Goal: Information Seeking & Learning: Check status

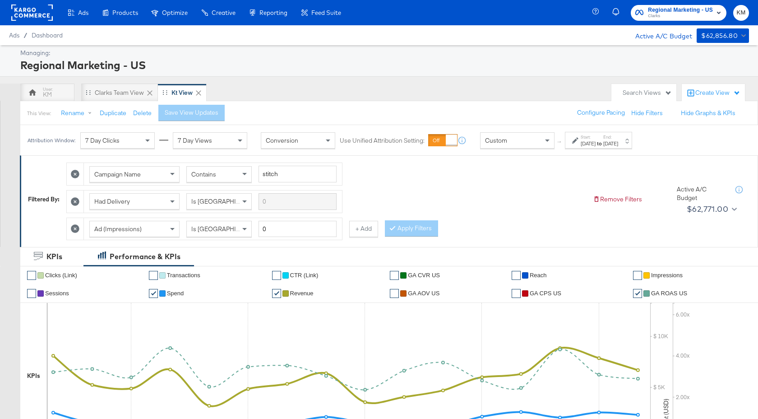
click at [618, 138] on label "End:" at bounding box center [610, 137] width 15 height 6
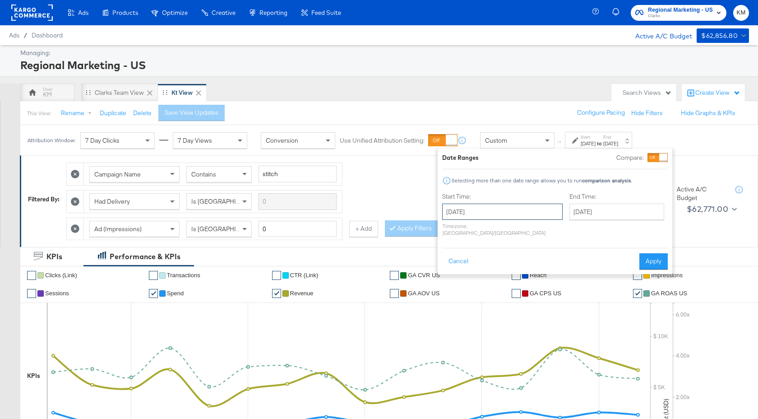
click at [516, 214] on input "October 27th 2024" at bounding box center [502, 211] width 120 height 16
click at [545, 235] on span "›" at bounding box center [545, 230] width 14 height 14
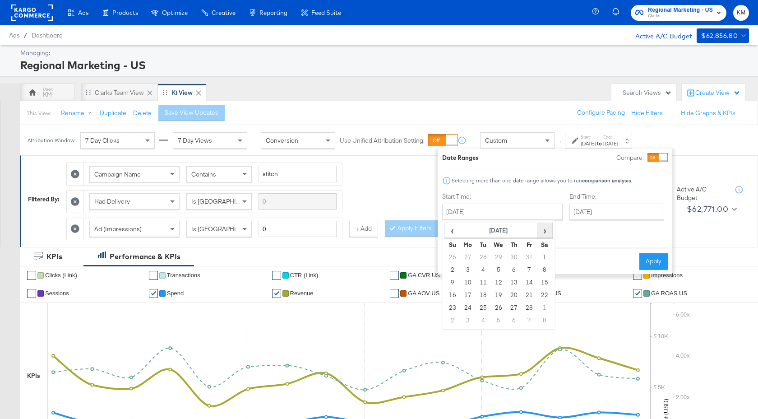
click at [545, 235] on span "›" at bounding box center [545, 230] width 14 height 14
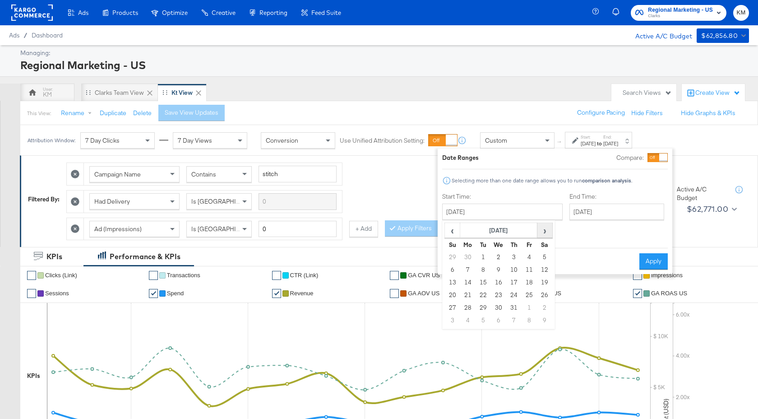
click at [545, 235] on span "›" at bounding box center [545, 230] width 14 height 14
click at [530, 268] on td "8" at bounding box center [528, 269] width 15 height 13
type input "August 8th 2025"
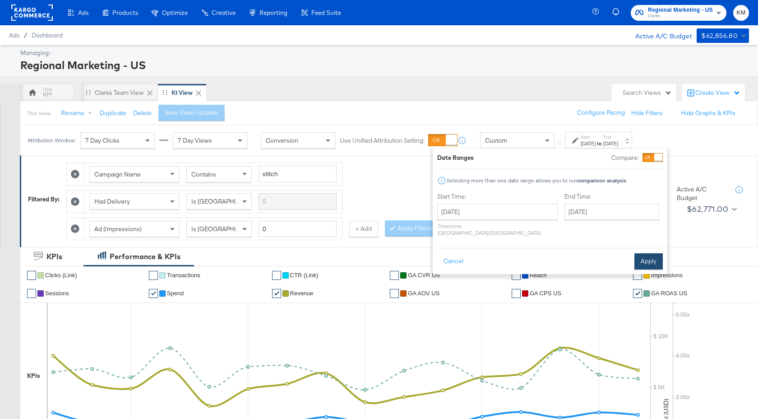
click at [648, 260] on button "Apply" at bounding box center [648, 261] width 28 height 16
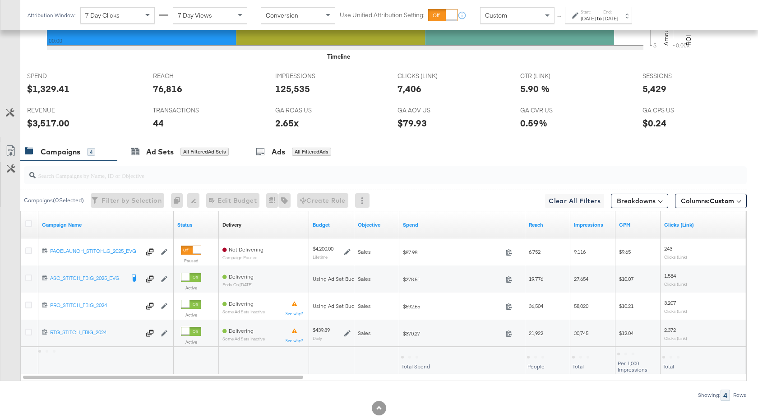
scroll to position [414, 0]
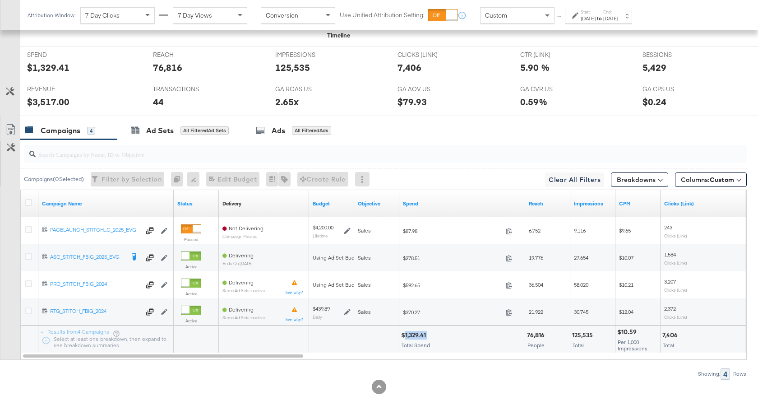
drag, startPoint x: 428, startPoint y: 337, endPoint x: 405, endPoint y: 338, distance: 22.1
click at [405, 338] on div "$1,329.41" at bounding box center [415, 335] width 28 height 9
copy div "1,329.41"
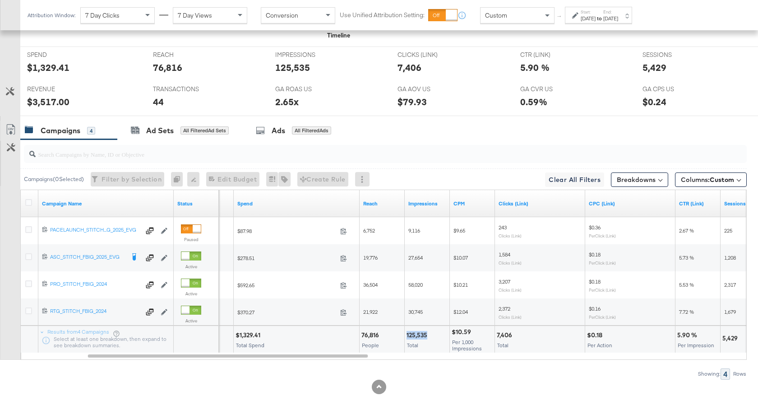
drag, startPoint x: 426, startPoint y: 334, endPoint x: 404, endPoint y: 335, distance: 22.1
click at [405, 335] on div "125,535 Total" at bounding box center [427, 339] width 45 height 27
click at [430, 336] on div at bounding box center [439, 335] width 18 height 9
drag, startPoint x: 426, startPoint y: 336, endPoint x: 406, endPoint y: 336, distance: 19.8
click at [406, 336] on div "125,535 Total" at bounding box center [427, 339] width 45 height 27
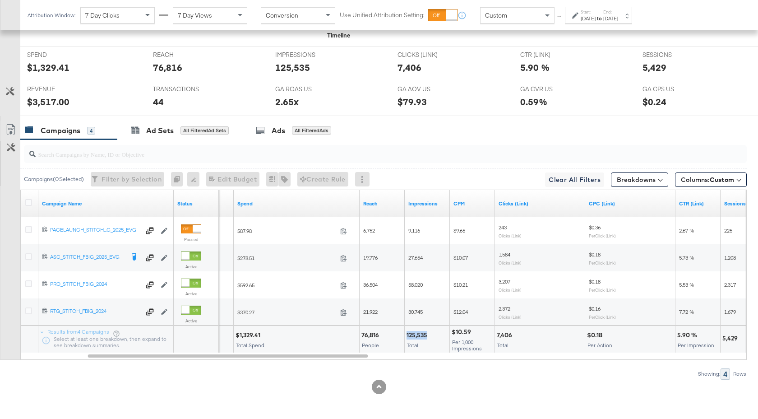
copy div "125,535"
drag, startPoint x: 513, startPoint y: 336, endPoint x: 495, endPoint y: 335, distance: 18.0
click at [495, 335] on div "7,406 Total" at bounding box center [540, 339] width 90 height 27
copy div "7,406"
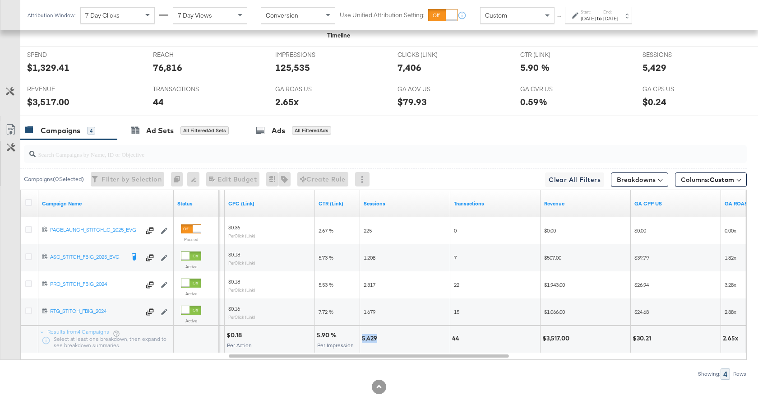
drag, startPoint x: 376, startPoint y: 338, endPoint x: 362, endPoint y: 339, distance: 14.0
click at [362, 339] on div "5,429" at bounding box center [371, 338] width 18 height 9
copy div "5,429"
drag, startPoint x: 568, startPoint y: 338, endPoint x: 546, endPoint y: 340, distance: 21.7
click at [546, 340] on div "$3,517.00" at bounding box center [557, 338] width 30 height 9
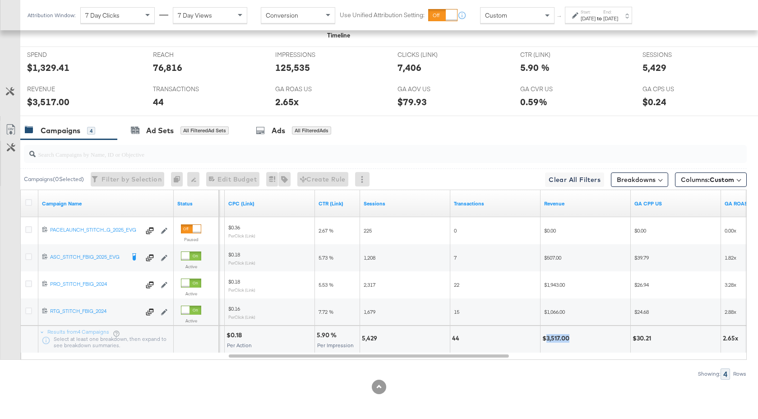
copy div "3,517.00"
click at [618, 11] on label "End:" at bounding box center [610, 12] width 15 height 6
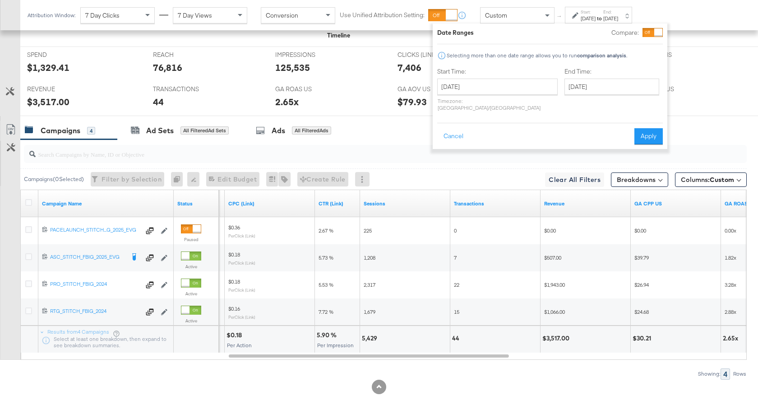
click at [513, 77] on div "Start Time: August 8th 2025 ‹ August 2025 › Su Mo Tu We Th Fr Sa 27 28 29 30 31…" at bounding box center [497, 91] width 120 height 48
click at [512, 89] on input "August 8th 2025" at bounding box center [497, 86] width 120 height 16
click at [512, 141] on td "7" at bounding box center [508, 144] width 15 height 13
type input "[DATE]"
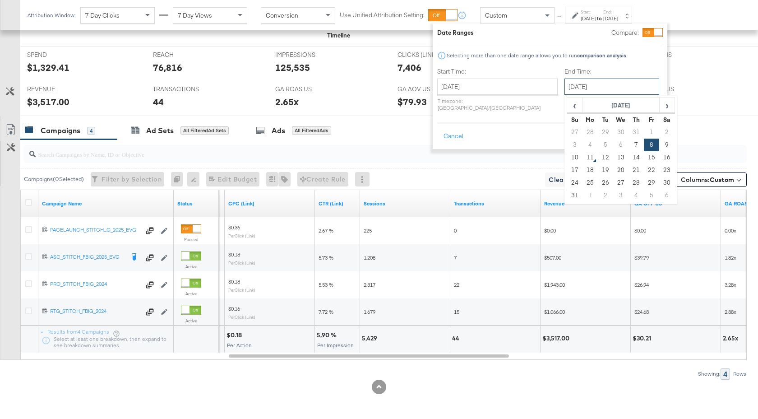
click at [581, 93] on input "August 8th 2025" at bounding box center [611, 86] width 95 height 16
click at [628, 147] on td "7" at bounding box center [635, 144] width 15 height 13
type input "[DATE]"
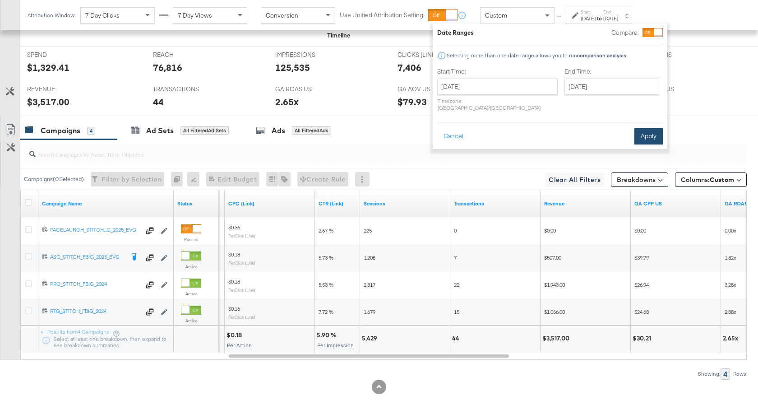
click at [645, 128] on button "Apply" at bounding box center [648, 136] width 28 height 16
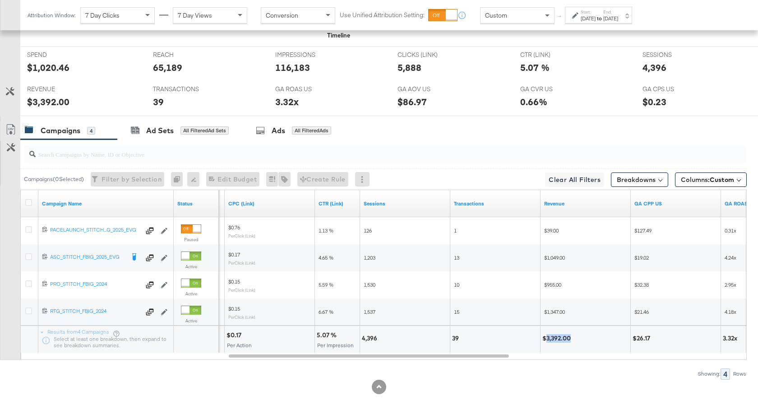
drag, startPoint x: 570, startPoint y: 338, endPoint x: 546, endPoint y: 339, distance: 23.9
click at [546, 339] on div "$3,392.00" at bounding box center [557, 338] width 31 height 9
copy div "3,392.00"
drag, startPoint x: 377, startPoint y: 339, endPoint x: 362, endPoint y: 340, distance: 14.4
click at [362, 340] on div "4,396" at bounding box center [371, 338] width 18 height 9
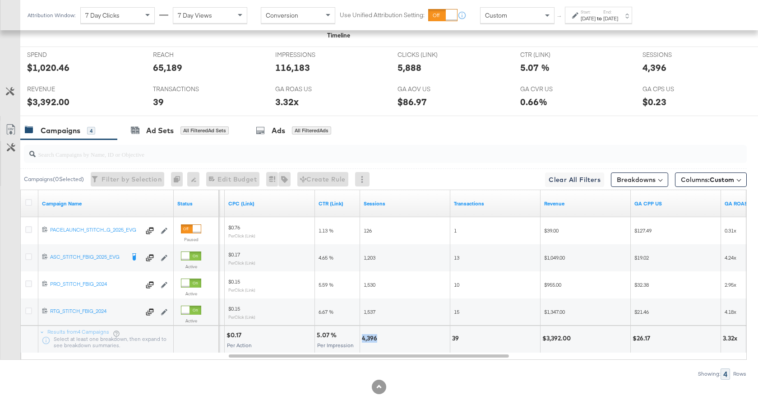
copy div "4,396"
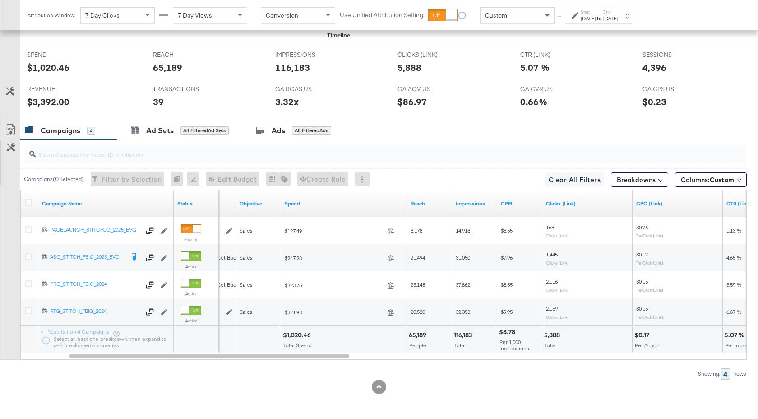
click at [603, 19] on strong "to" at bounding box center [599, 18] width 8 height 7
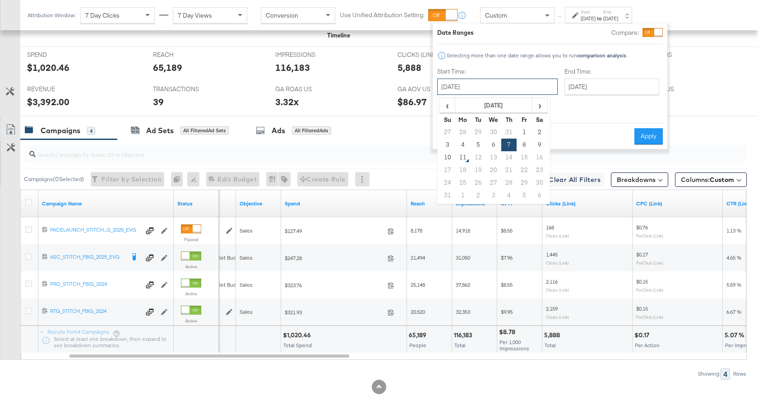
click at [499, 90] on input "[DATE]" at bounding box center [497, 86] width 120 height 16
click at [536, 147] on td "9" at bounding box center [539, 144] width 15 height 13
type input "[DATE]"
click at [647, 128] on button "Apply" at bounding box center [648, 136] width 28 height 16
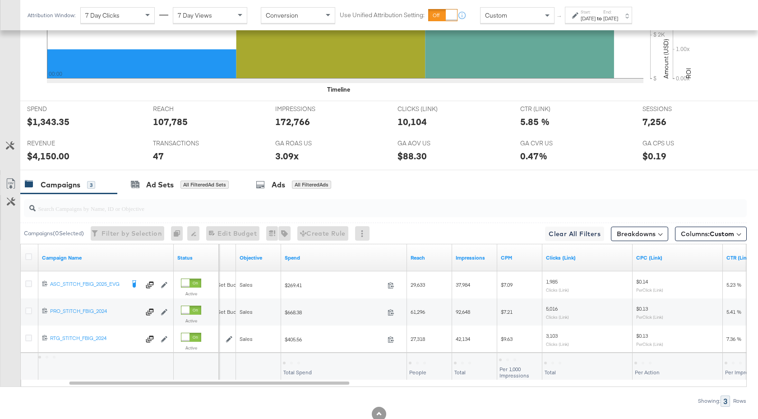
scroll to position [386, 0]
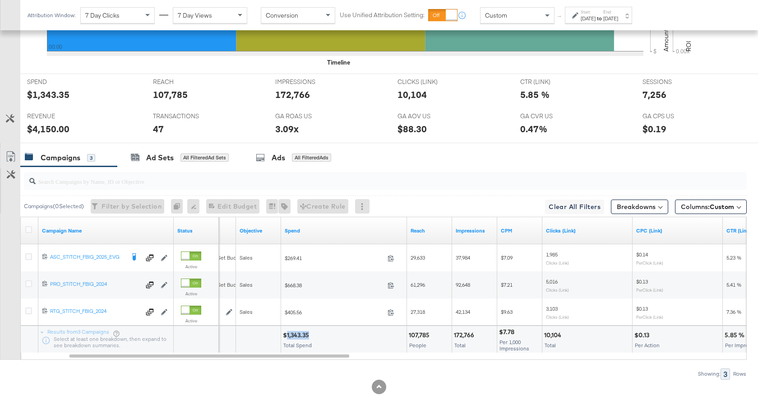
drag, startPoint x: 310, startPoint y: 336, endPoint x: 287, endPoint y: 336, distance: 23.0
click at [287, 336] on div "$1,343.35" at bounding box center [297, 335] width 29 height 9
copy div "1,343.35"
drag, startPoint x: 473, startPoint y: 337, endPoint x: 454, endPoint y: 337, distance: 18.9
click at [454, 337] on div "172,766" at bounding box center [465, 335] width 23 height 9
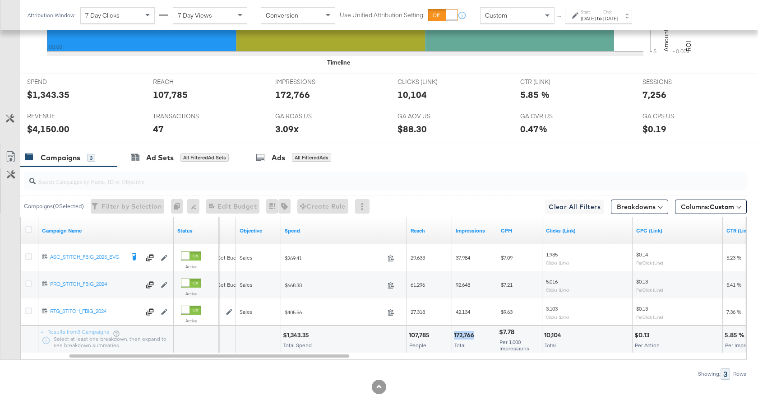
copy div "172,766"
drag, startPoint x: 560, startPoint y: 336, endPoint x: 543, endPoint y: 336, distance: 17.1
click at [543, 336] on div "10,104 Total" at bounding box center [587, 339] width 90 height 27
copy div "10,104"
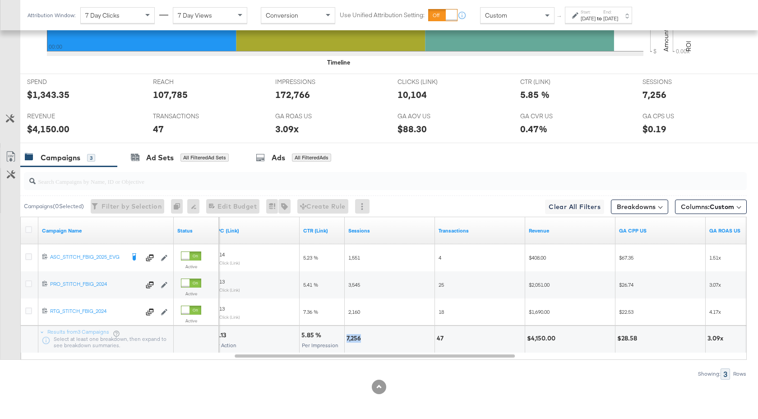
drag, startPoint x: 361, startPoint y: 339, endPoint x: 347, endPoint y: 340, distance: 13.5
click at [347, 340] on div "7,256" at bounding box center [354, 338] width 17 height 9
drag, startPoint x: 555, startPoint y: 340, endPoint x: 531, endPoint y: 340, distance: 23.9
click at [531, 340] on div "$4,150.00" at bounding box center [542, 338] width 31 height 9
click at [612, 6] on div "Attribution Window: 7 Day Clicks 7 Day Views Conversion Use Unified Attribution…" at bounding box center [331, 15] width 623 height 30
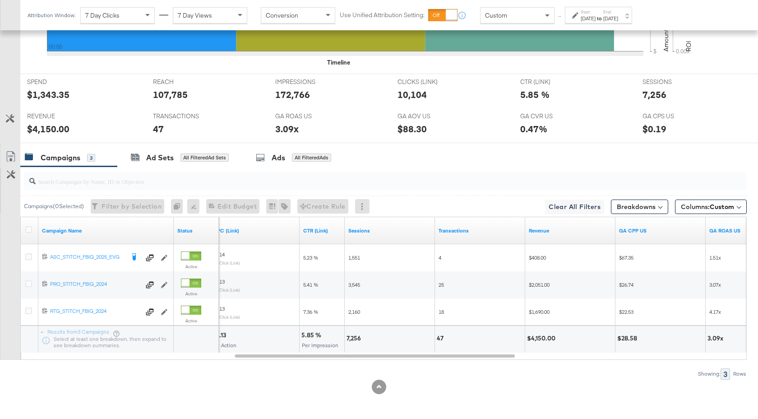
click at [595, 21] on div "[DATE]" at bounding box center [587, 18] width 15 height 7
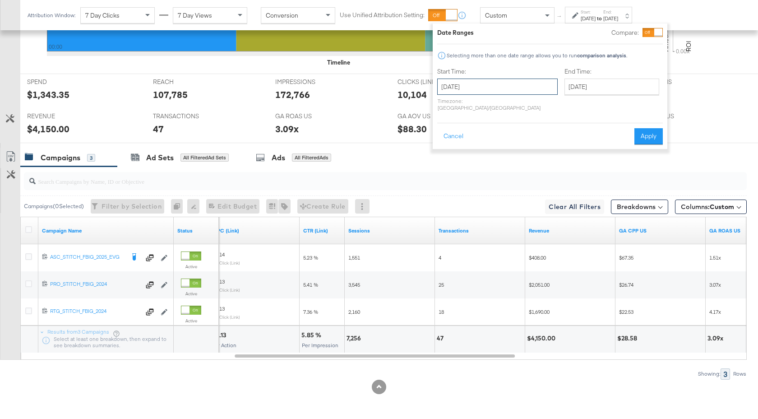
click at [500, 89] on input "[DATE]" at bounding box center [497, 86] width 120 height 16
click at [489, 146] on td "6" at bounding box center [493, 144] width 15 height 13
type input "August 6th 2025"
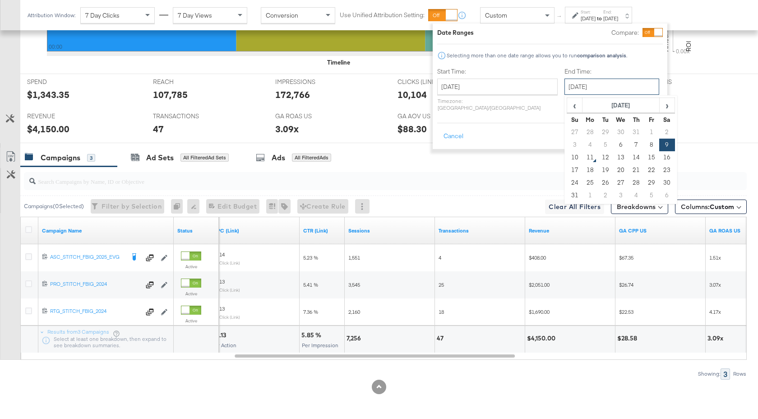
click at [589, 87] on input "[DATE]" at bounding box center [611, 86] width 95 height 16
click at [613, 148] on td "6" at bounding box center [620, 144] width 15 height 13
type input "August 6th 2025"
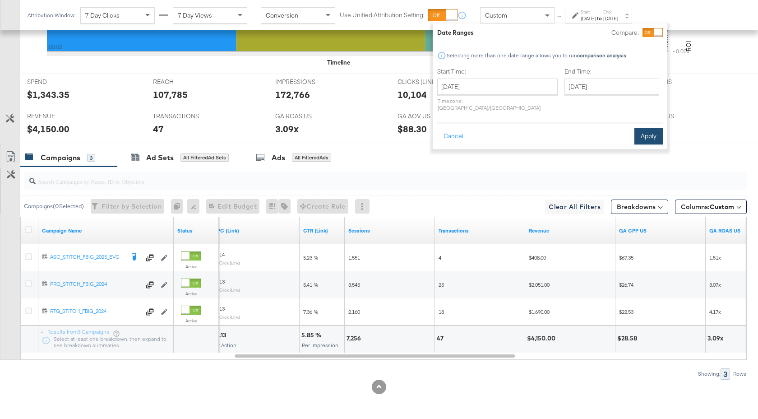
click at [650, 133] on button "Apply" at bounding box center [648, 136] width 28 height 16
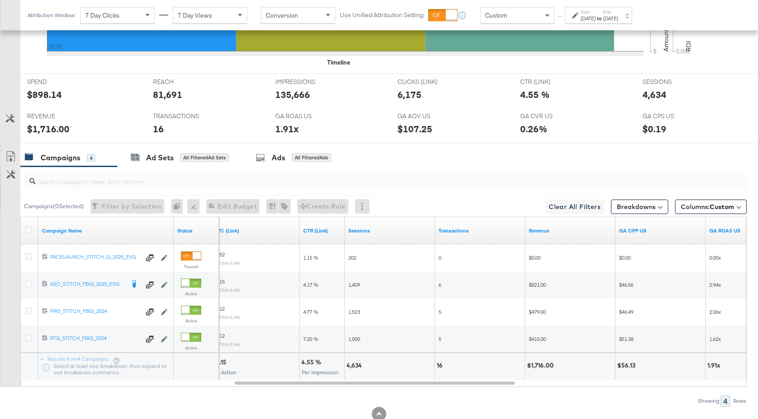
click at [595, 19] on div "Aug 6th 2025" at bounding box center [587, 18] width 15 height 7
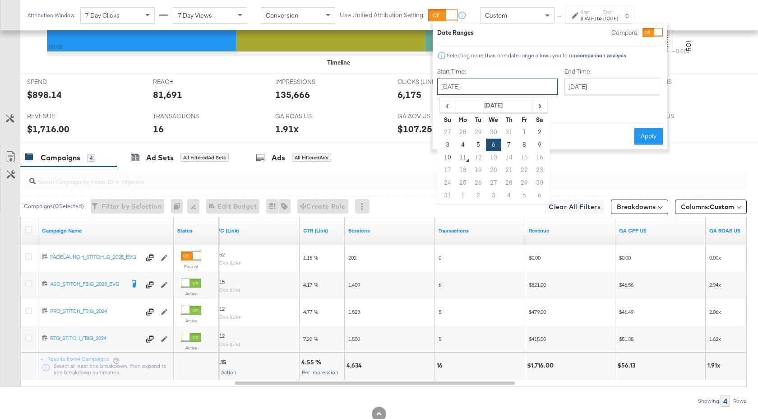
click at [497, 86] on input "August 6th 2025" at bounding box center [497, 86] width 120 height 16
click at [444, 144] on td "3" at bounding box center [447, 144] width 15 height 13
type input "[DATE]"
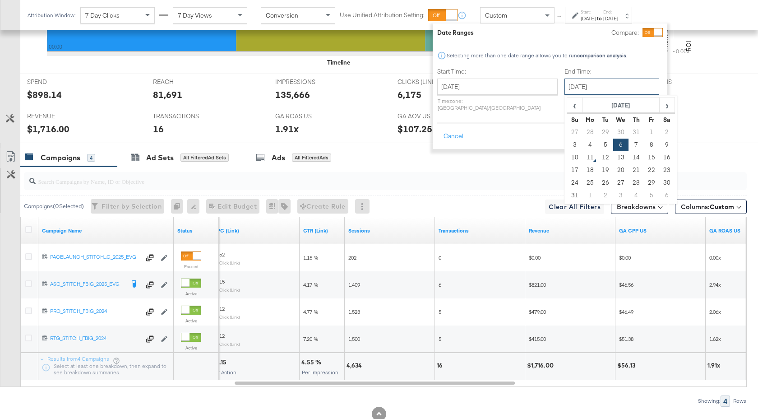
click at [566, 85] on input "August 6th 2025" at bounding box center [611, 86] width 95 height 16
click at [659, 147] on td "9" at bounding box center [666, 144] width 15 height 13
type input "[DATE]"
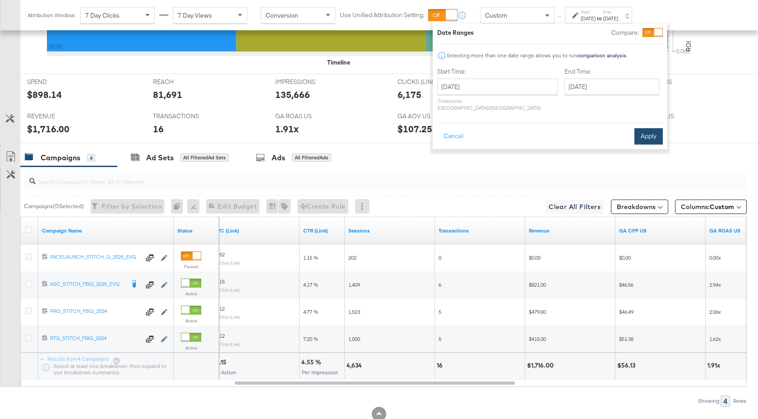
click at [651, 128] on button "Apply" at bounding box center [648, 136] width 28 height 16
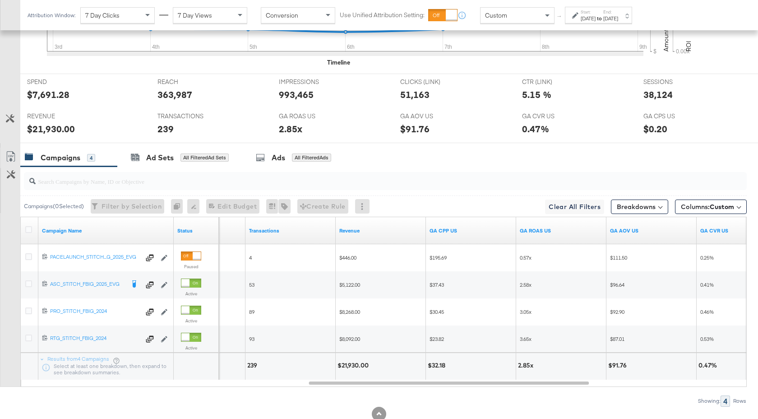
click at [603, 19] on strong "to" at bounding box center [599, 18] width 8 height 7
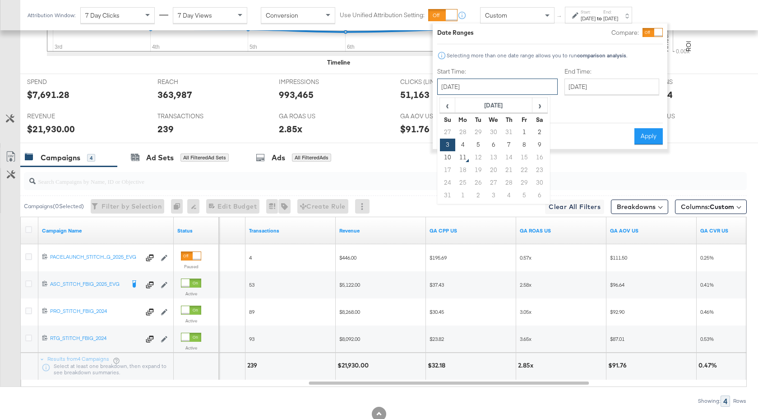
click at [502, 87] on input "[DATE]" at bounding box center [497, 86] width 120 height 16
click at [451, 133] on td "27" at bounding box center [447, 132] width 15 height 13
type input "[DATE]"
click at [579, 87] on input "[DATE]" at bounding box center [612, 86] width 95 height 16
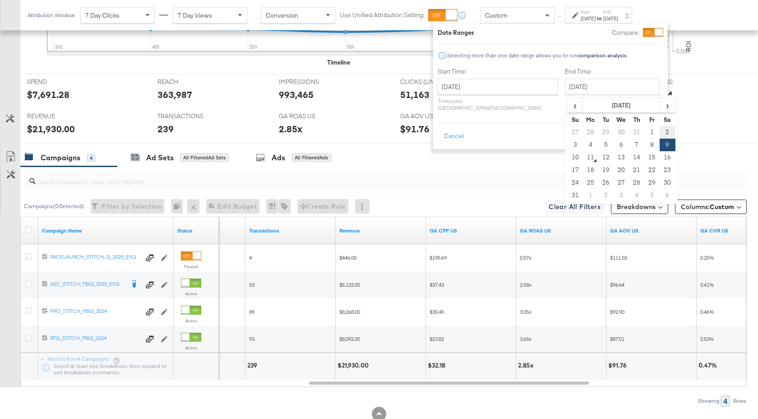
click at [659, 133] on td "2" at bounding box center [666, 132] width 15 height 13
type input "August 2nd 2025"
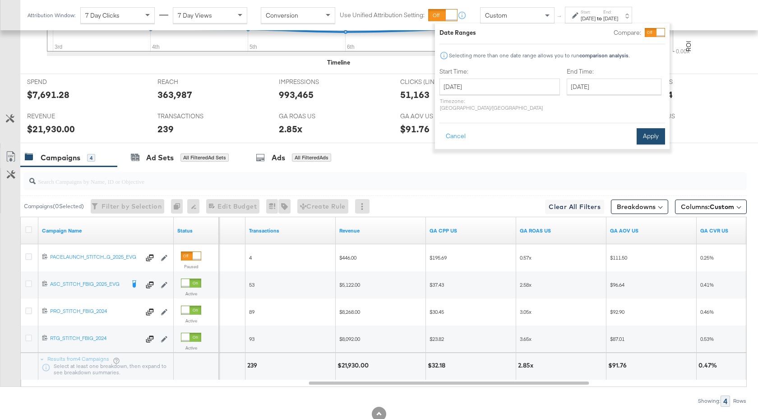
click at [645, 128] on button "Apply" at bounding box center [650, 136] width 28 height 16
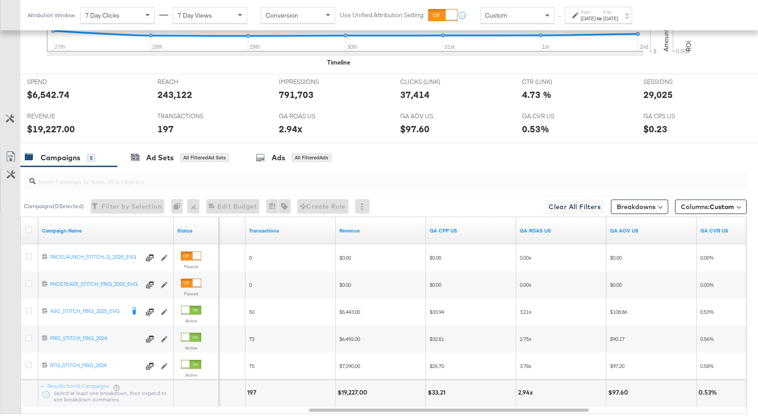
click at [618, 9] on label "End:" at bounding box center [610, 12] width 15 height 6
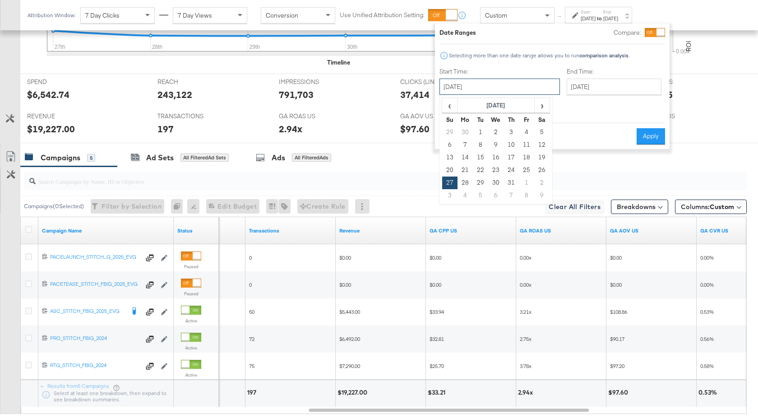
click at [520, 82] on input "[DATE]" at bounding box center [499, 86] width 120 height 16
click at [512, 184] on td "31" at bounding box center [510, 182] width 15 height 13
click at [567, 84] on input "August 2nd 2025" at bounding box center [613, 86] width 95 height 16
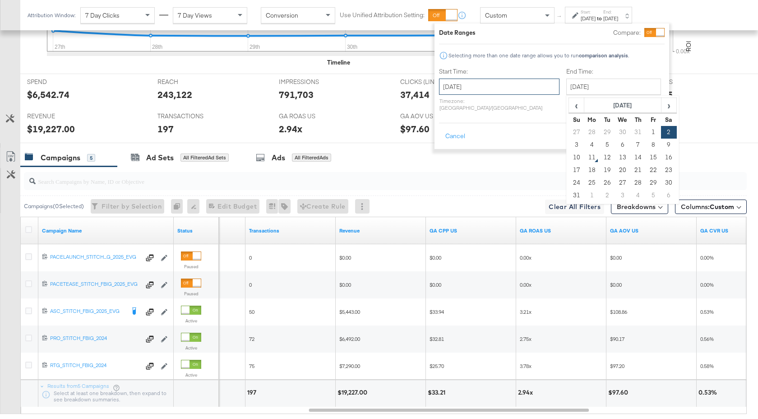
click at [495, 85] on input "July 31st 2025" at bounding box center [499, 86] width 120 height 16
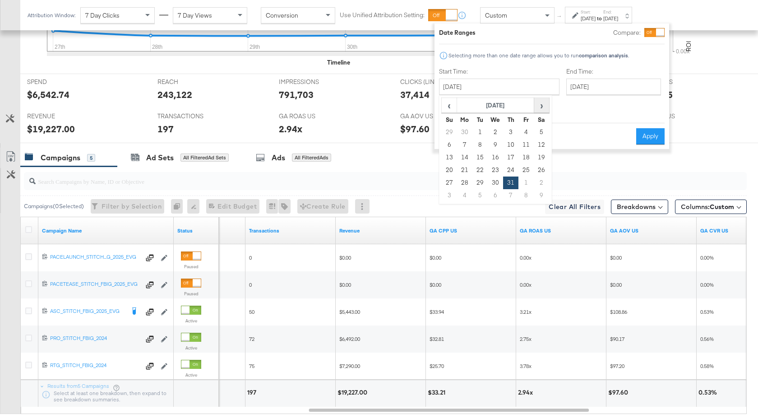
click at [541, 108] on span "›" at bounding box center [541, 105] width 14 height 14
click at [520, 143] on td "8" at bounding box center [525, 144] width 15 height 13
type input "August 8th 2025"
click at [571, 82] on input "August 8th 2025" at bounding box center [611, 86] width 95 height 16
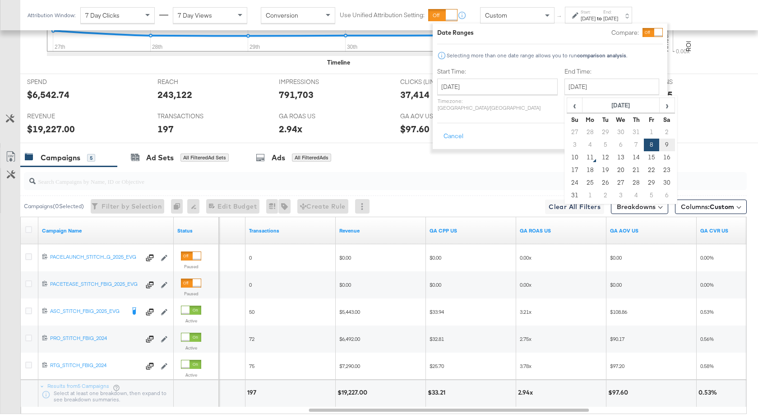
click at [659, 146] on td "9" at bounding box center [666, 144] width 15 height 13
type input "[DATE]"
click at [644, 134] on button "Apply" at bounding box center [648, 136] width 28 height 16
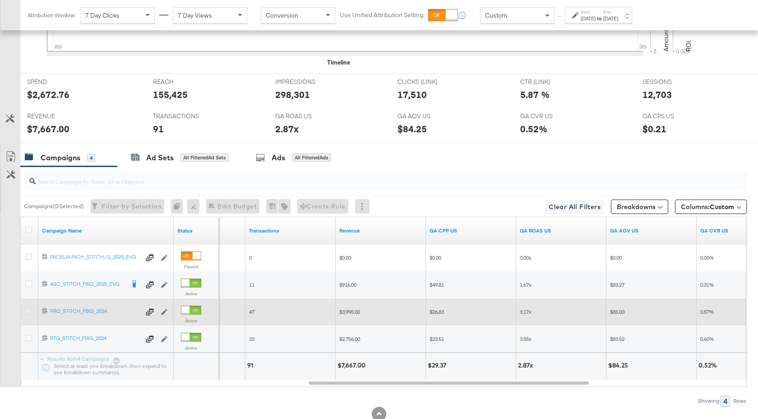
click at [29, 310] on icon at bounding box center [28, 310] width 7 height 7
click at [0, 0] on input "checkbox" at bounding box center [0, 0] width 0 height 0
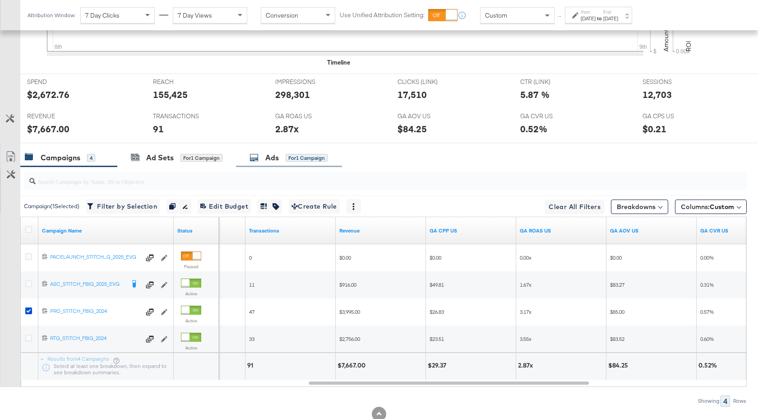
click at [277, 155] on div "Ads" at bounding box center [272, 157] width 14 height 10
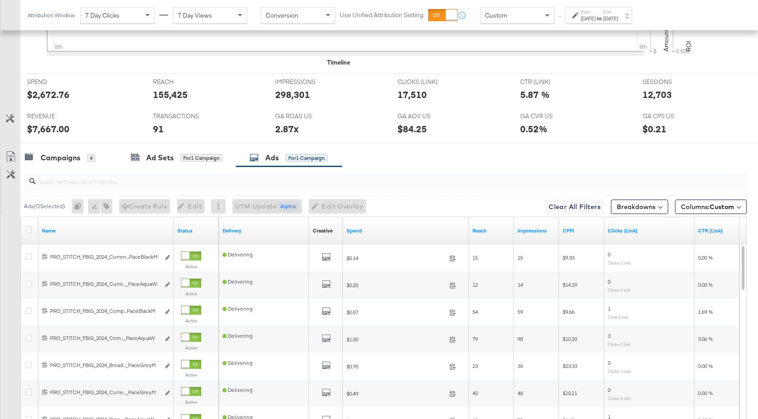
scroll to position [495, 0]
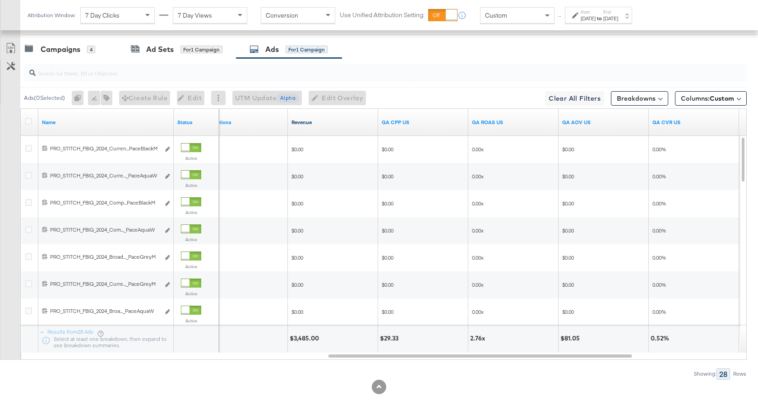
click at [342, 121] on link "Revenue" at bounding box center [332, 122] width 83 height 7
click at [70, 56] on div "Campaigns 4" at bounding box center [68, 49] width 97 height 19
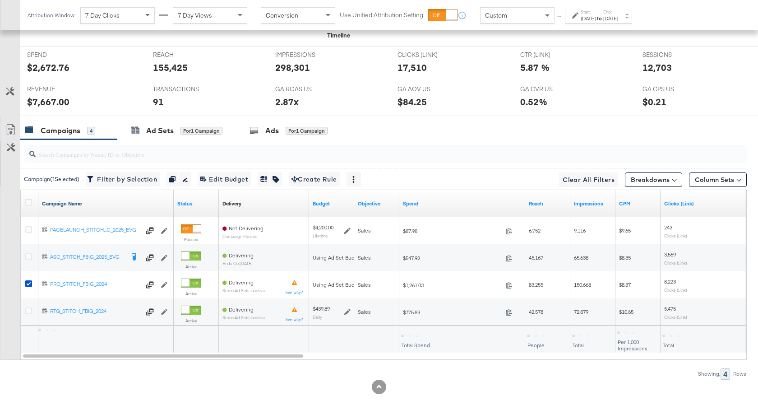
scroll to position [414, 0]
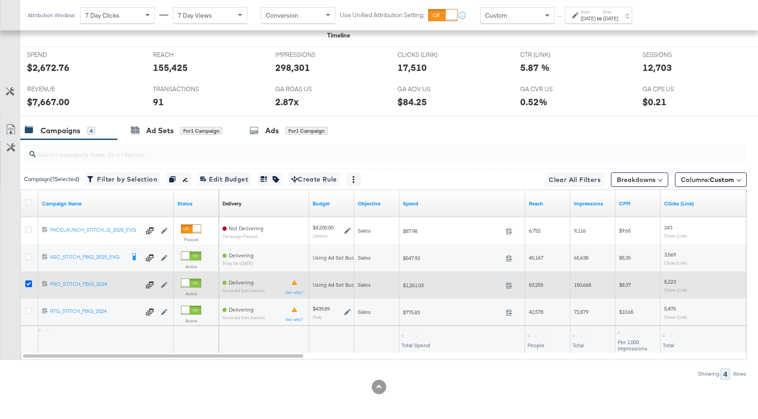
click at [28, 283] on icon at bounding box center [28, 283] width 7 height 7
click at [0, 0] on input "checkbox" at bounding box center [0, 0] width 0 height 0
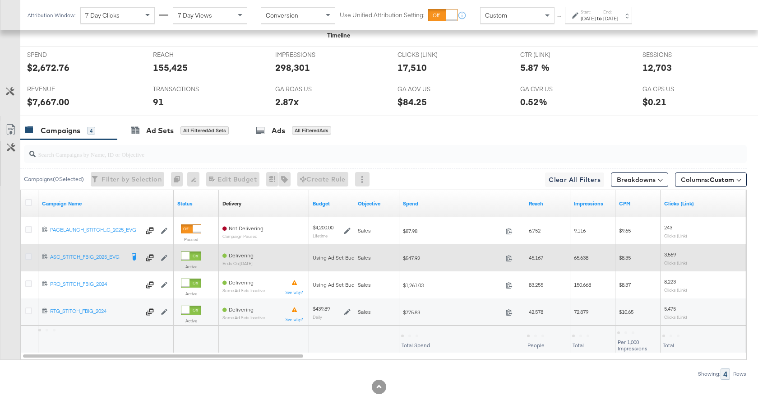
click at [28, 254] on icon at bounding box center [28, 256] width 7 height 7
click at [0, 0] on input "checkbox" at bounding box center [0, 0] width 0 height 0
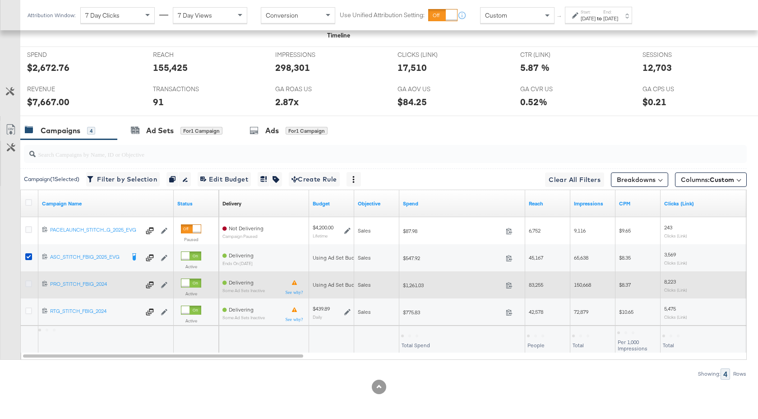
click at [28, 285] on icon at bounding box center [28, 283] width 7 height 7
click at [0, 0] on input "checkbox" at bounding box center [0, 0] width 0 height 0
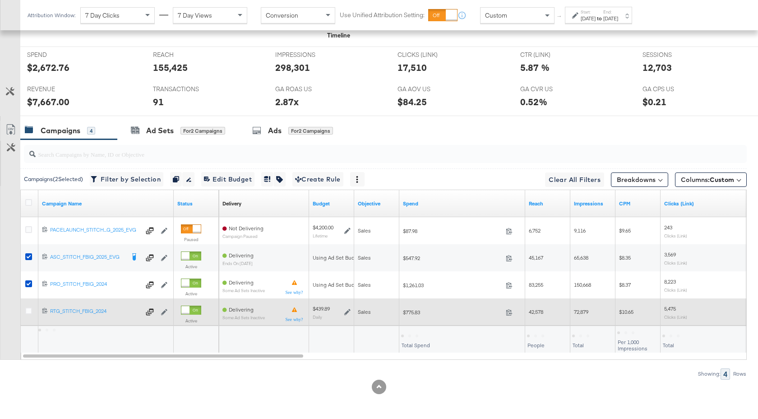
click at [28, 316] on div at bounding box center [29, 311] width 9 height 9
click at [28, 314] on div at bounding box center [29, 311] width 9 height 9
click at [29, 312] on icon at bounding box center [28, 310] width 7 height 7
click at [0, 0] on input "checkbox" at bounding box center [0, 0] width 0 height 0
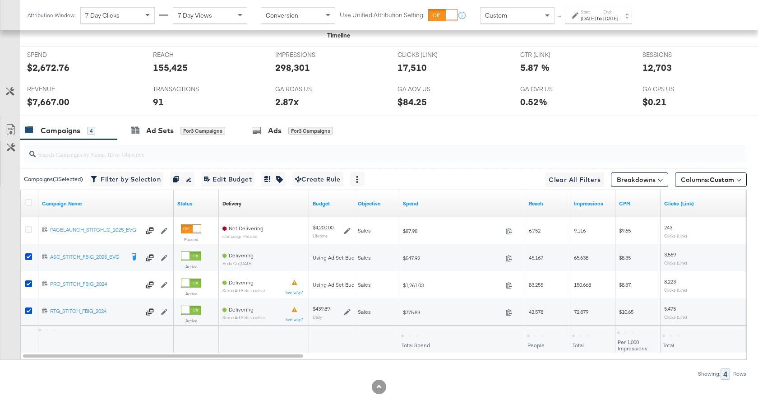
click at [595, 11] on label "Start:" at bounding box center [587, 12] width 15 height 6
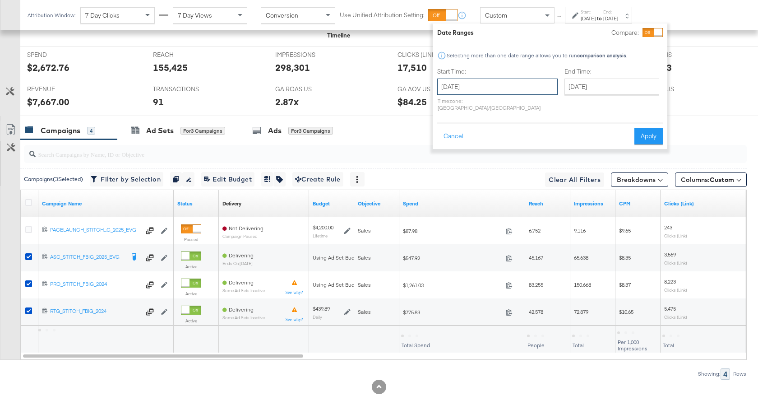
click at [506, 86] on input "August 8th 2025" at bounding box center [497, 86] width 120 height 16
click at [445, 147] on td "3" at bounding box center [447, 144] width 15 height 13
type input "[DATE]"
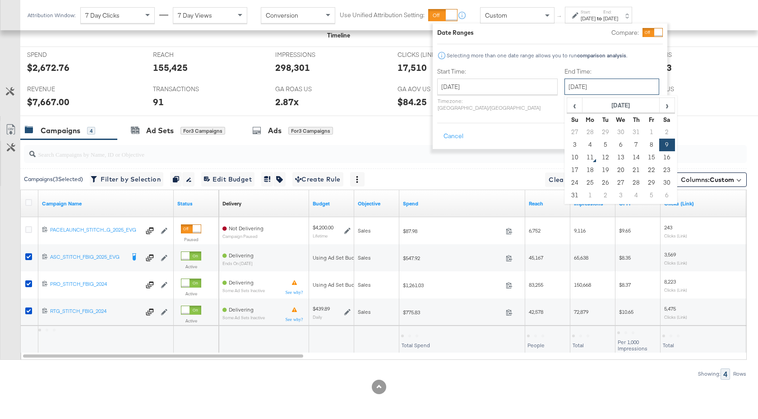
click at [565, 92] on input "[DATE]" at bounding box center [611, 86] width 95 height 16
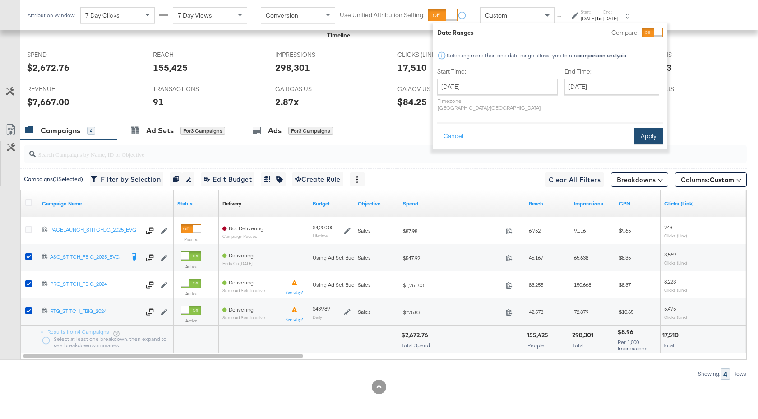
click at [654, 133] on button "Apply" at bounding box center [648, 136] width 28 height 16
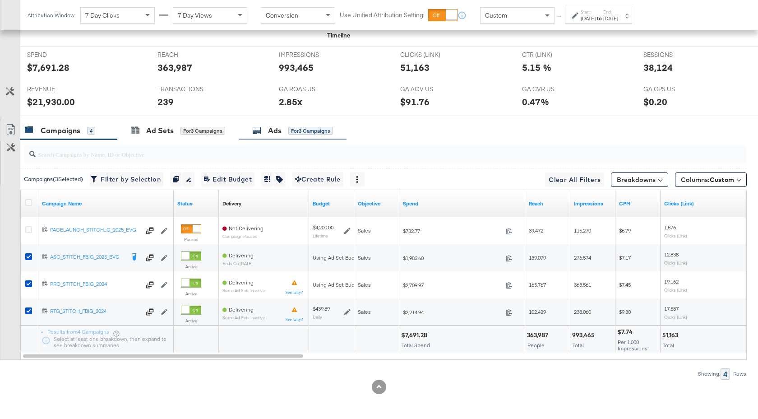
click at [274, 129] on div "Ads" at bounding box center [275, 130] width 14 height 10
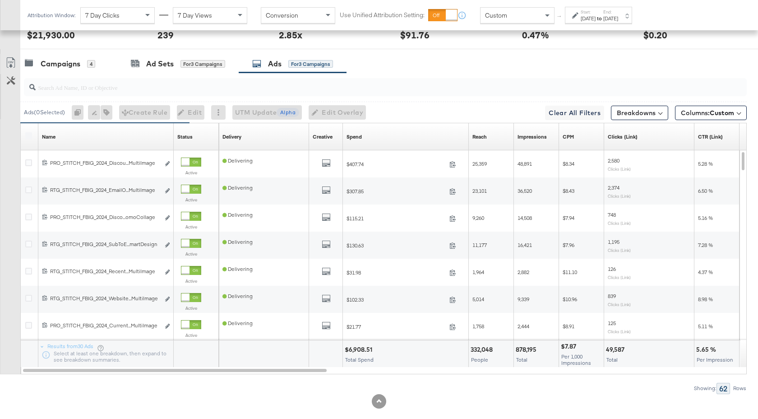
scroll to position [495, 0]
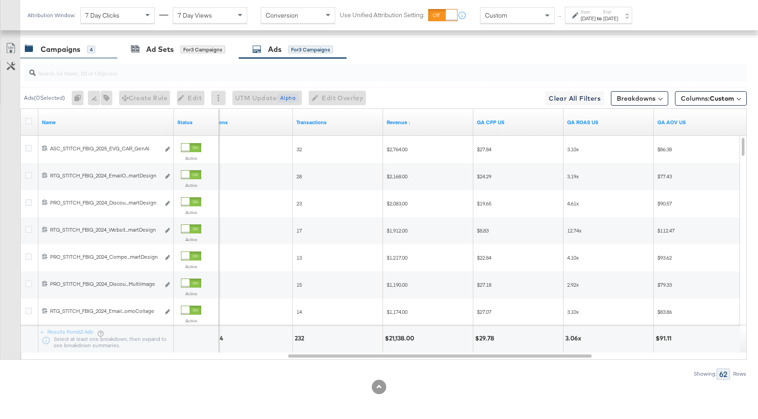
click at [68, 47] on div "Campaigns" at bounding box center [61, 49] width 40 height 10
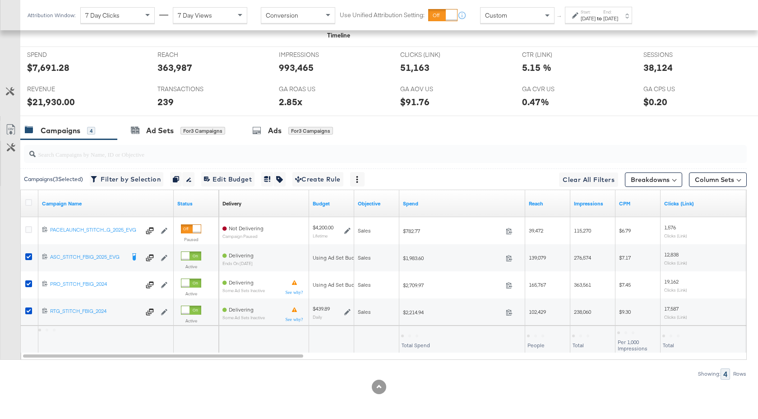
scroll to position [414, 0]
click at [27, 201] on icon at bounding box center [28, 202] width 7 height 7
click at [0, 0] on input "checkbox" at bounding box center [0, 0] width 0 height 0
click at [27, 201] on icon at bounding box center [28, 202] width 7 height 7
click at [0, 0] on input "checkbox" at bounding box center [0, 0] width 0 height 0
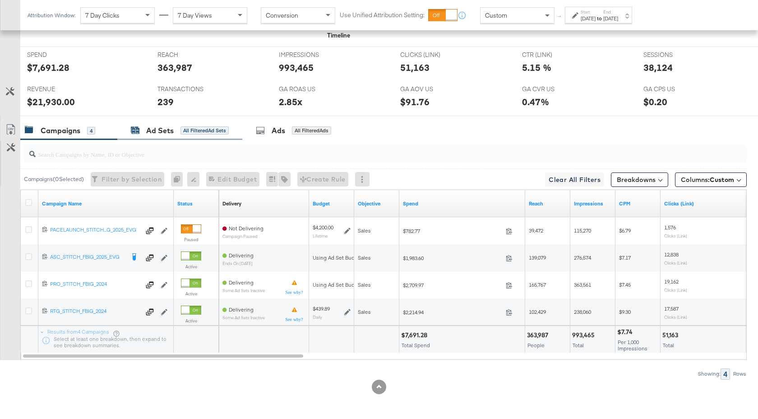
click at [166, 133] on div "Ad Sets" at bounding box center [160, 130] width 28 height 10
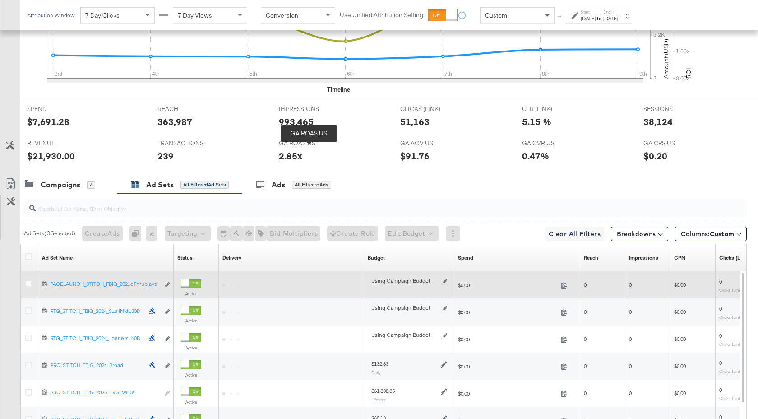
scroll to position [495, 0]
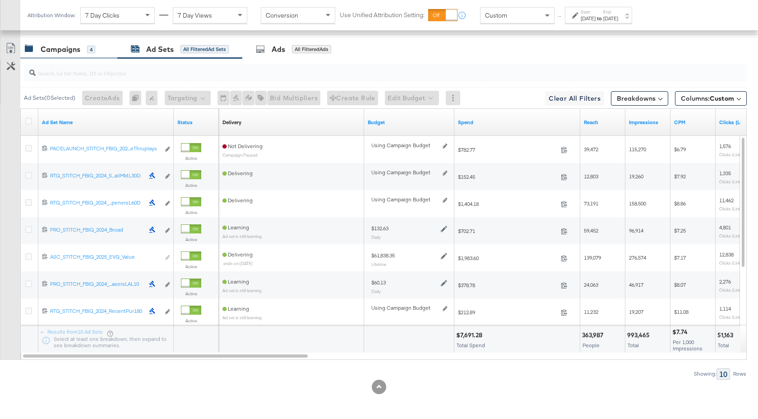
click at [66, 54] on div "Campaigns 4" at bounding box center [68, 49] width 97 height 19
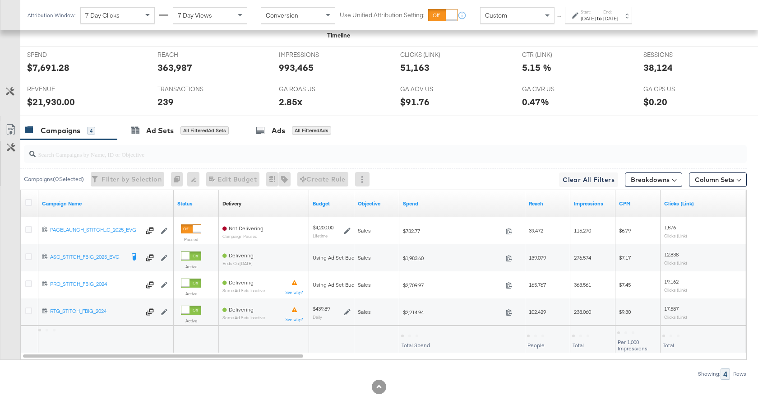
scroll to position [414, 0]
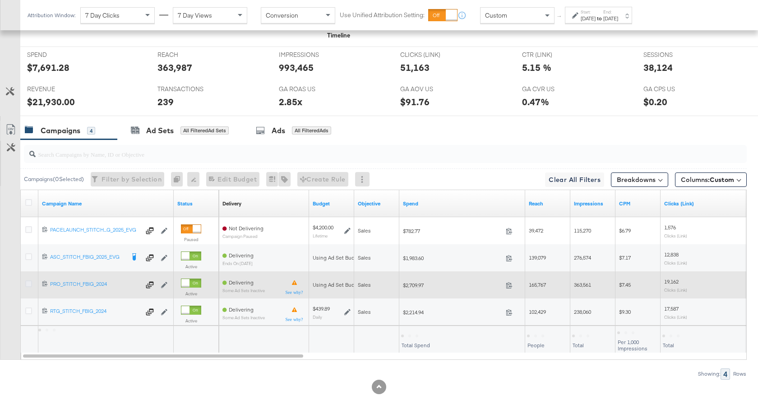
click at [28, 283] on icon at bounding box center [28, 283] width 7 height 7
click at [0, 0] on input "checkbox" at bounding box center [0, 0] width 0 height 0
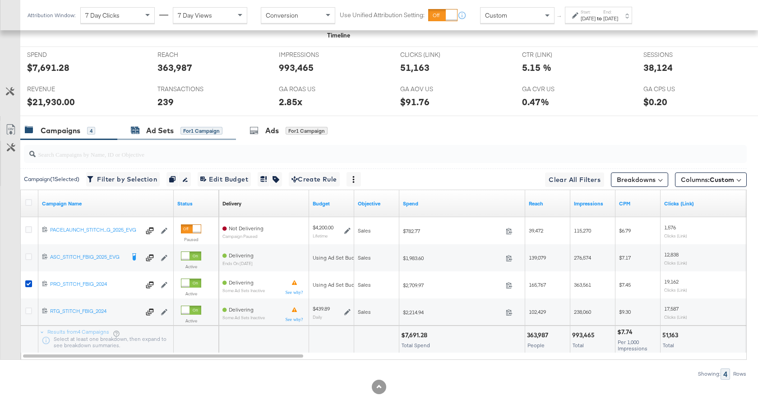
click at [173, 129] on div "Ad Sets" at bounding box center [160, 130] width 28 height 10
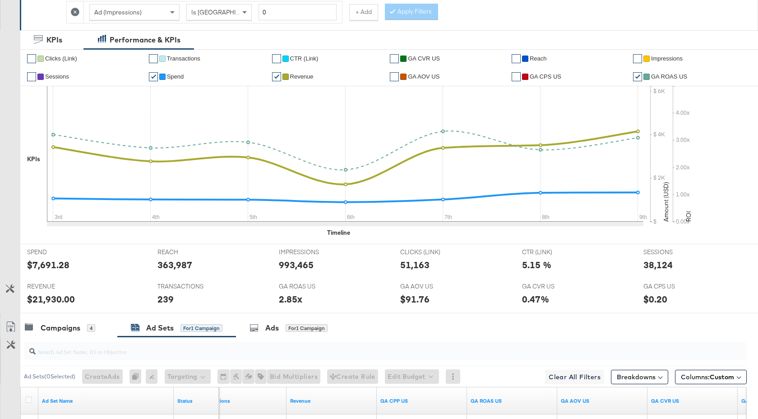
scroll to position [72, 0]
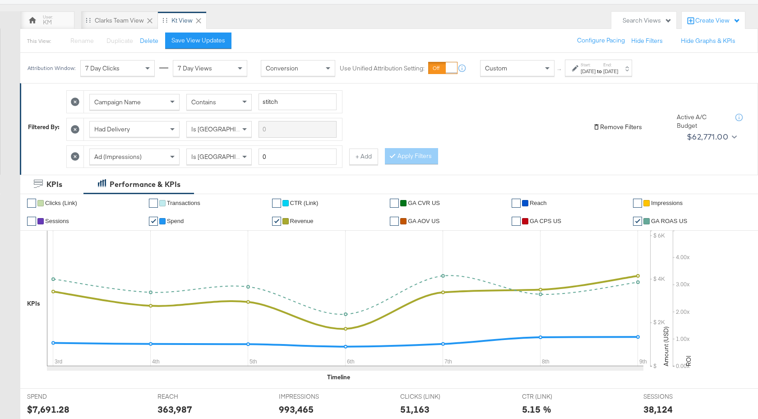
click at [598, 129] on icon at bounding box center [596, 126] width 7 height 7
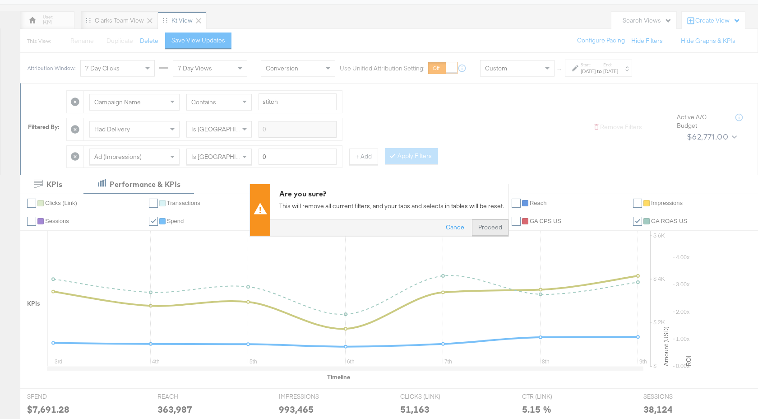
click at [483, 230] on button "Proceed" at bounding box center [490, 227] width 37 height 16
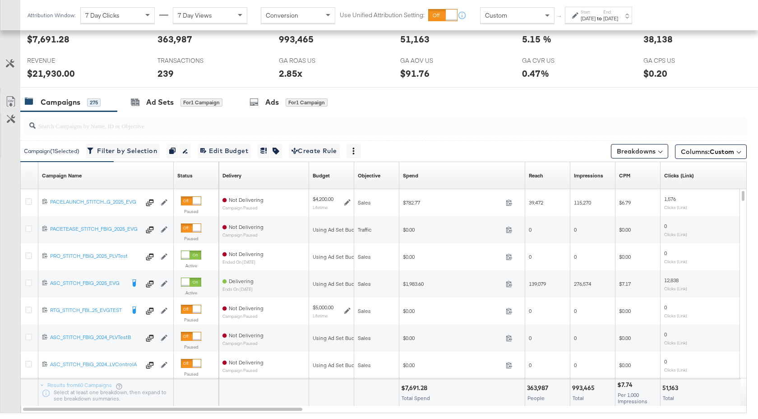
scroll to position [427, 0]
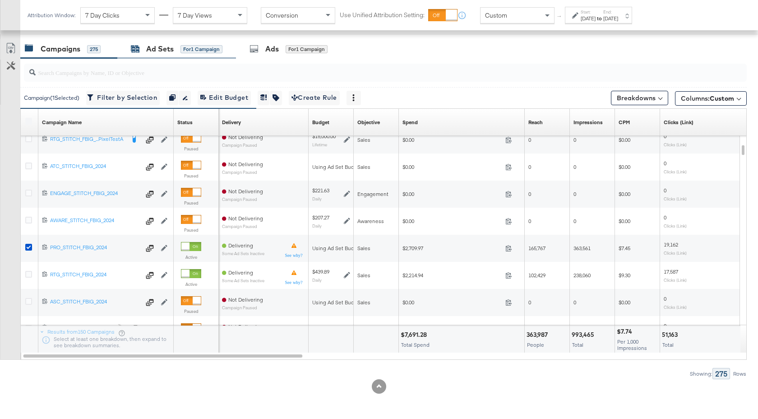
click at [166, 50] on div "Ad Sets" at bounding box center [160, 49] width 28 height 10
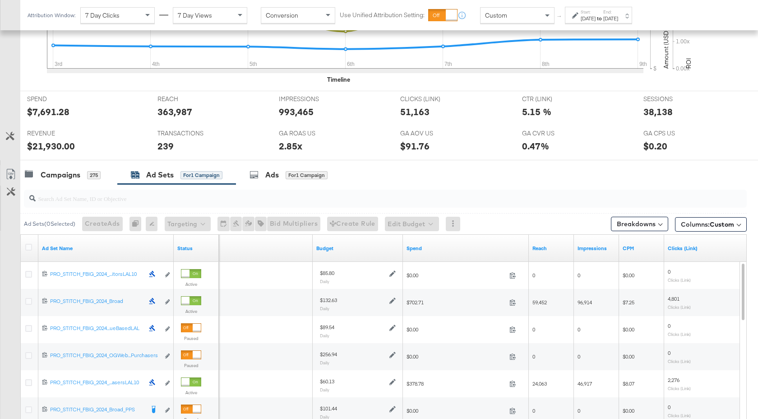
scroll to position [345, 0]
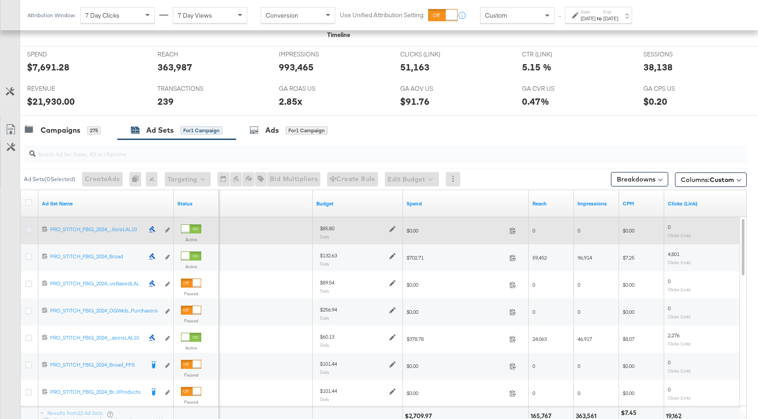
click at [26, 230] on icon at bounding box center [28, 229] width 7 height 7
click at [0, 0] on input "checkbox" at bounding box center [0, 0] width 0 height 0
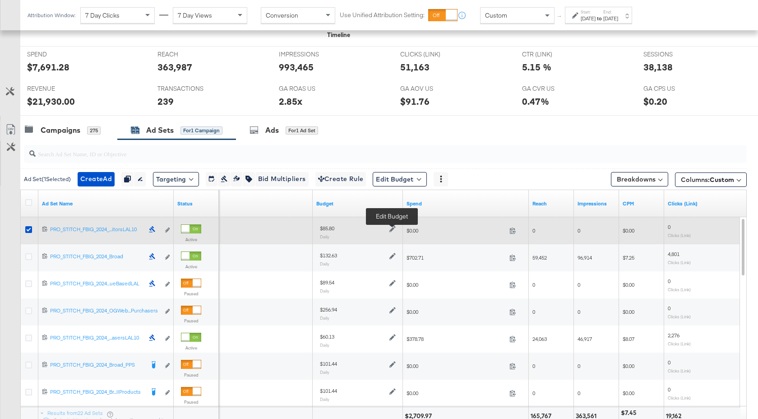
click at [393, 227] on icon at bounding box center [392, 228] width 6 height 6
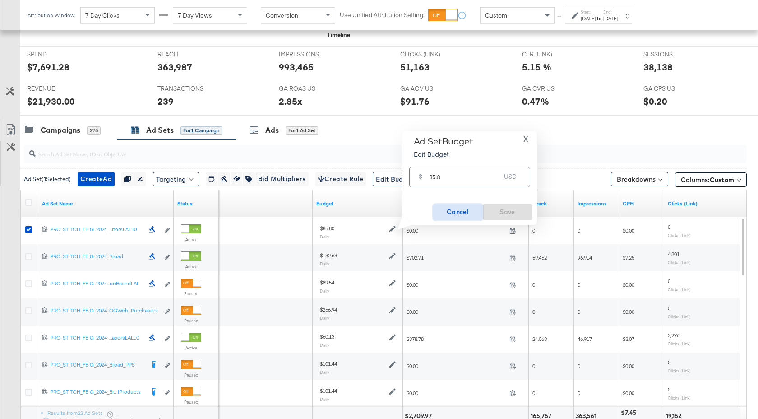
click at [460, 212] on span "Cancel" at bounding box center [458, 211] width 42 height 11
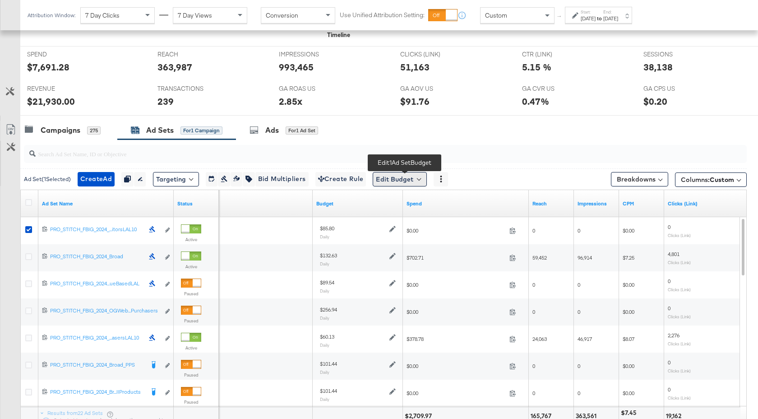
click at [415, 181] on button "Edit Budget" at bounding box center [400, 179] width 54 height 14
click at [418, 221] on span "Edit Ad Set Spend Limits" at bounding box center [410, 221] width 67 height 12
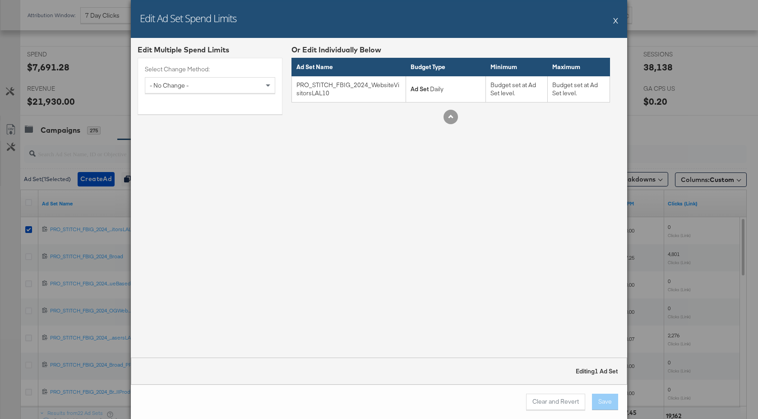
click at [617, 19] on button "X" at bounding box center [615, 20] width 5 height 18
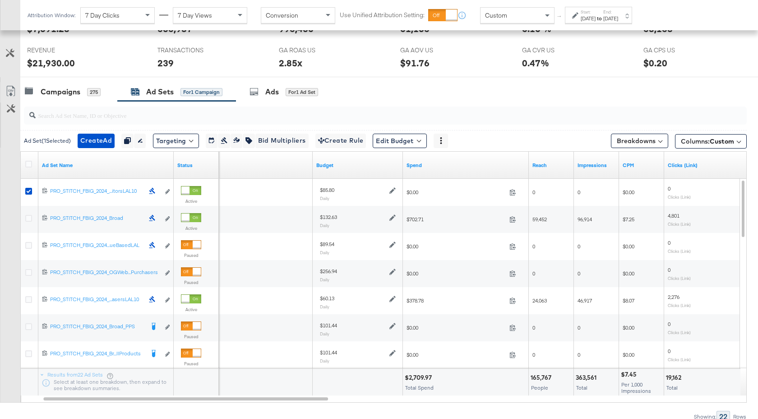
scroll to position [427, 0]
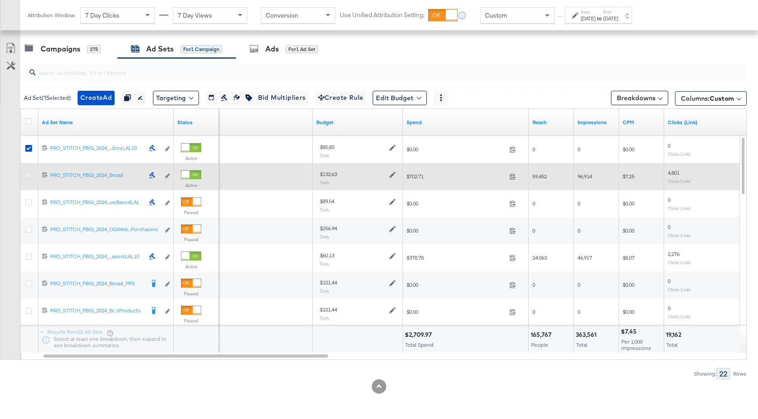
click at [26, 174] on icon at bounding box center [28, 175] width 7 height 7
click at [0, 0] on input "checkbox" at bounding box center [0, 0] width 0 height 0
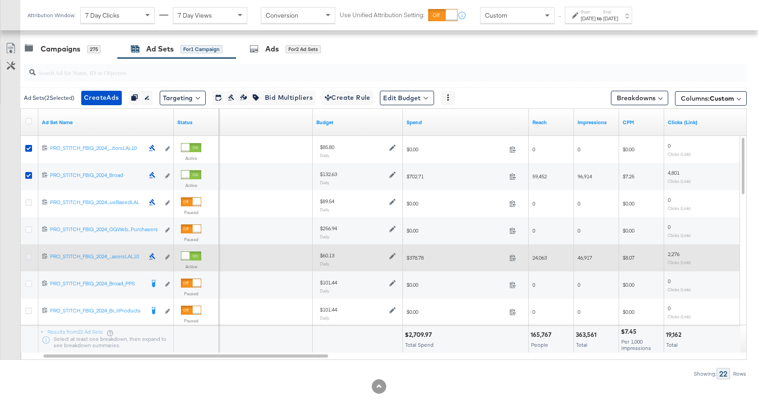
click at [30, 256] on icon at bounding box center [28, 256] width 7 height 7
click at [0, 0] on input "checkbox" at bounding box center [0, 0] width 0 height 0
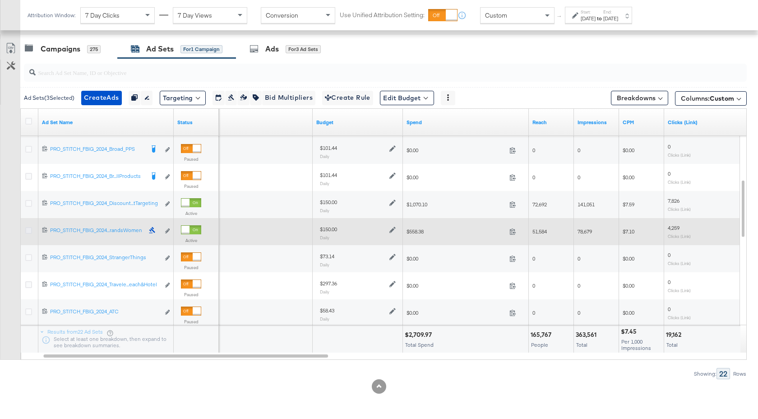
click at [27, 228] on icon at bounding box center [28, 230] width 7 height 7
click at [0, 0] on input "checkbox" at bounding box center [0, 0] width 0 height 0
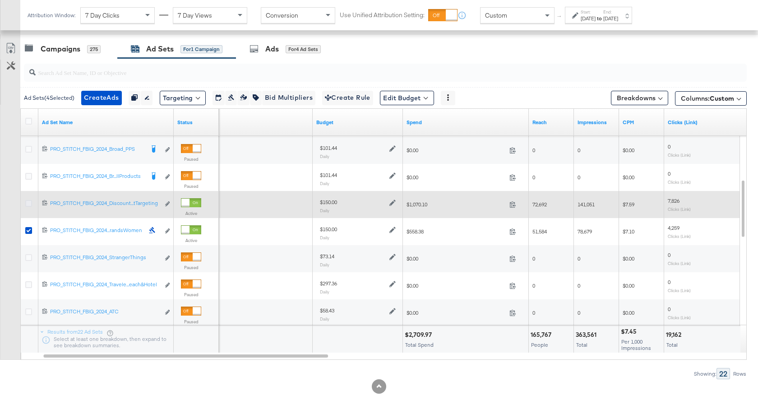
click at [29, 204] on icon at bounding box center [28, 203] width 7 height 7
click at [0, 0] on input "checkbox" at bounding box center [0, 0] width 0 height 0
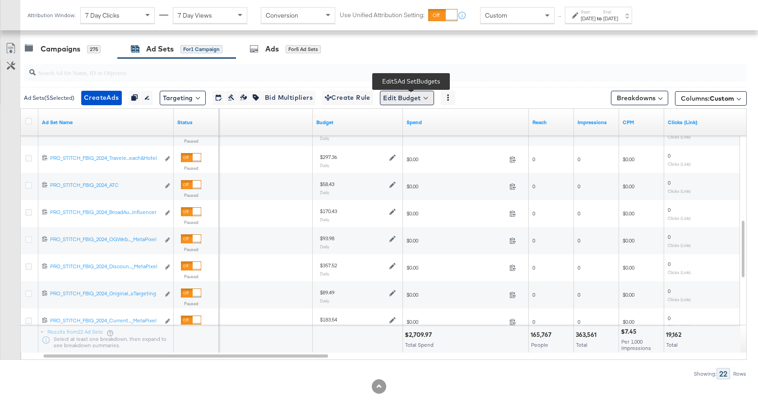
click at [417, 98] on button "Edit Budget" at bounding box center [407, 98] width 54 height 14
click at [419, 144] on span "Edit Ad Set Spend Limits" at bounding box center [417, 139] width 67 height 12
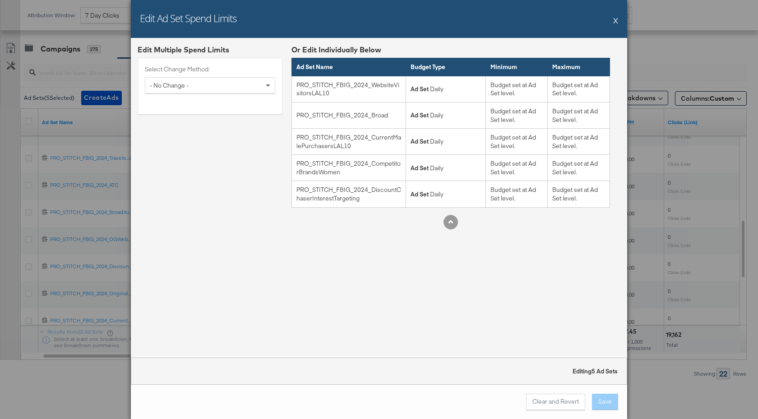
click at [615, 23] on button "X" at bounding box center [615, 20] width 5 height 18
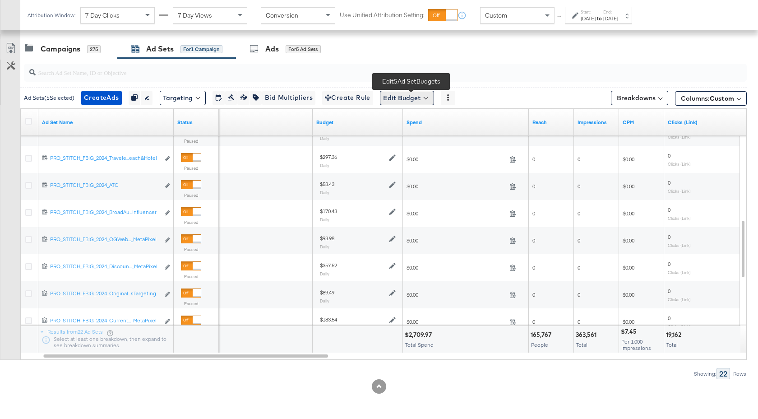
click at [418, 101] on button "Edit Budget" at bounding box center [407, 98] width 54 height 14
click at [423, 122] on span "Edit Ad Set Budget" at bounding box center [409, 121] width 51 height 12
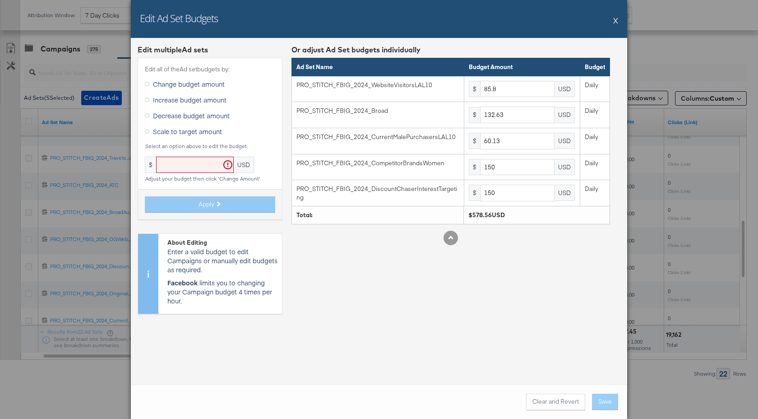
click at [205, 129] on span "Scale to target amount" at bounding box center [187, 131] width 69 height 9
click at [0, 0] on input "Scale to target amount" at bounding box center [0, 0] width 0 height 0
click at [616, 22] on button "X" at bounding box center [615, 20] width 5 height 18
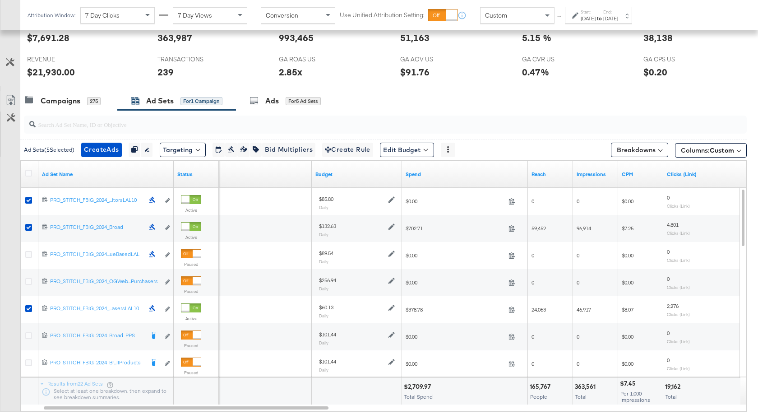
scroll to position [321, 0]
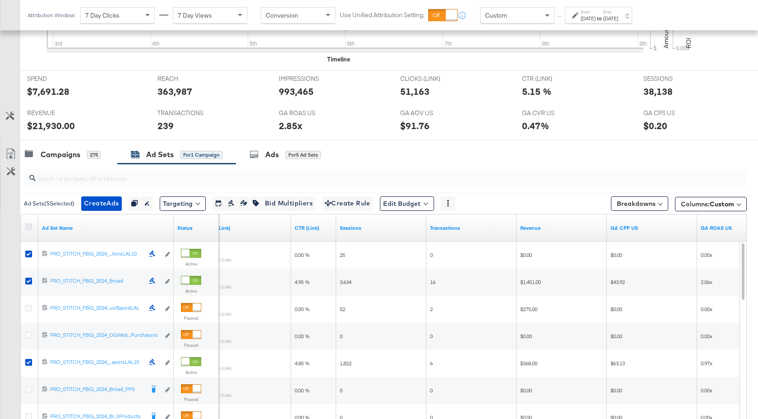
click at [29, 225] on icon at bounding box center [28, 226] width 7 height 7
click at [0, 0] on input "checkbox" at bounding box center [0, 0] width 0 height 0
click at [29, 225] on icon at bounding box center [28, 226] width 7 height 7
click at [0, 0] on input "checkbox" at bounding box center [0, 0] width 0 height 0
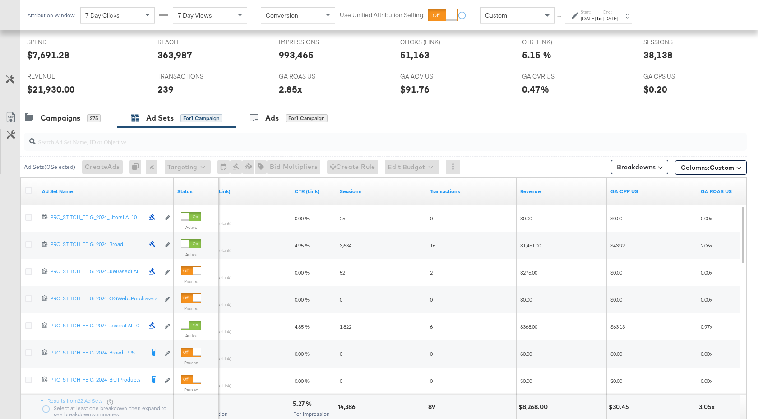
scroll to position [427, 0]
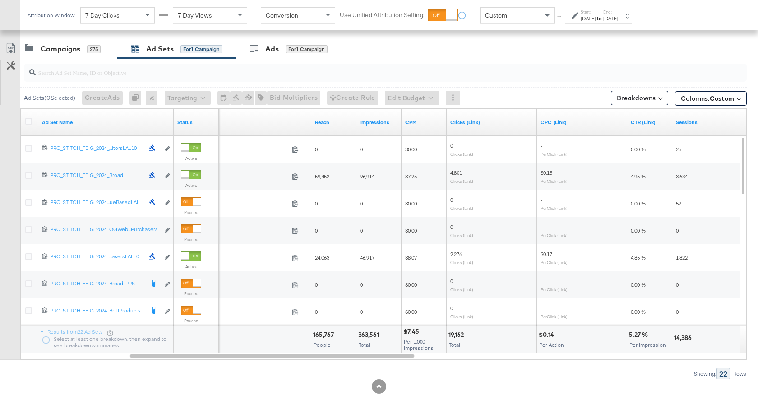
click at [618, 21] on div "[DATE]" at bounding box center [610, 18] width 15 height 7
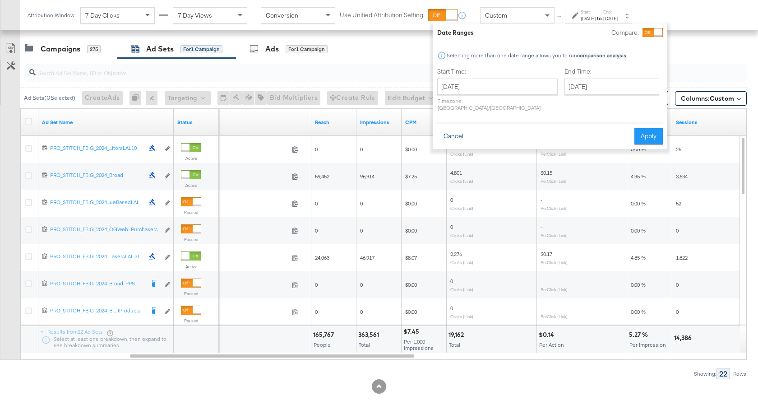
click at [458, 128] on button "Cancel" at bounding box center [453, 136] width 32 height 16
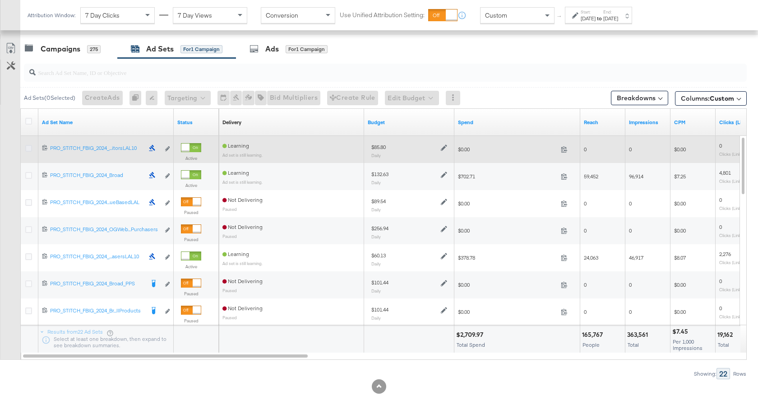
click at [30, 151] on icon at bounding box center [28, 148] width 7 height 7
click at [0, 0] on input "checkbox" at bounding box center [0, 0] width 0 height 0
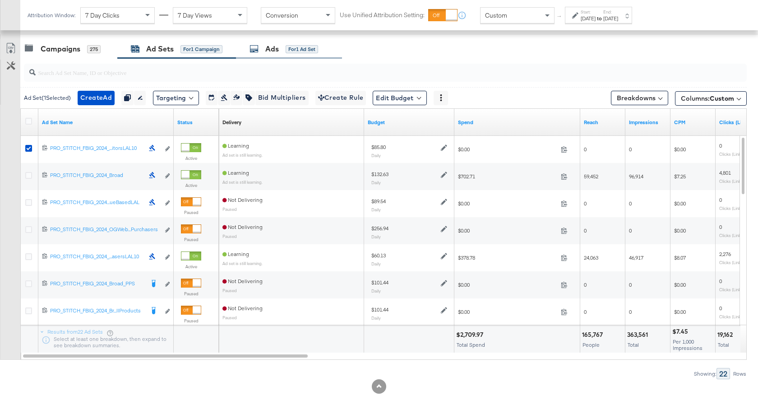
click at [274, 52] on div "Ads" at bounding box center [272, 49] width 14 height 10
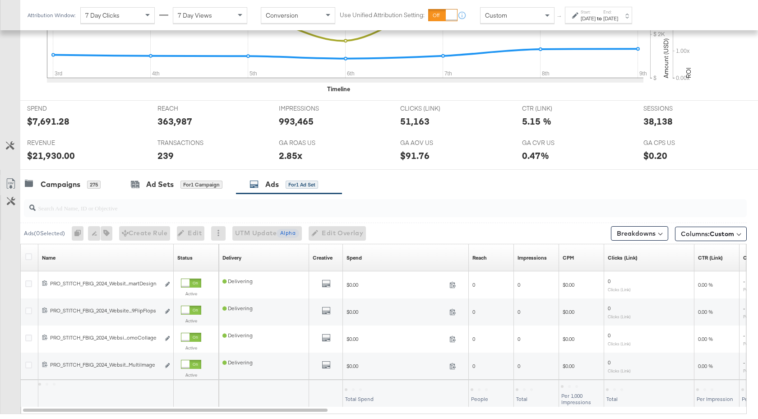
scroll to position [345, 0]
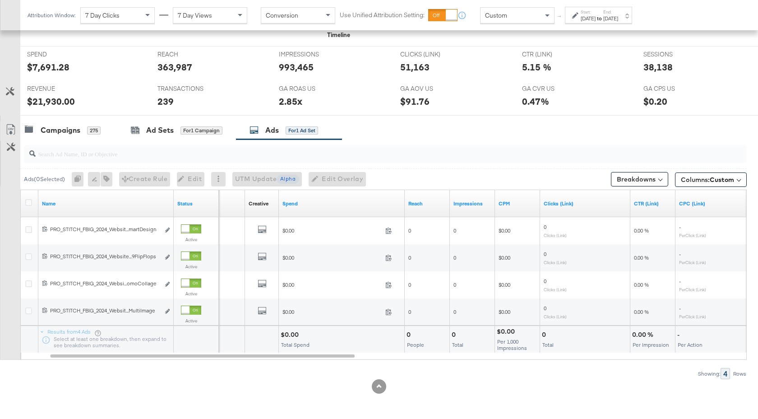
click at [595, 10] on label "Start:" at bounding box center [587, 12] width 15 height 6
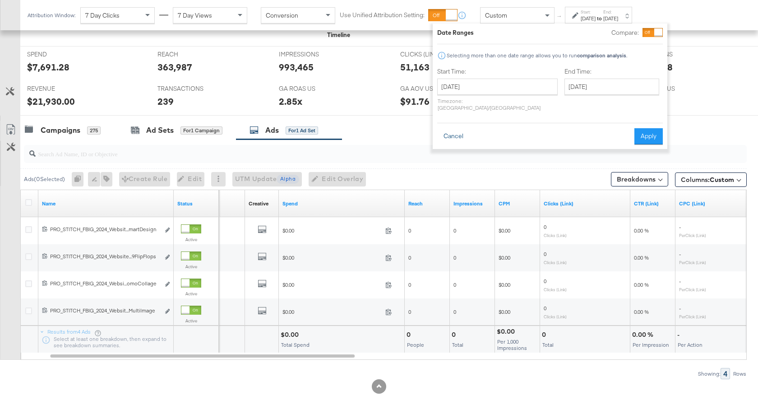
click at [461, 128] on button "Cancel" at bounding box center [453, 136] width 32 height 16
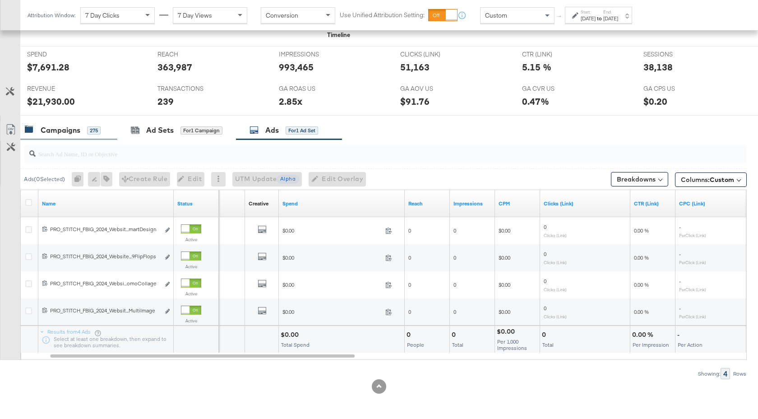
click at [69, 134] on div "Campaigns" at bounding box center [61, 130] width 40 height 10
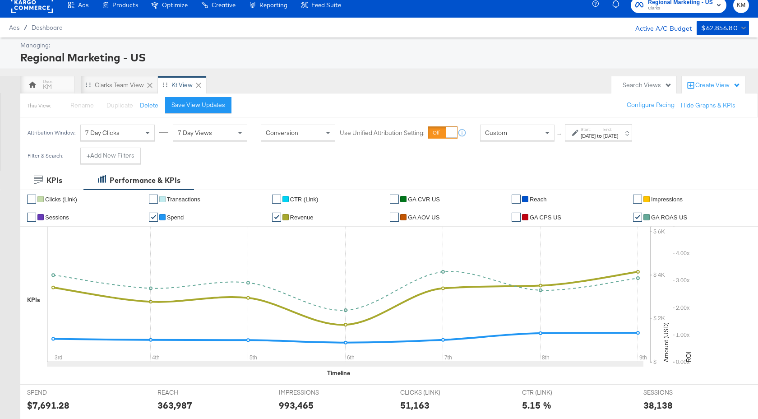
scroll to position [0, 0]
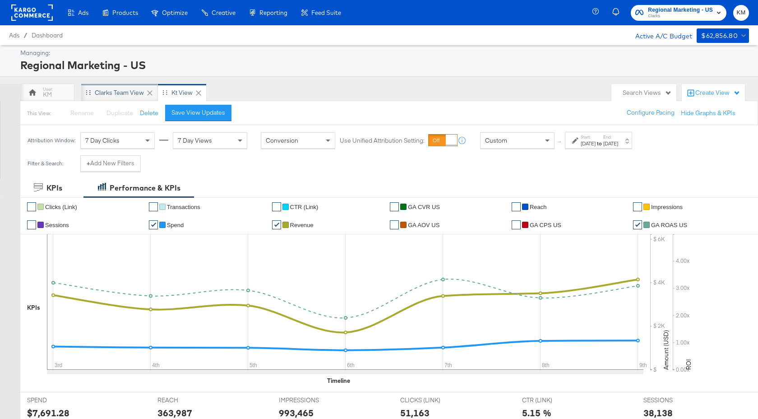
click at [131, 93] on div "Clarks Team View" at bounding box center [119, 92] width 49 height 9
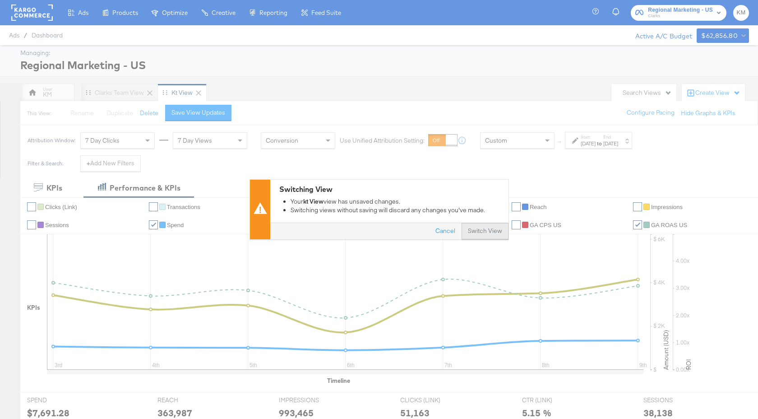
click at [474, 234] on button "Switch View" at bounding box center [484, 231] width 47 height 16
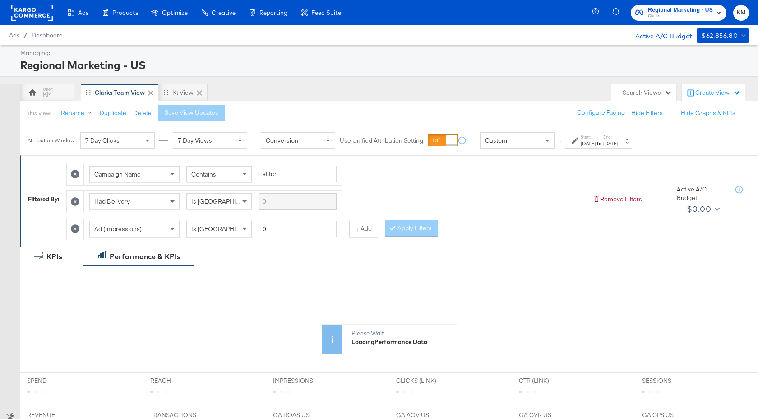
click at [618, 143] on div "[DATE]" at bounding box center [610, 143] width 15 height 7
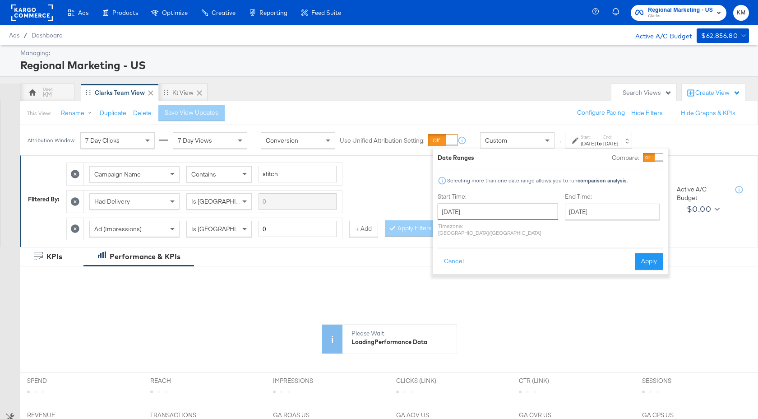
click at [508, 216] on input "[DATE]" at bounding box center [497, 211] width 120 height 16
click at [533, 233] on span "›" at bounding box center [540, 230] width 14 height 14
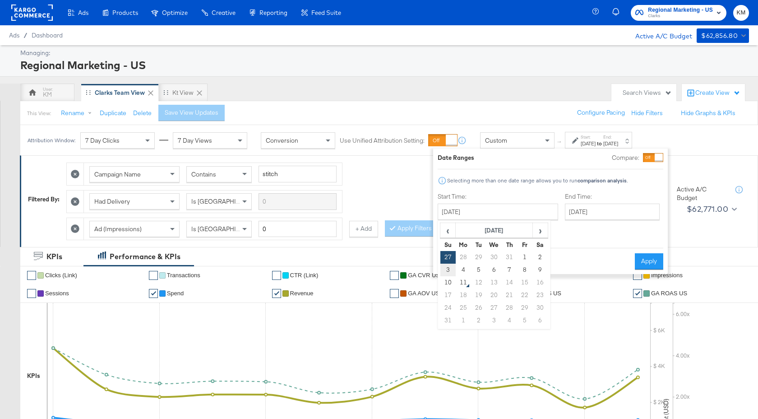
click at [452, 266] on td "3" at bounding box center [447, 269] width 15 height 13
type input "[DATE]"
click at [598, 207] on input "[DATE]" at bounding box center [611, 211] width 95 height 16
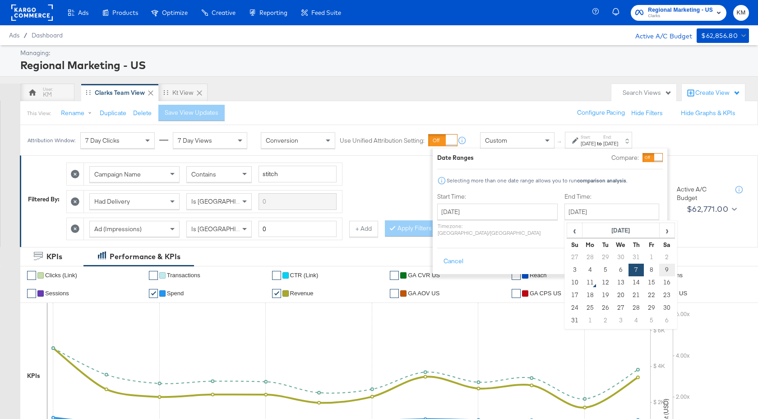
click at [659, 271] on td "9" at bounding box center [666, 269] width 15 height 13
type input "[DATE]"
click at [653, 255] on button "Apply" at bounding box center [648, 261] width 28 height 16
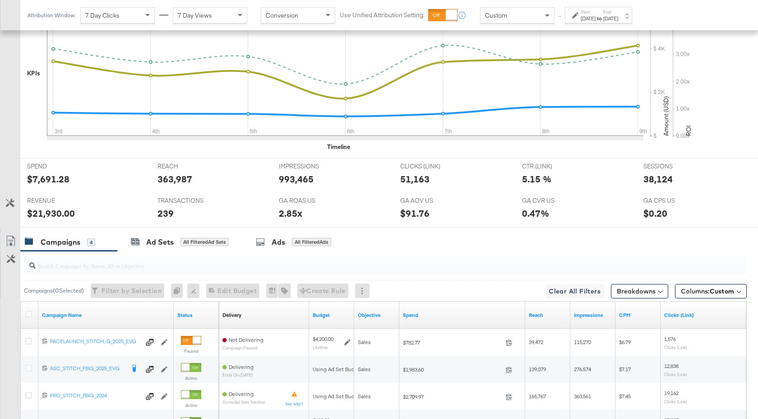
scroll to position [393, 0]
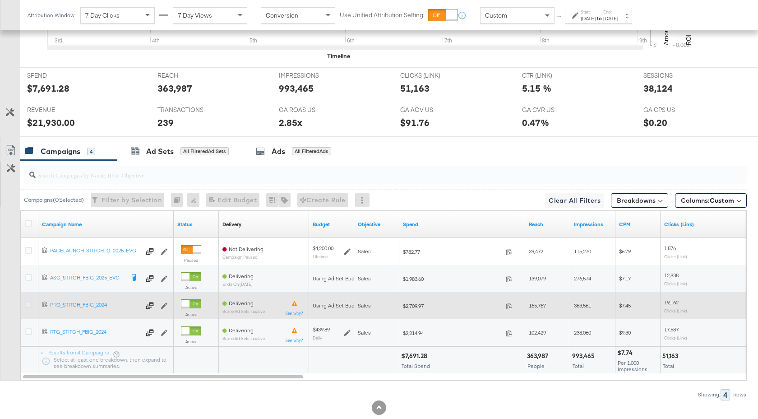
click at [28, 305] on icon at bounding box center [28, 304] width 7 height 7
click at [0, 0] on input "checkbox" at bounding box center [0, 0] width 0 height 0
click at [28, 305] on icon at bounding box center [28, 304] width 7 height 7
click at [0, 0] on input "checkbox" at bounding box center [0, 0] width 0 height 0
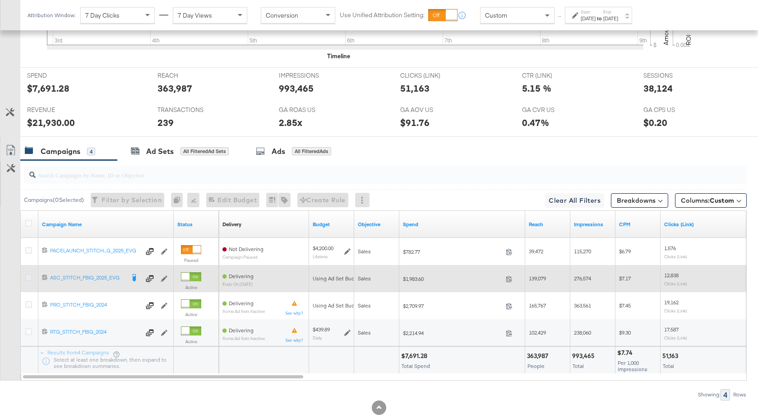
click at [30, 279] on icon at bounding box center [28, 277] width 7 height 7
click at [0, 0] on input "checkbox" at bounding box center [0, 0] width 0 height 0
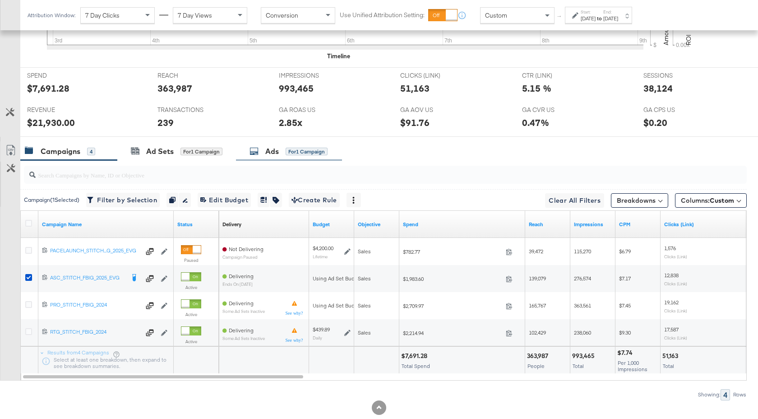
click at [268, 153] on div "Ads" at bounding box center [272, 151] width 14 height 10
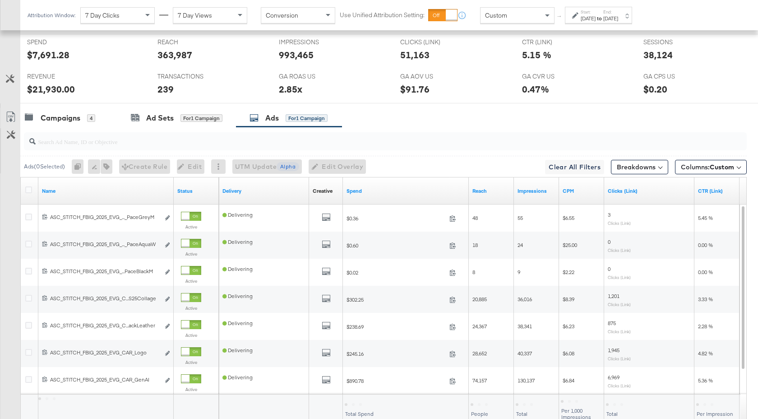
scroll to position [495, 0]
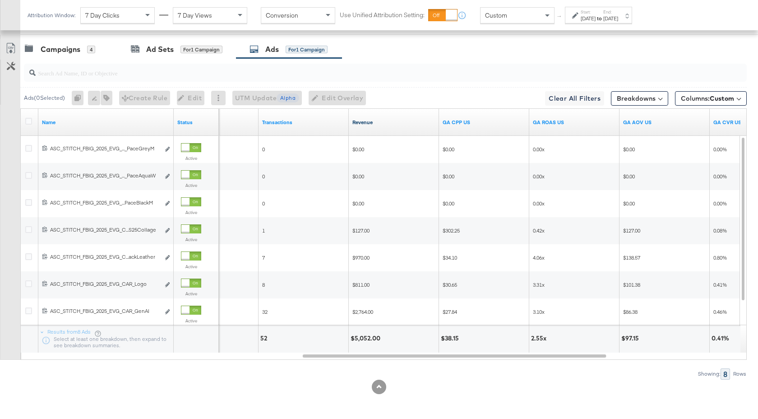
click at [400, 122] on link "Revenue" at bounding box center [393, 122] width 83 height 7
click at [72, 46] on div "Campaigns" at bounding box center [61, 49] width 40 height 10
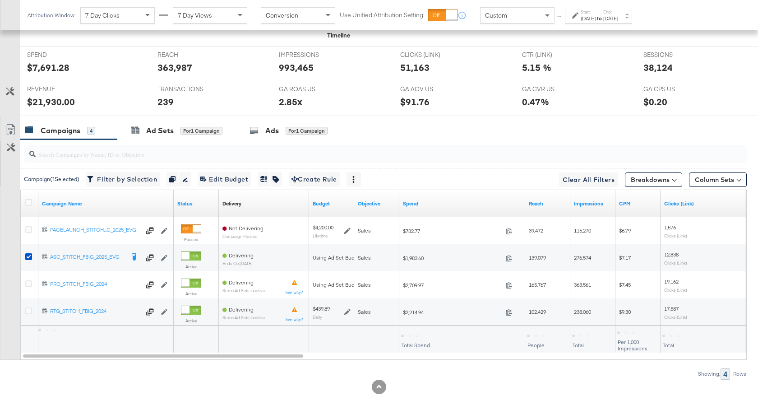
scroll to position [414, 0]
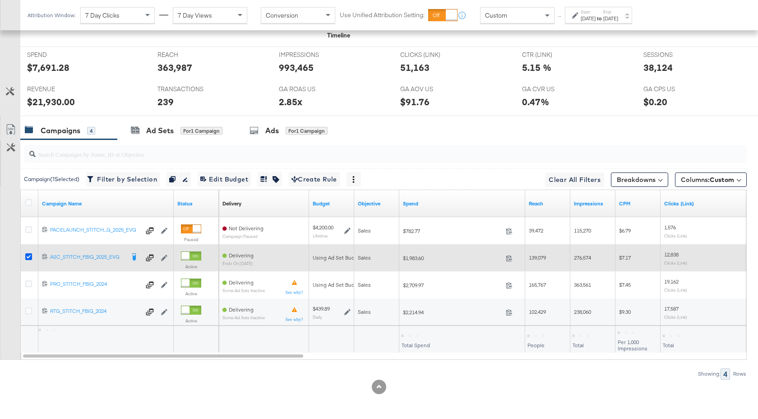
click at [26, 258] on icon at bounding box center [28, 256] width 7 height 7
click at [0, 0] on input "checkbox" at bounding box center [0, 0] width 0 height 0
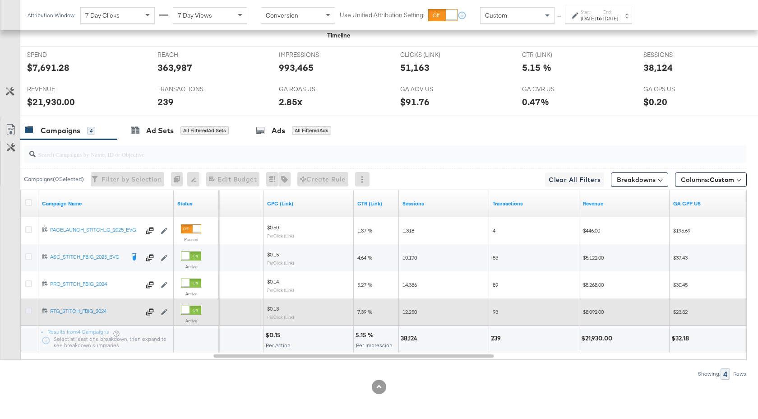
click at [31, 309] on icon at bounding box center [28, 310] width 7 height 7
click at [0, 0] on input "checkbox" at bounding box center [0, 0] width 0 height 0
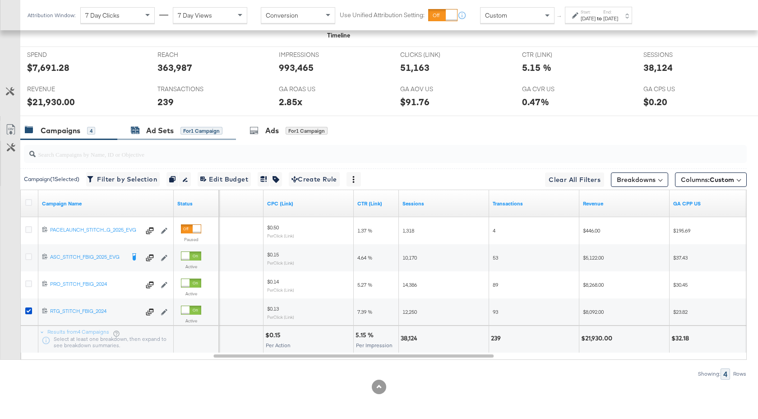
click at [163, 132] on div "Ad Sets" at bounding box center [160, 130] width 28 height 10
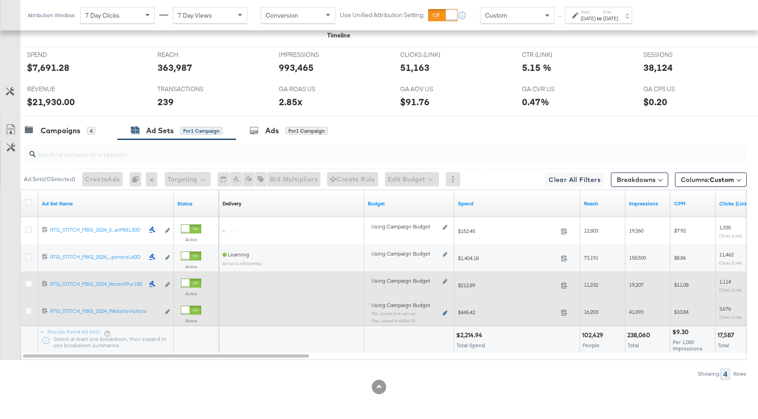
click at [444, 313] on icon at bounding box center [444, 312] width 5 height 5
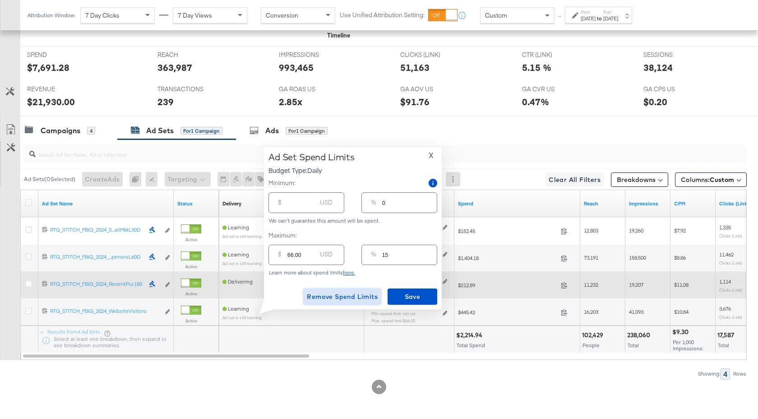
click at [327, 297] on span "Remove Spend Limits" at bounding box center [342, 296] width 71 height 11
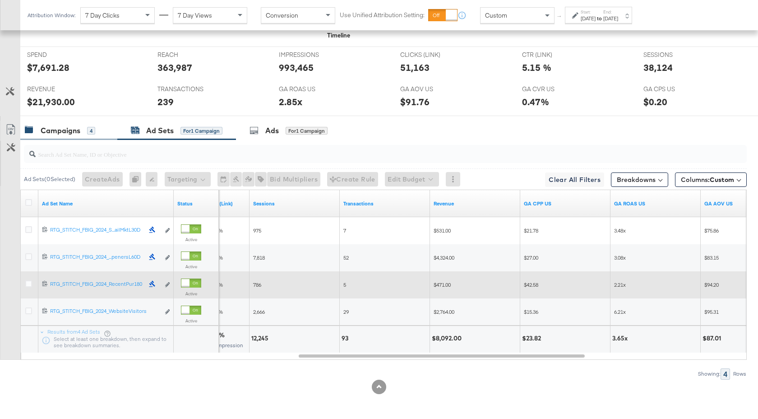
click at [73, 134] on div "Campaigns" at bounding box center [61, 130] width 40 height 10
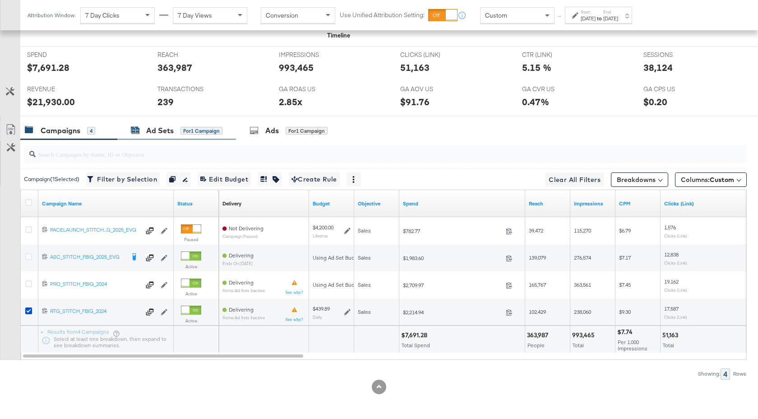
click at [156, 127] on div "Ad Sets" at bounding box center [160, 130] width 28 height 10
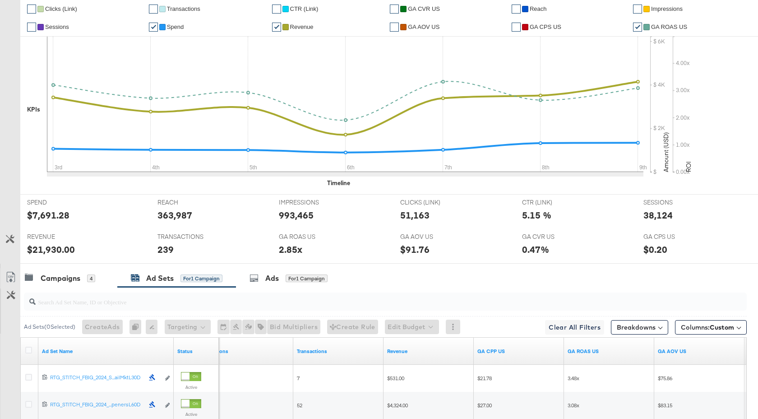
scroll to position [0, 0]
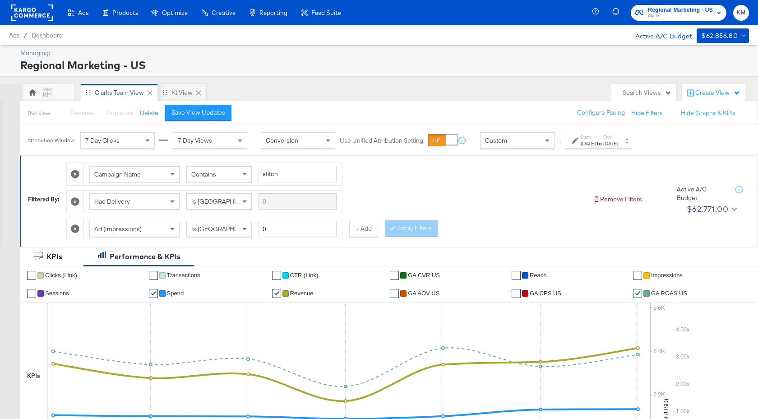
click at [669, 16] on span "Clarks" at bounding box center [680, 16] width 65 height 7
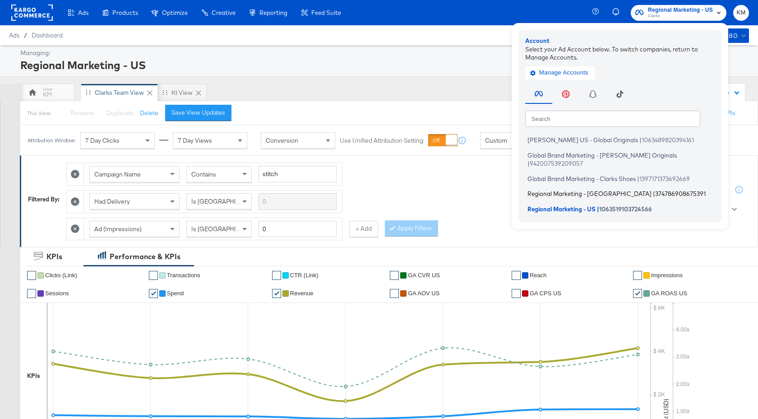
click at [655, 190] on span "374786908675391" at bounding box center [680, 193] width 51 height 7
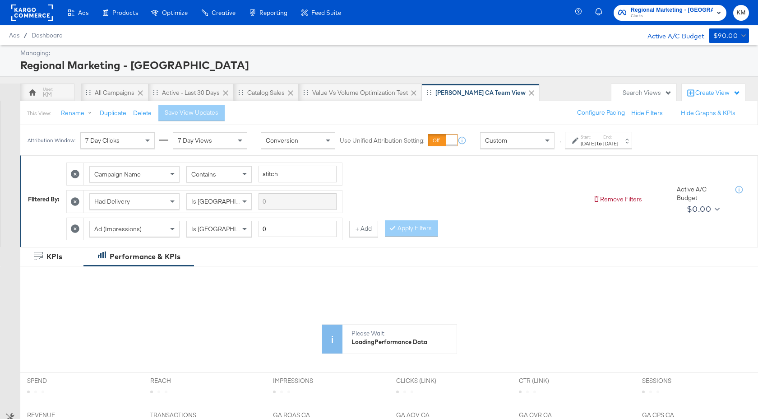
click at [595, 138] on label "Start:" at bounding box center [587, 137] width 15 height 6
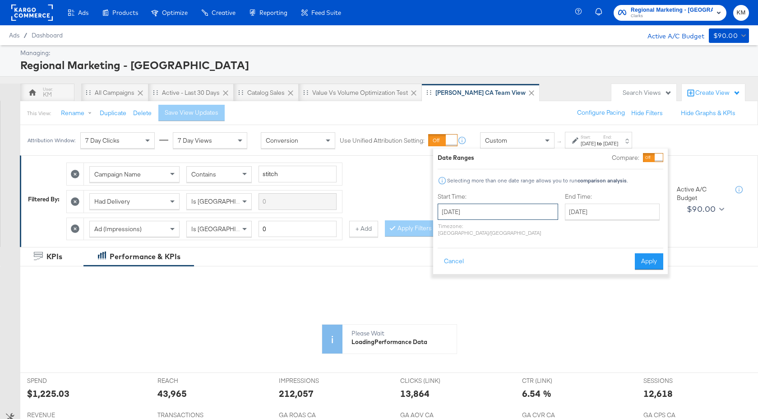
click at [506, 207] on input "[DATE]" at bounding box center [497, 211] width 120 height 16
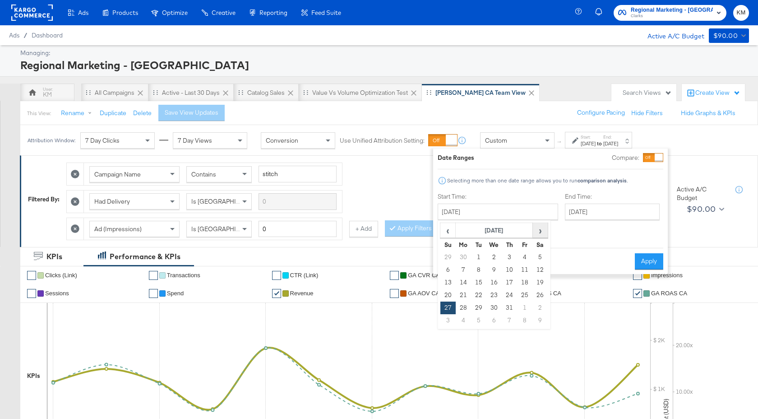
click at [539, 229] on span "›" at bounding box center [540, 230] width 14 height 14
click at [520, 271] on td "8" at bounding box center [524, 269] width 15 height 13
type input "August 8th 2025"
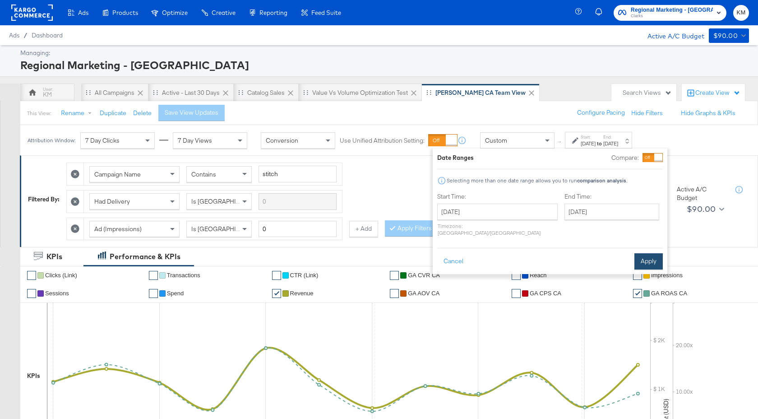
click at [639, 253] on button "Apply" at bounding box center [648, 261] width 28 height 16
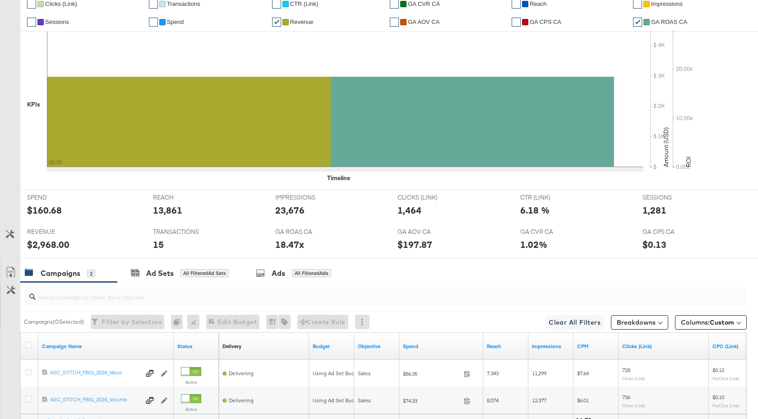
scroll to position [359, 0]
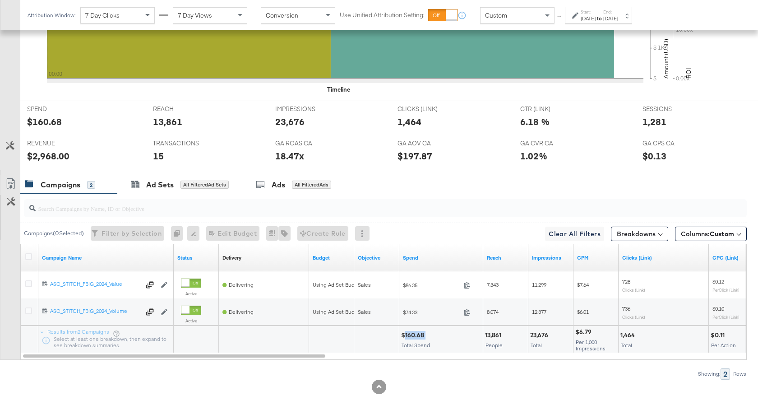
drag, startPoint x: 425, startPoint y: 335, endPoint x: 405, endPoint y: 337, distance: 20.8
click at [405, 337] on div "$160.68" at bounding box center [414, 335] width 26 height 9
copy div "160.68"
drag, startPoint x: 549, startPoint y: 336, endPoint x: 529, endPoint y: 336, distance: 19.8
click at [529, 336] on div "23,676 Total" at bounding box center [550, 339] width 45 height 27
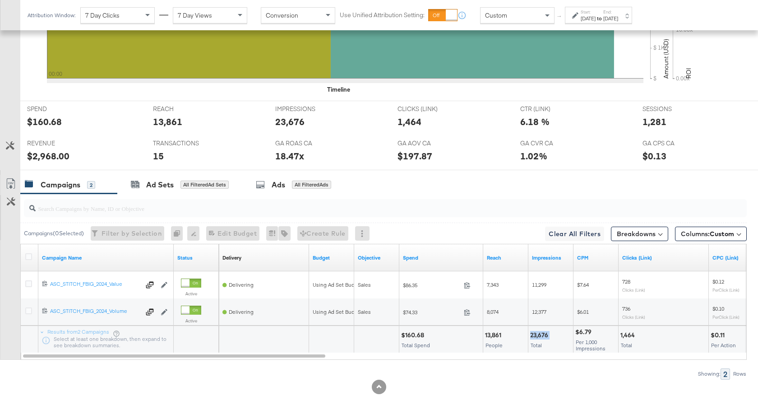
copy div "23,676"
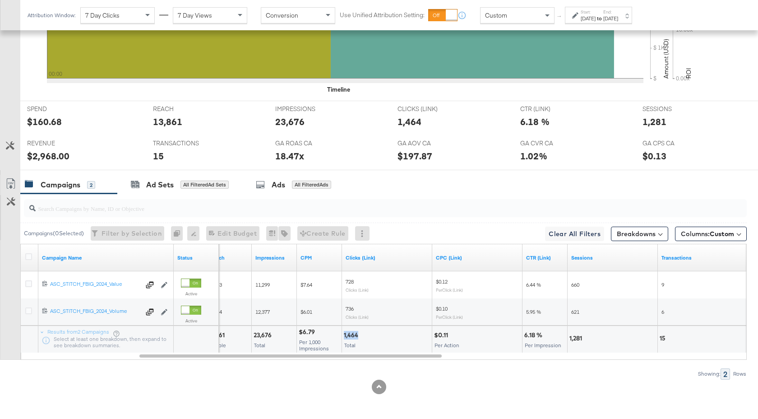
drag, startPoint x: 358, startPoint y: 335, endPoint x: 343, endPoint y: 335, distance: 14.9
click at [343, 335] on div "1,464 Total" at bounding box center [387, 339] width 90 height 27
copy div "1,464"
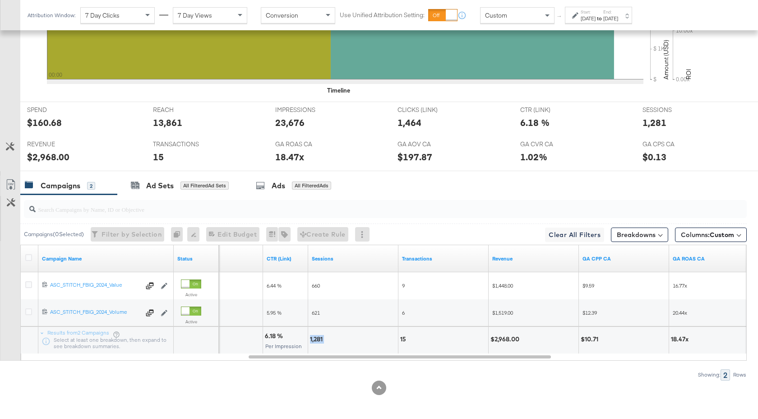
drag, startPoint x: 324, startPoint y: 339, endPoint x: 309, endPoint y: 339, distance: 15.3
click at [309, 339] on div "1,281" at bounding box center [353, 340] width 90 height 27
copy div "1,281"
drag, startPoint x: 520, startPoint y: 339, endPoint x: 493, endPoint y: 340, distance: 26.2
click at [493, 340] on div "$2,968.00" at bounding box center [506, 339] width 32 height 9
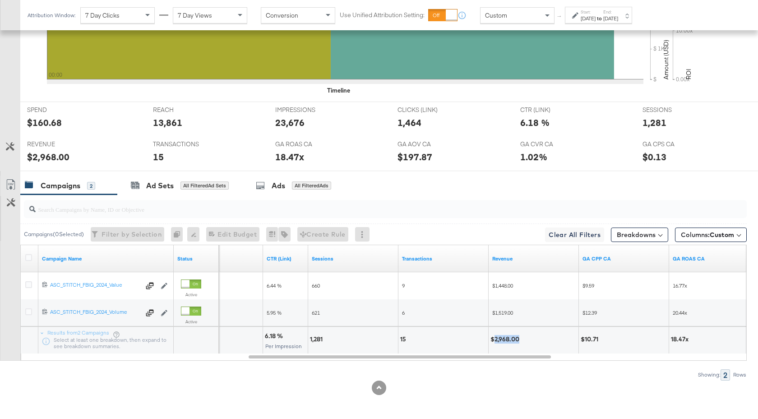
copy div "2,968.00"
click at [595, 17] on div "Aug 8th 2025" at bounding box center [587, 18] width 15 height 7
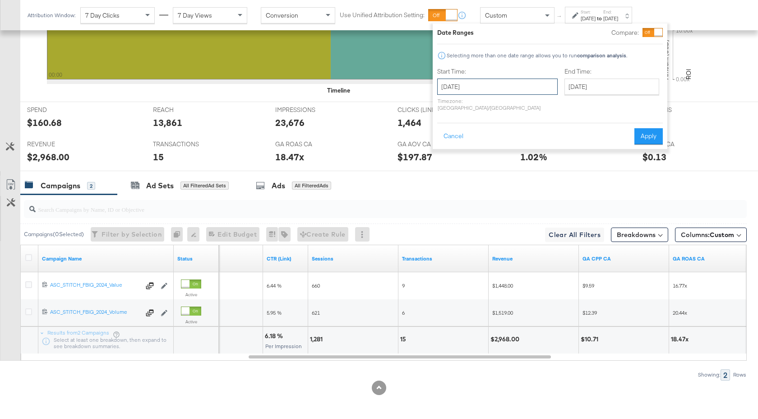
click at [499, 91] on input "August 8th 2025" at bounding box center [497, 86] width 120 height 16
click at [540, 147] on td "9" at bounding box center [539, 144] width 15 height 13
type input "[DATE]"
click at [652, 128] on button "Apply" at bounding box center [648, 136] width 28 height 16
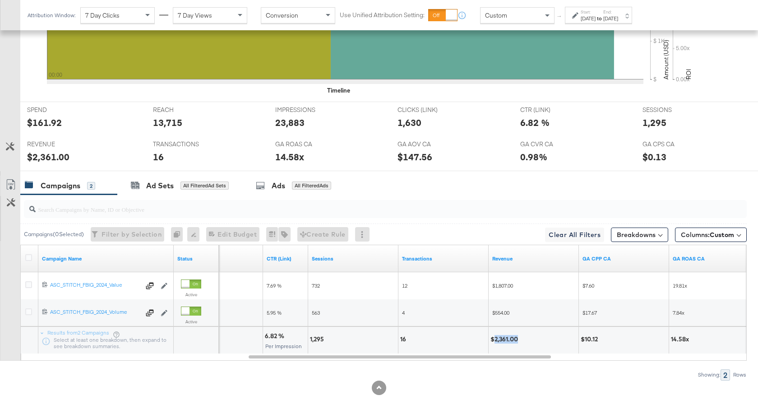
drag, startPoint x: 519, startPoint y: 340, endPoint x: 494, endPoint y: 340, distance: 24.4
click at [494, 340] on div "$2,361.00" at bounding box center [505, 339] width 30 height 9
copy div "2,361.00"
drag, startPoint x: 325, startPoint y: 339, endPoint x: 310, endPoint y: 340, distance: 14.5
click at [310, 340] on div "1,295" at bounding box center [318, 339] width 17 height 9
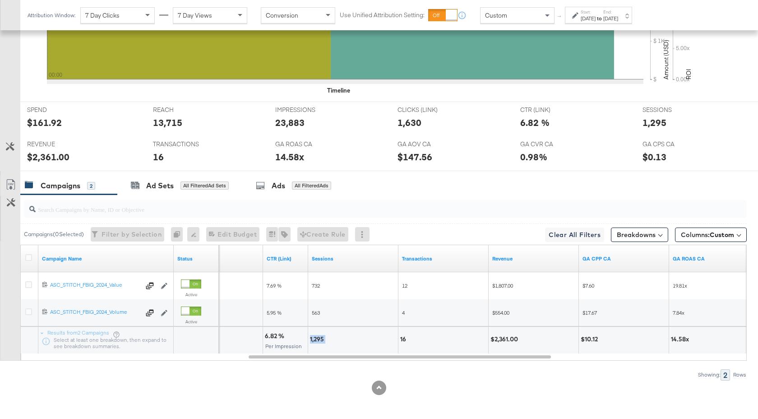
copy div "1,295"
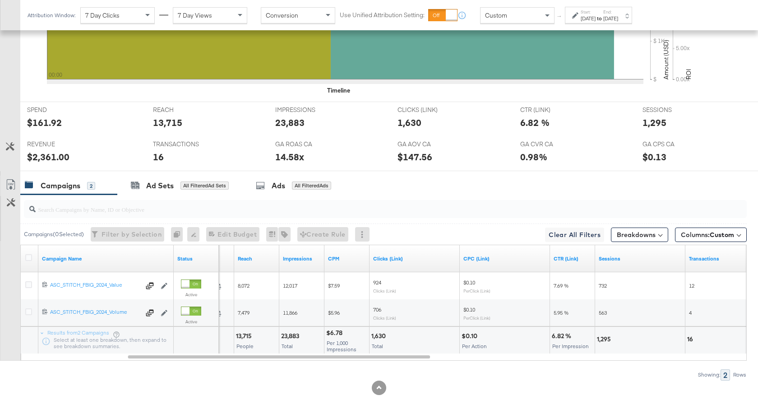
click at [382, 336] on div "1,630" at bounding box center [379, 335] width 17 height 9
drag, startPoint x: 388, startPoint y: 336, endPoint x: 370, endPoint y: 337, distance: 17.6
click at [370, 337] on div "1,630 Total" at bounding box center [414, 340] width 90 height 27
copy div "1,630"
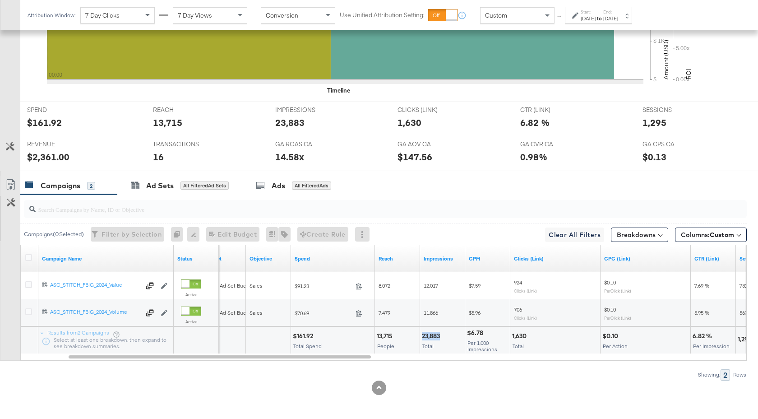
drag, startPoint x: 440, startPoint y: 337, endPoint x: 422, endPoint y: 338, distance: 18.5
click at [422, 338] on div "23,883" at bounding box center [432, 335] width 21 height 9
copy div "23,883"
drag, startPoint x: 314, startPoint y: 336, endPoint x: 296, endPoint y: 336, distance: 18.5
click at [296, 336] on div "$161.92" at bounding box center [304, 335] width 23 height 9
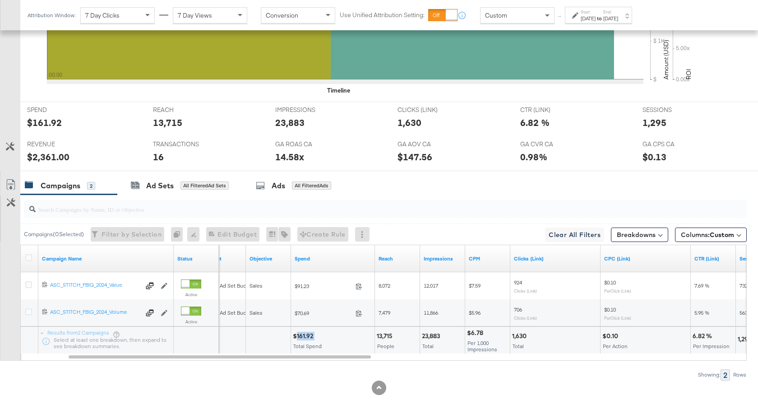
copy div "161.92"
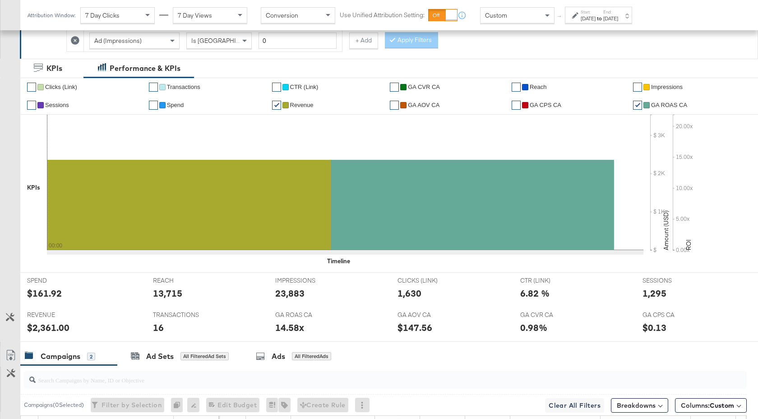
scroll to position [0, 0]
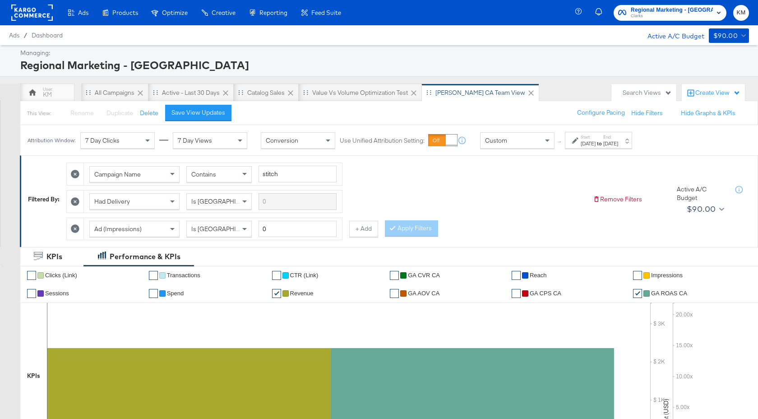
click at [595, 142] on div "[DATE]" at bounding box center [587, 143] width 15 height 7
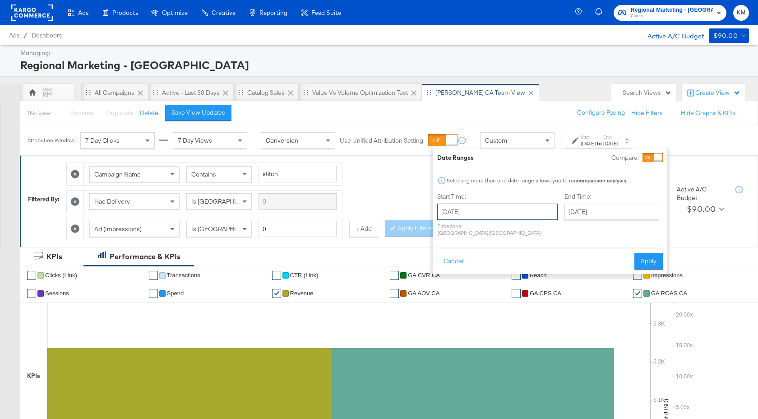
click at [505, 213] on input "[DATE]" at bounding box center [497, 211] width 120 height 16
click at [501, 231] on th "[DATE]" at bounding box center [493, 230] width 77 height 15
click at [501, 235] on th "2025" at bounding box center [493, 230] width 90 height 15
click at [484, 269] on td "2024" at bounding box center [479, 272] width 27 height 23
click at [532, 272] on td "Aug" at bounding box center [533, 272] width 27 height 23
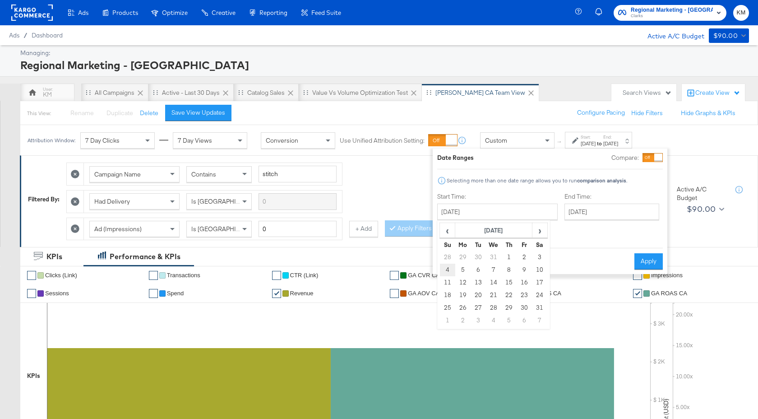
click at [451, 268] on td "4" at bounding box center [447, 269] width 15 height 13
type input "August 4th 2024"
click at [568, 212] on input "[DATE]" at bounding box center [611, 211] width 95 height 16
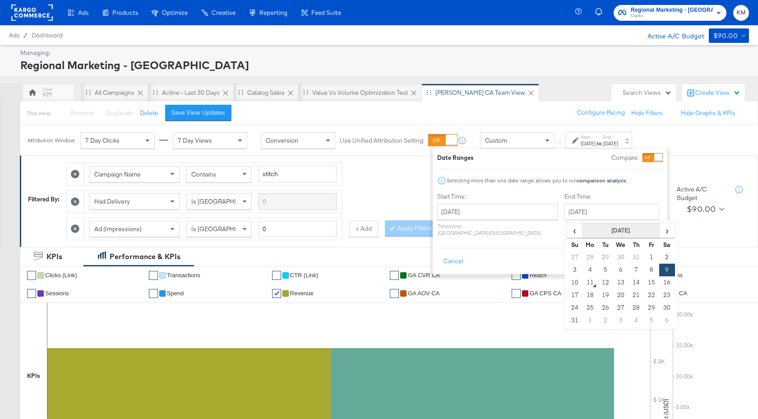
click at [589, 227] on th "[DATE]" at bounding box center [620, 230] width 77 height 15
click at [599, 235] on th "2025" at bounding box center [620, 230] width 90 height 15
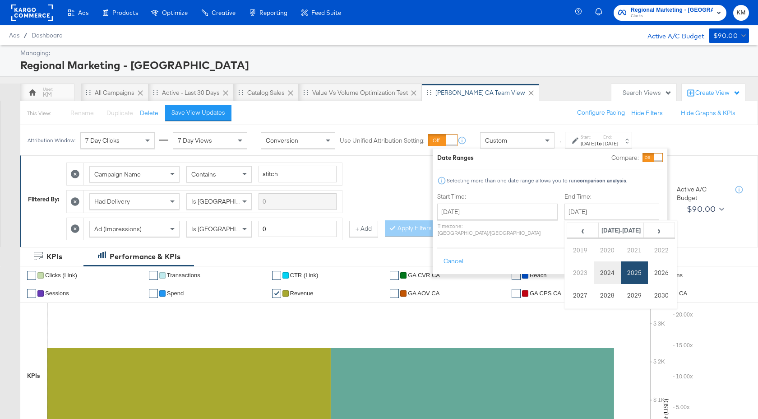
click at [594, 274] on td "2024" at bounding box center [607, 272] width 27 height 23
click at [648, 275] on td "Aug" at bounding box center [661, 272] width 27 height 23
click at [659, 269] on td "10" at bounding box center [666, 269] width 15 height 13
type input "August 10th 2024"
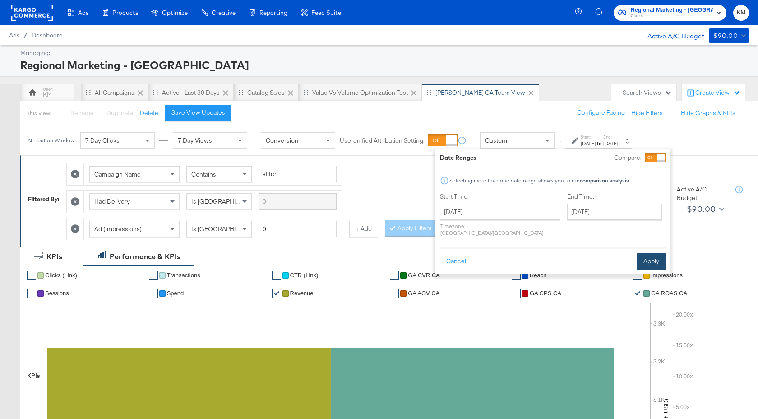
click at [646, 253] on button "Apply" at bounding box center [651, 261] width 28 height 16
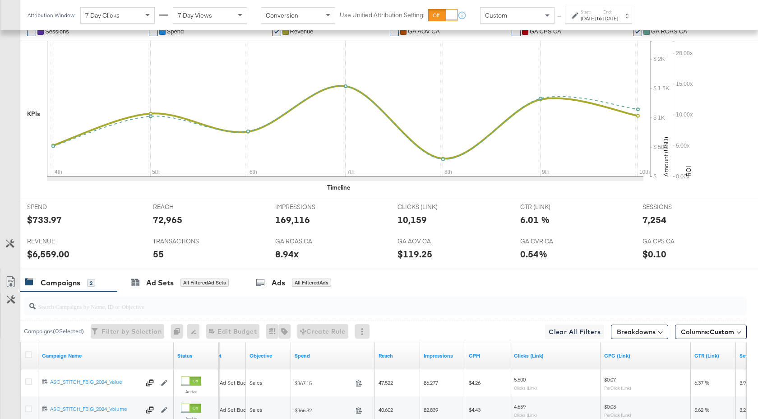
scroll to position [359, 0]
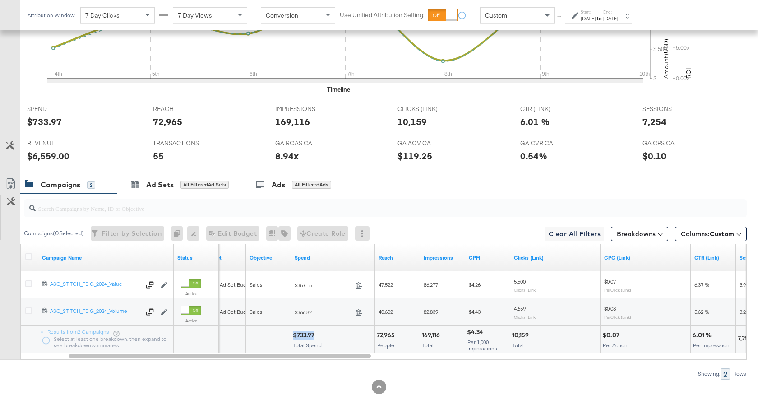
drag, startPoint x: 315, startPoint y: 336, endPoint x: 294, endPoint y: 337, distance: 20.8
click at [294, 337] on div "$733.97" at bounding box center [305, 335] width 24 height 9
drag, startPoint x: 442, startPoint y: 336, endPoint x: 421, endPoint y: 336, distance: 21.2
click at [421, 336] on div "169,116 Total" at bounding box center [442, 339] width 45 height 27
drag, startPoint x: 530, startPoint y: 335, endPoint x: 511, endPoint y: 335, distance: 18.5
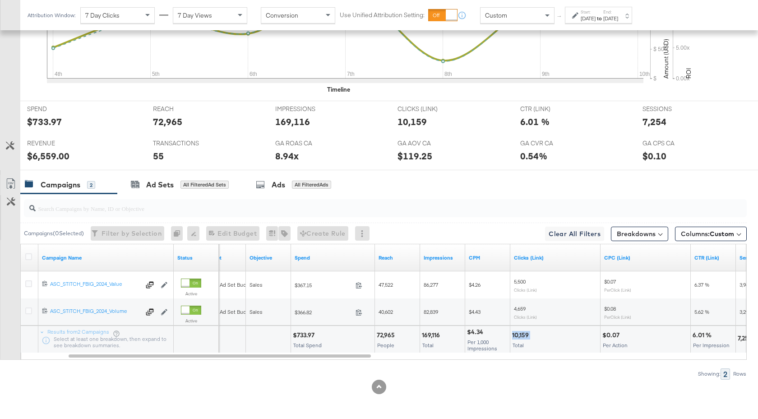
click at [511, 335] on div "10,159 Total" at bounding box center [555, 339] width 90 height 27
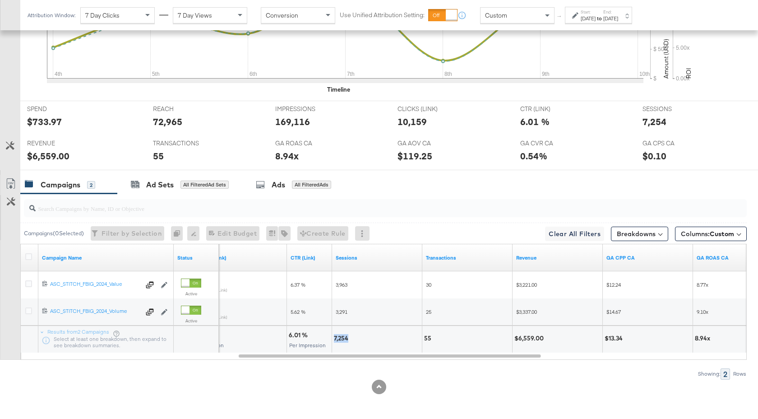
drag, startPoint x: 349, startPoint y: 340, endPoint x: 334, endPoint y: 340, distance: 14.9
click at [334, 340] on div "7,254" at bounding box center [342, 338] width 17 height 9
drag, startPoint x: 543, startPoint y: 339, endPoint x: 516, endPoint y: 339, distance: 27.1
click at [516, 339] on div "$6,559.00" at bounding box center [530, 338] width 32 height 9
click at [617, 23] on div "Attribution Window: 7 Day Clicks 7 Day Views Conversion Use Unified Attribution…" at bounding box center [331, 15] width 623 height 30
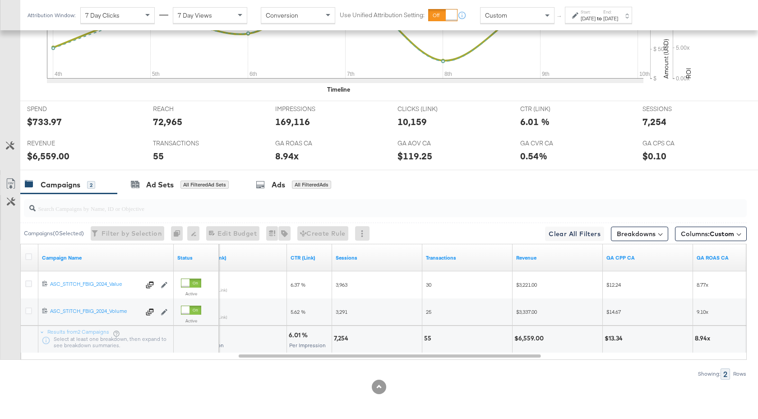
click at [595, 19] on div "Aug 4th 2024" at bounding box center [587, 18] width 15 height 7
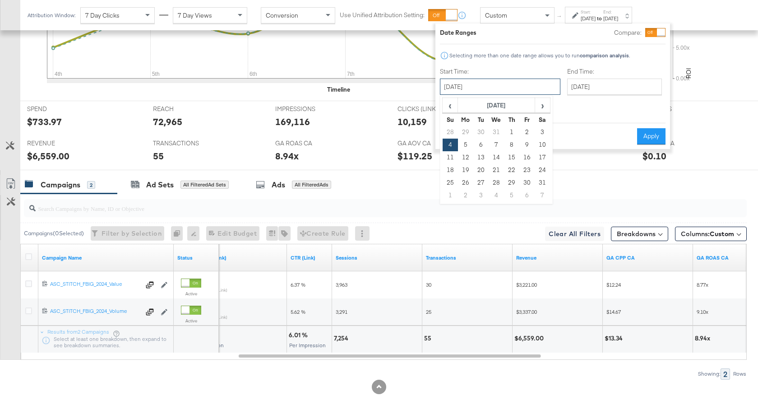
click at [515, 91] on input "August 4th 2024" at bounding box center [500, 86] width 120 height 16
click at [450, 107] on span "‹" at bounding box center [450, 105] width 14 height 14
click at [503, 87] on input "August 4th 2024" at bounding box center [500, 86] width 120 height 16
click at [510, 109] on th "July 2024" at bounding box center [496, 105] width 77 height 15
click at [512, 109] on th "2024" at bounding box center [496, 105] width 90 height 15
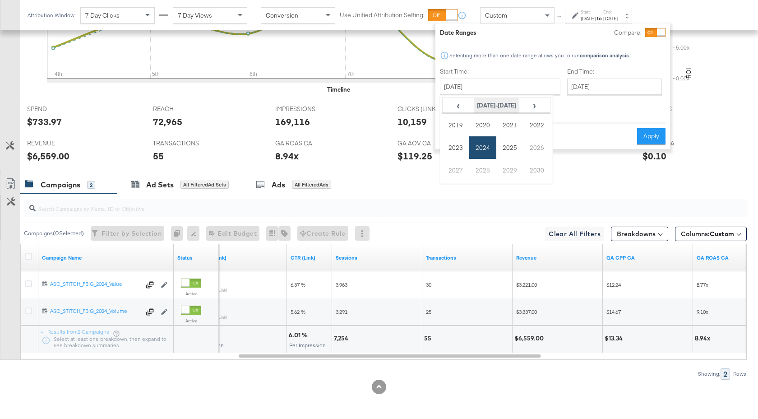
click at [509, 104] on th "2020-2029" at bounding box center [496, 105] width 45 height 15
click at [512, 143] on td "2025" at bounding box center [509, 147] width 27 height 23
click at [513, 152] on td "Jul" at bounding box center [509, 147] width 27 height 23
click at [451, 184] on td "27" at bounding box center [449, 182] width 15 height 13
type input "[DATE]"
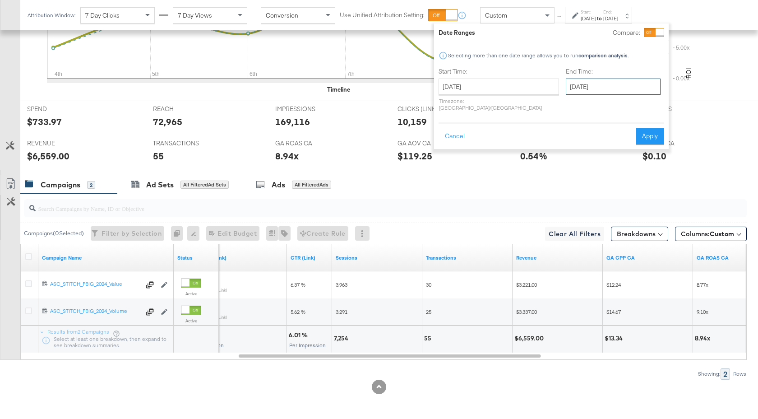
click at [571, 87] on input "[DATE]" at bounding box center [613, 86] width 95 height 16
click at [661, 106] on span "›" at bounding box center [668, 105] width 14 height 14
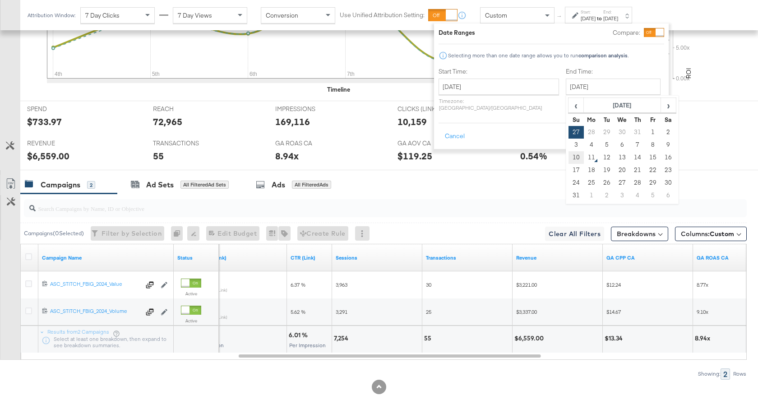
click at [568, 159] on td "10" at bounding box center [575, 157] width 15 height 13
type input "August 10th 2025"
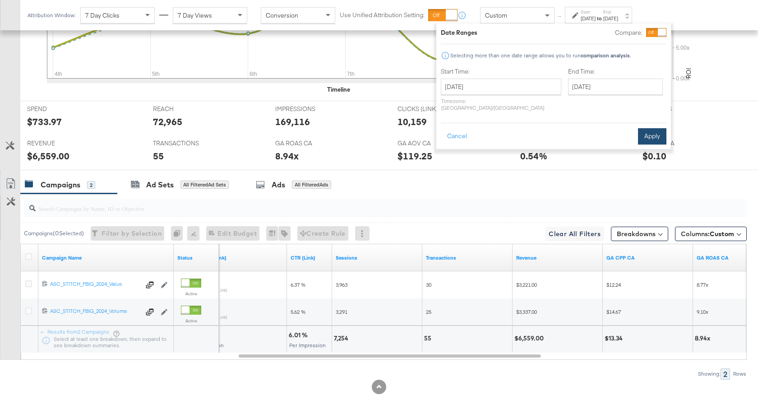
click at [645, 131] on button "Apply" at bounding box center [652, 136] width 28 height 16
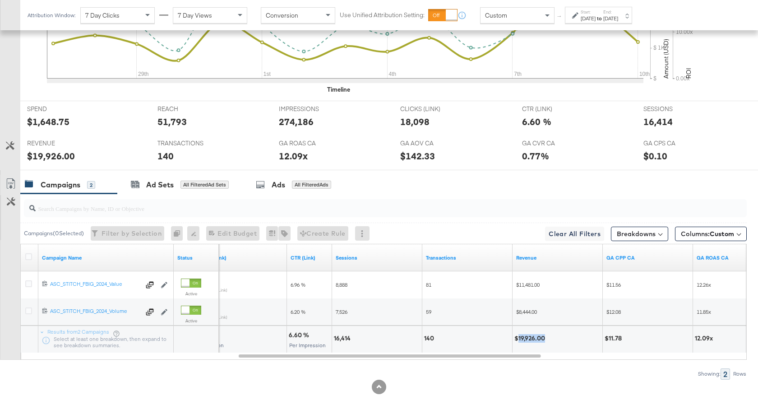
drag, startPoint x: 544, startPoint y: 339, endPoint x: 518, endPoint y: 339, distance: 25.7
click at [518, 339] on div "$19,926.00" at bounding box center [530, 338] width 33 height 9
drag, startPoint x: 350, startPoint y: 339, endPoint x: 333, endPoint y: 340, distance: 17.6
click at [333, 340] on div "16,414" at bounding box center [377, 339] width 90 height 27
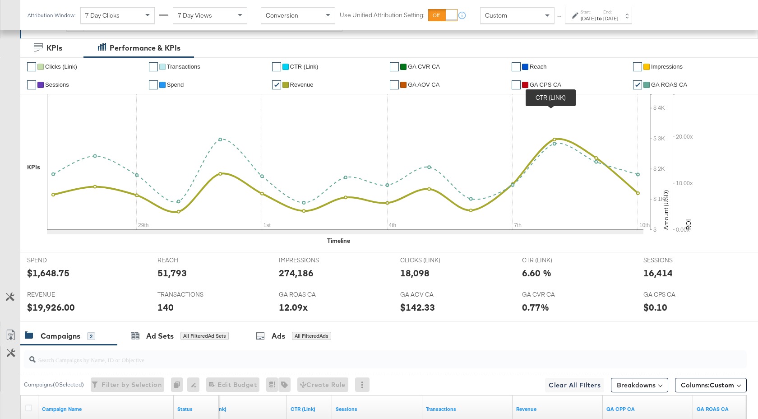
scroll to position [0, 0]
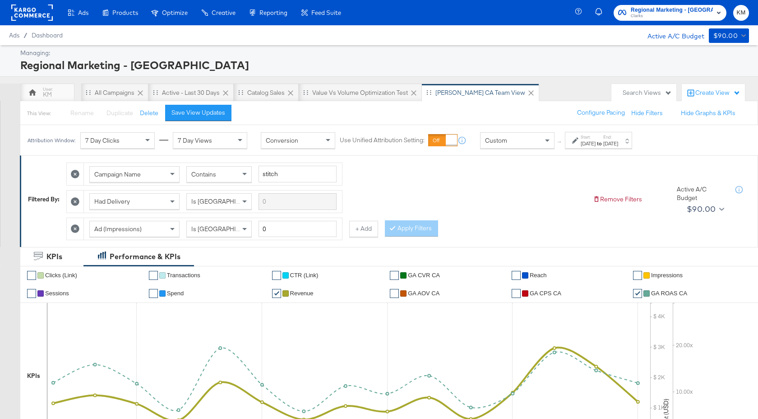
click at [659, 11] on span "Regional Marketing - CA" at bounding box center [671, 9] width 82 height 9
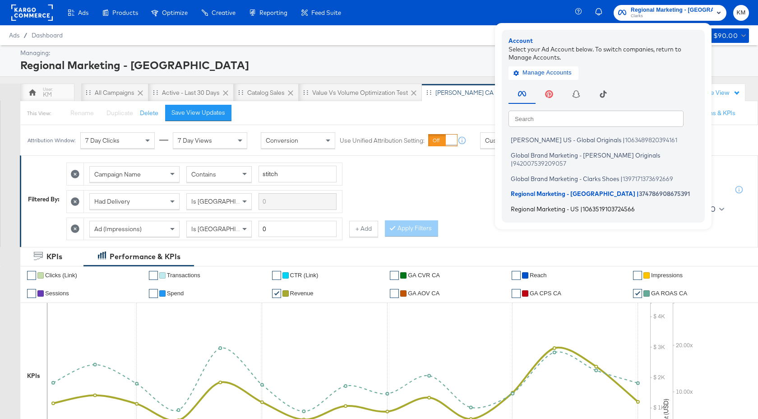
click at [579, 205] on span "Regional Marketing - US" at bounding box center [545, 208] width 68 height 7
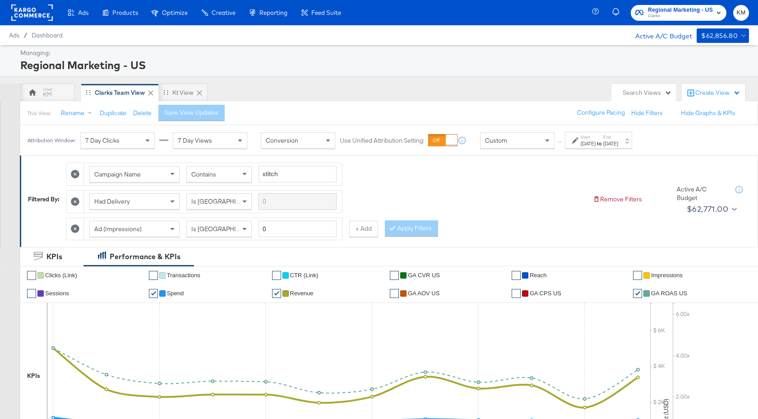
click at [595, 141] on div "[DATE]" at bounding box center [587, 143] width 15 height 7
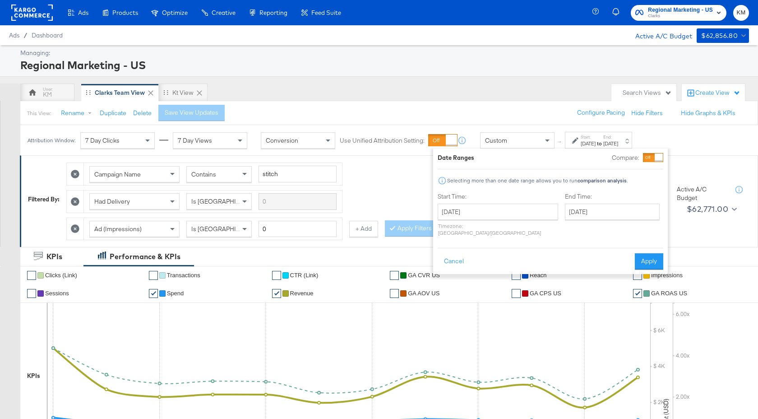
click at [511, 221] on div "July 27th 2025 ‹ July 2025 › Su Mo Tu We Th Fr Sa 29 30 1 2 3 4 5 6 7 8 9 10 11…" at bounding box center [497, 219] width 120 height 32
click at [515, 212] on input "[DATE]" at bounding box center [497, 211] width 120 height 16
click at [538, 227] on span "›" at bounding box center [540, 230] width 14 height 14
click at [446, 271] on td "3" at bounding box center [447, 269] width 15 height 13
type input "[DATE]"
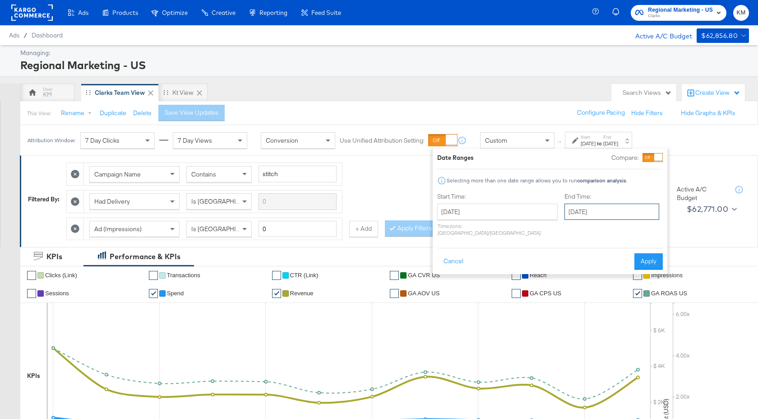
click at [564, 213] on input "[DATE]" at bounding box center [611, 211] width 95 height 16
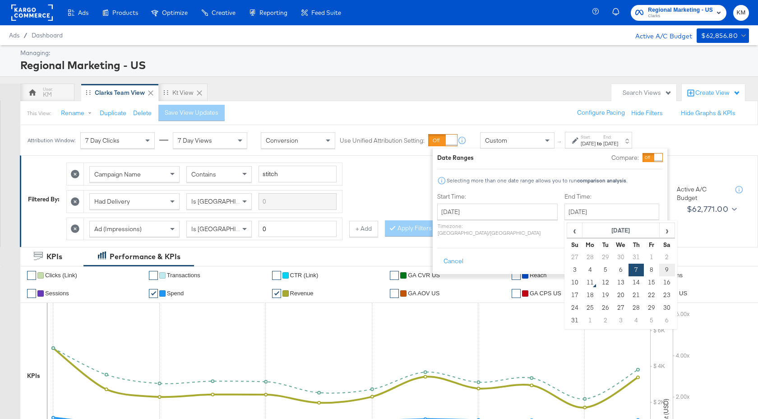
click at [659, 266] on td "9" at bounding box center [666, 269] width 15 height 13
type input "[DATE]"
click at [640, 254] on button "Apply" at bounding box center [648, 261] width 28 height 16
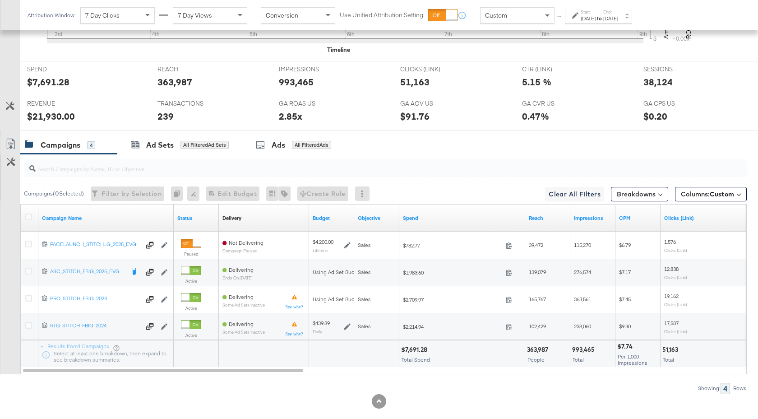
scroll to position [414, 0]
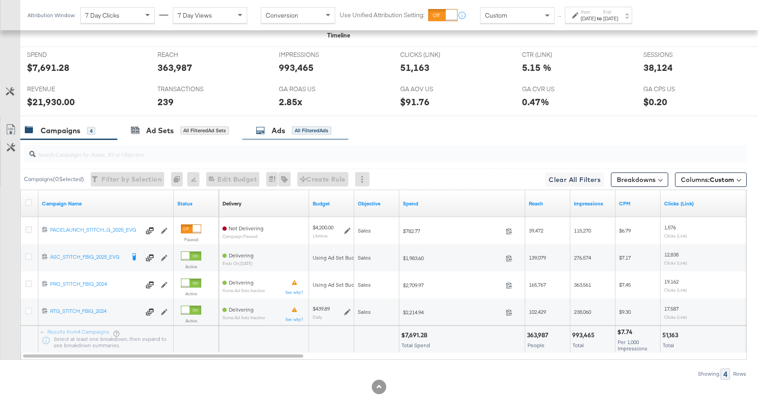
click at [271, 133] on div "Ads All Filtered Ads" at bounding box center [293, 130] width 75 height 10
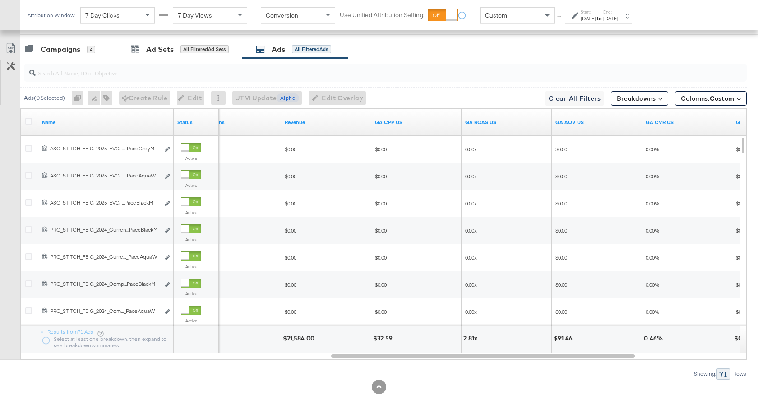
scroll to position [494, 0]
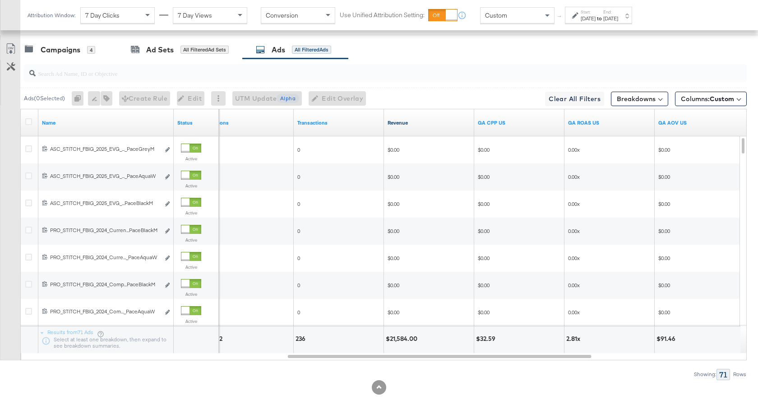
click at [419, 123] on link "Revenue" at bounding box center [428, 122] width 83 height 7
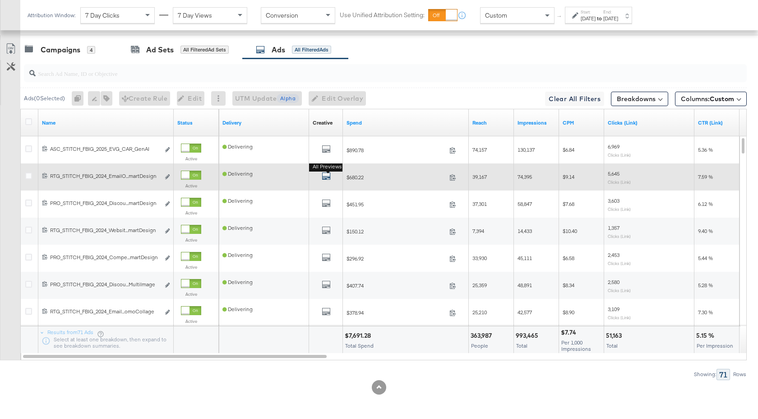
click at [328, 177] on icon "default" at bounding box center [326, 175] width 9 height 9
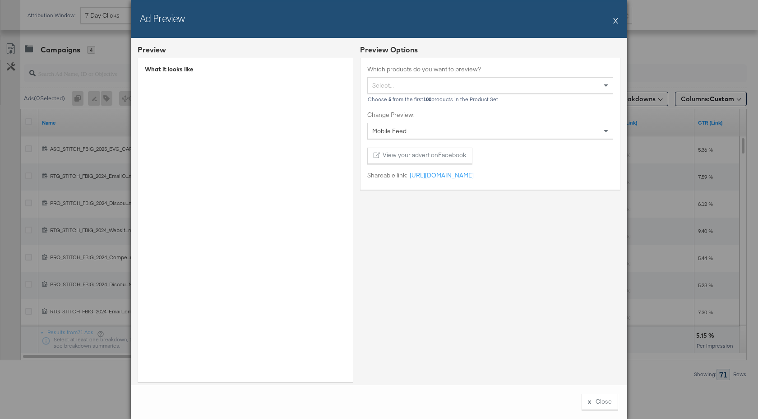
click at [616, 19] on button "X" at bounding box center [615, 20] width 5 height 18
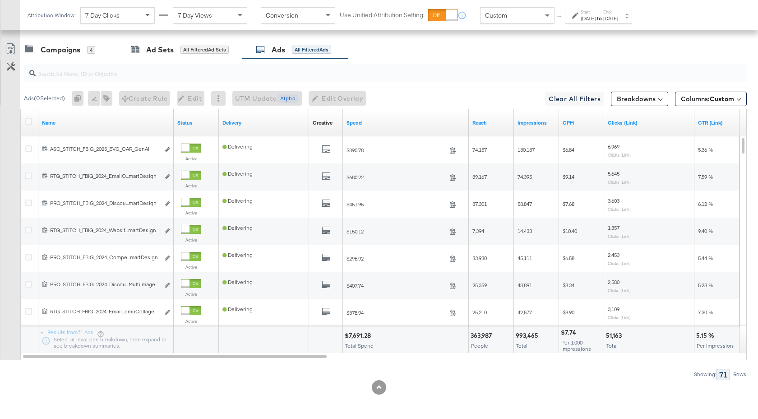
click at [80, 73] on input "search" at bounding box center [358, 70] width 645 height 18
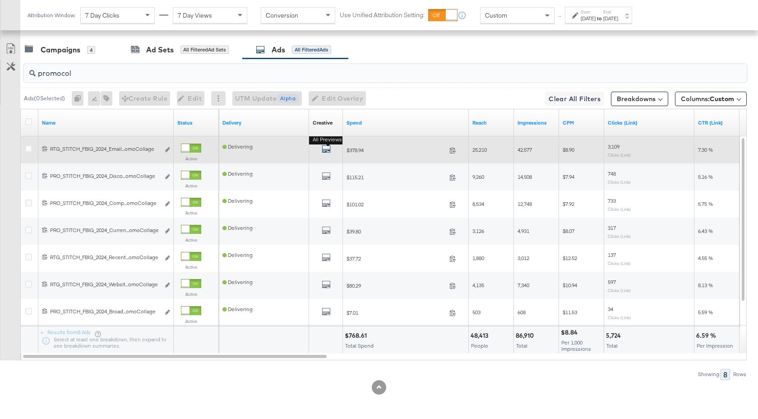
type input "promocol"
click at [323, 151] on icon "default" at bounding box center [326, 148] width 9 height 9
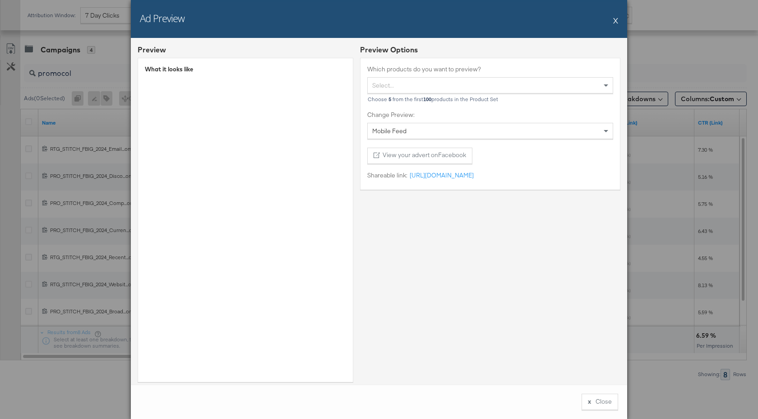
click at [615, 21] on button "X" at bounding box center [615, 20] width 5 height 18
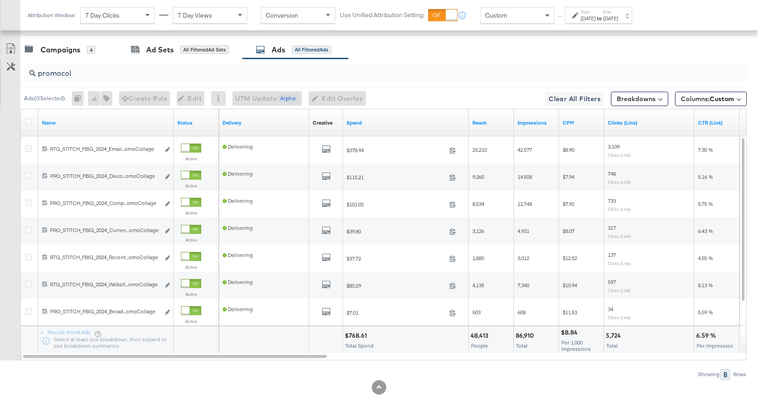
click at [69, 74] on input "promocol" at bounding box center [358, 70] width 645 height 18
click at [72, 74] on input "promocol" at bounding box center [358, 70] width 645 height 18
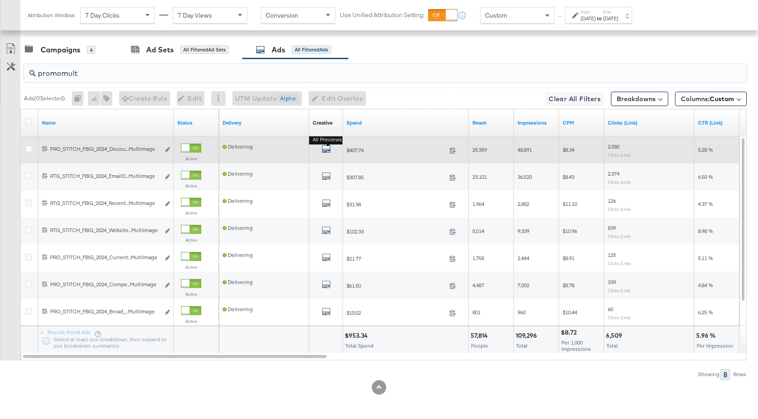
type input "promomult"
click at [328, 149] on icon "default" at bounding box center [326, 148] width 9 height 9
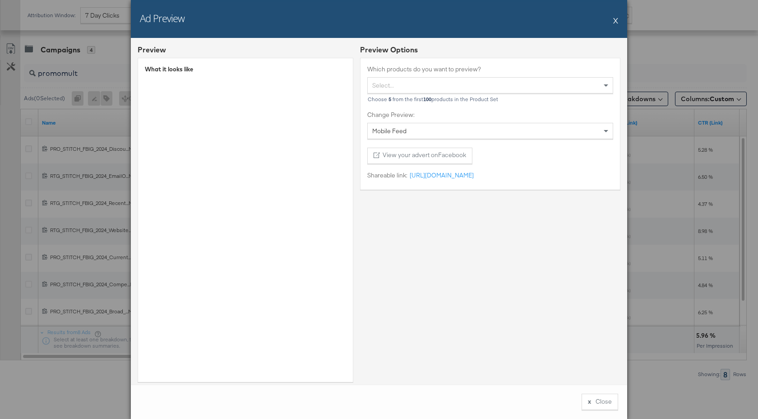
click at [618, 20] on div "Ad Preview X" at bounding box center [379, 19] width 496 height 38
click at [611, 20] on div "Ad Preview X" at bounding box center [379, 19] width 496 height 38
click at [616, 21] on button "X" at bounding box center [615, 20] width 5 height 18
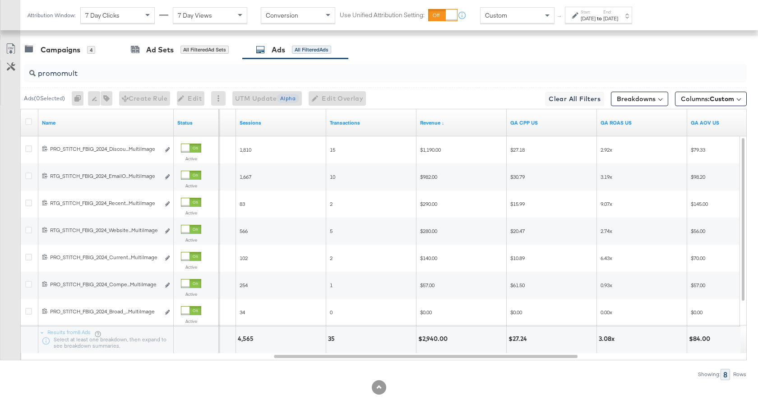
scroll to position [0, 0]
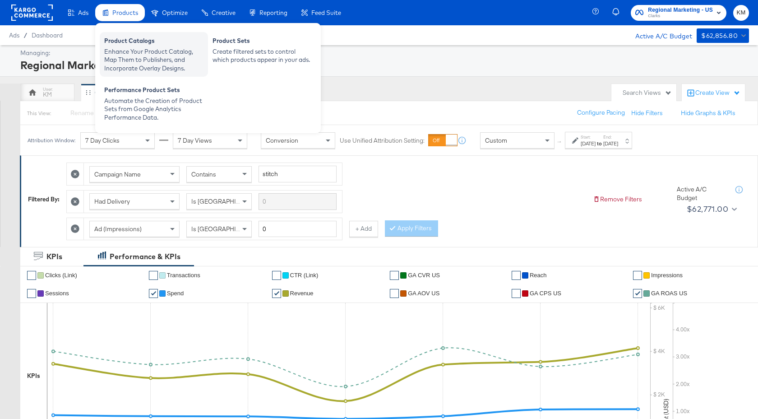
click at [124, 49] on div "Enhance Your Product Catalog, Map Them to Publishers, and Incorporate Overlay D…" at bounding box center [153, 59] width 99 height 25
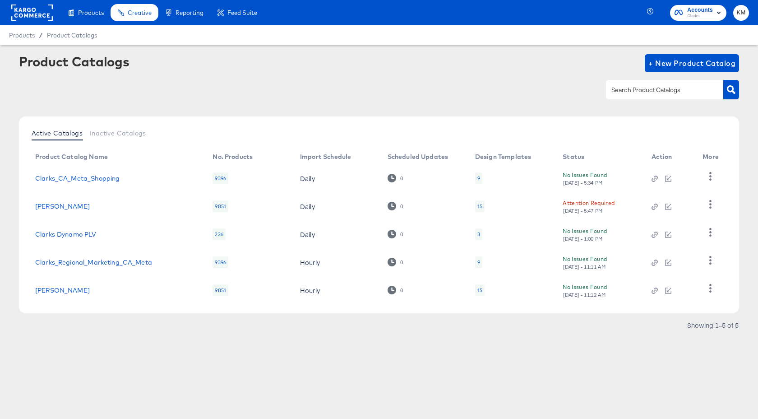
click at [480, 205] on div "15" at bounding box center [479, 205] width 5 height 7
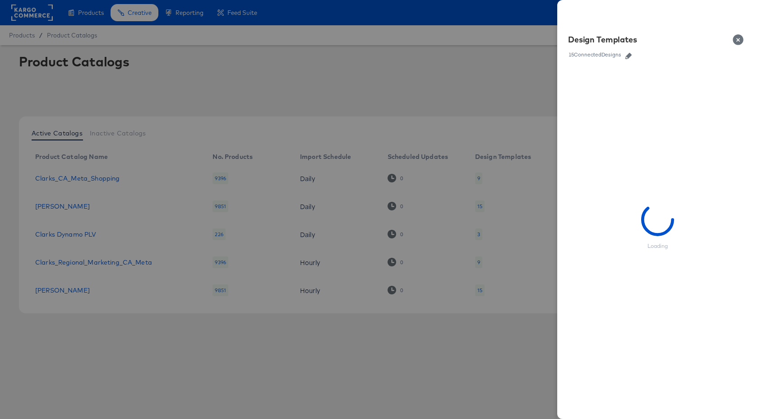
click at [631, 56] on icon "button" at bounding box center [628, 56] width 6 height 6
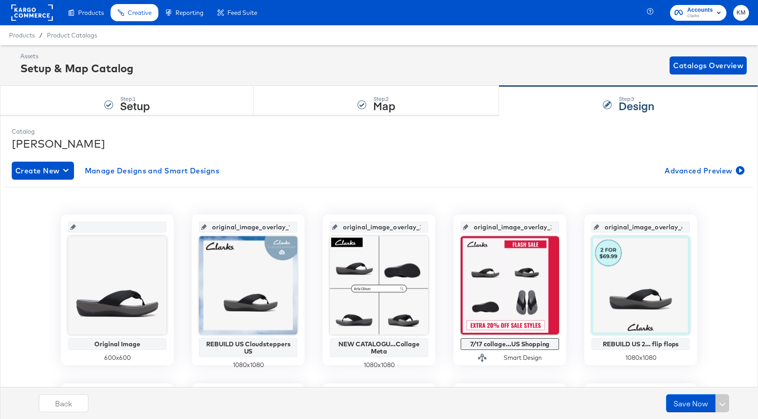
click at [31, 11] on rect at bounding box center [31, 13] width 41 height 16
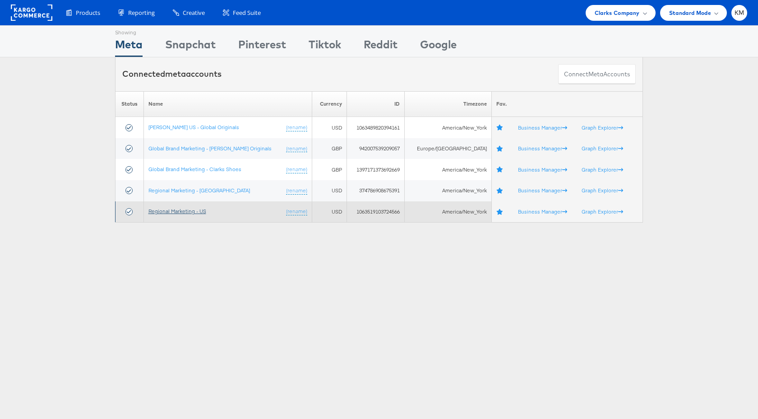
click at [198, 212] on link "Regional Marketing - US" at bounding box center [177, 210] width 58 height 7
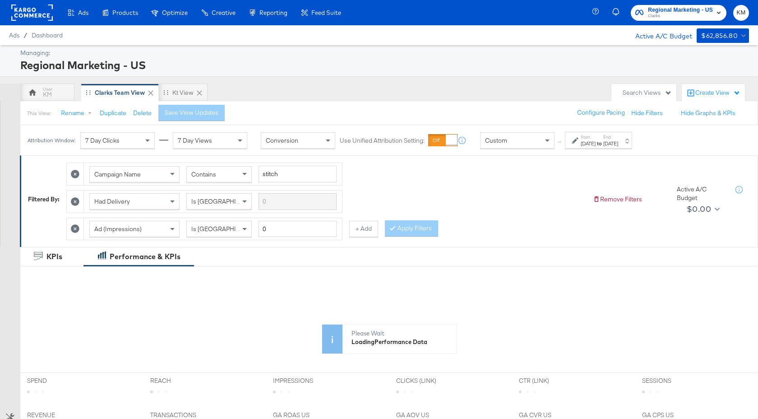
click at [613, 147] on div "Start: [DATE] to End: [DATE]" at bounding box center [598, 140] width 67 height 17
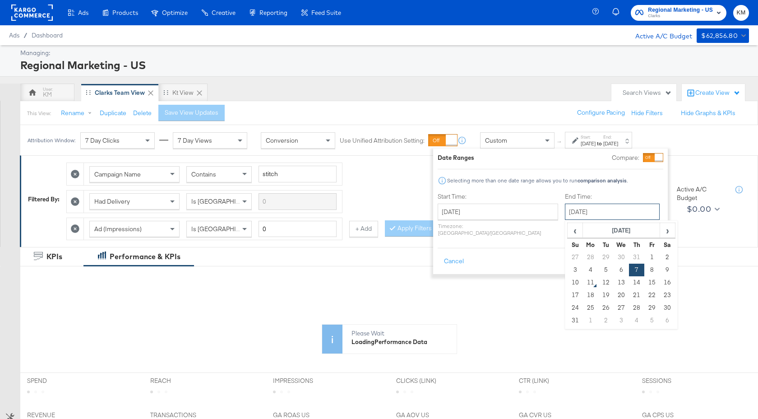
click at [581, 216] on input "[DATE]" at bounding box center [612, 211] width 95 height 16
click at [659, 271] on td "9" at bounding box center [666, 269] width 15 height 13
type input "[DATE]"
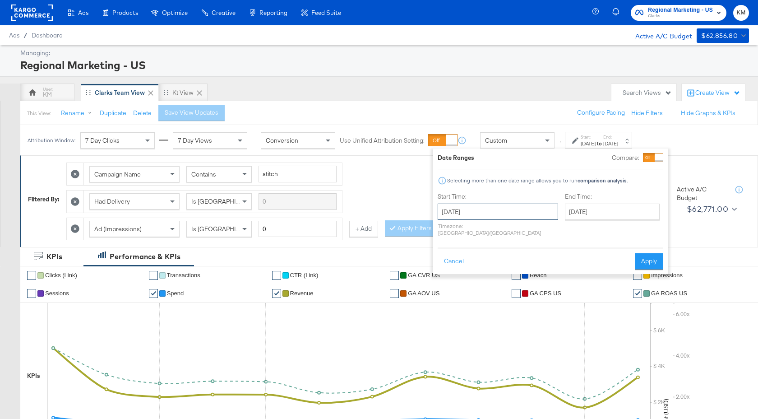
click at [505, 208] on input "[DATE]" at bounding box center [497, 211] width 120 height 16
click at [448, 317] on td "3" at bounding box center [447, 320] width 15 height 13
type input "[DATE]"
click at [642, 253] on button "Apply" at bounding box center [648, 261] width 28 height 16
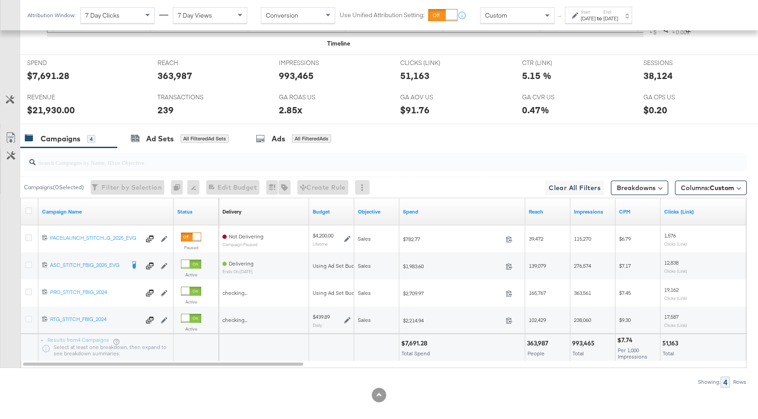
scroll to position [414, 0]
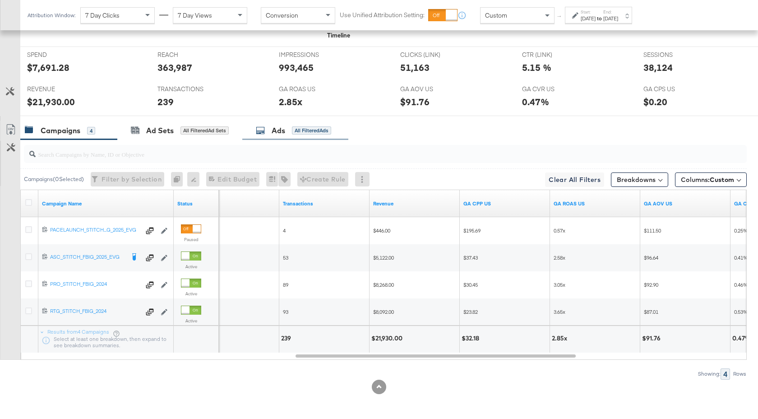
click at [273, 133] on div "Ads" at bounding box center [278, 130] width 14 height 10
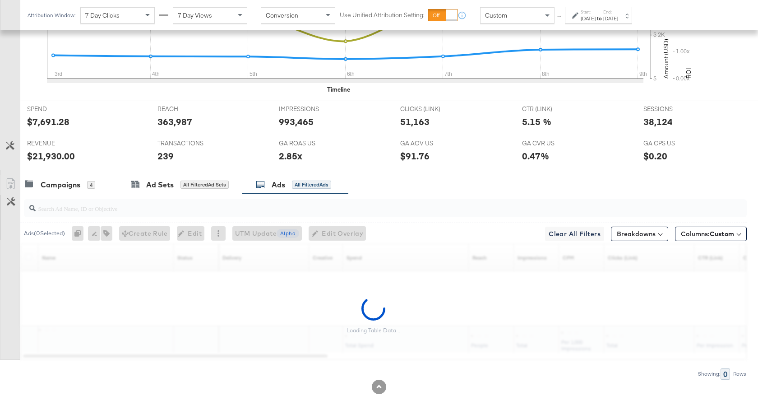
click at [153, 208] on input "search" at bounding box center [358, 205] width 645 height 18
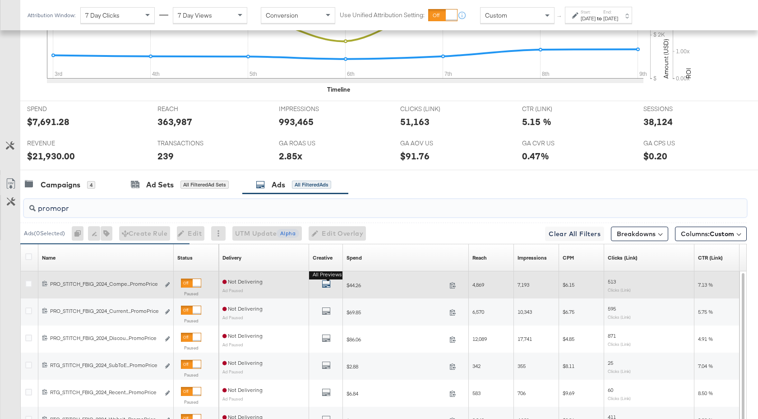
type input "promopr"
click at [324, 284] on icon "default" at bounding box center [326, 283] width 9 height 9
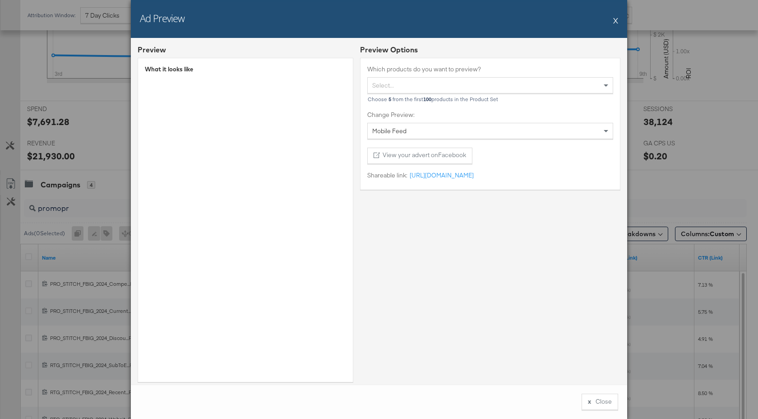
click at [614, 20] on button "X" at bounding box center [615, 20] width 5 height 18
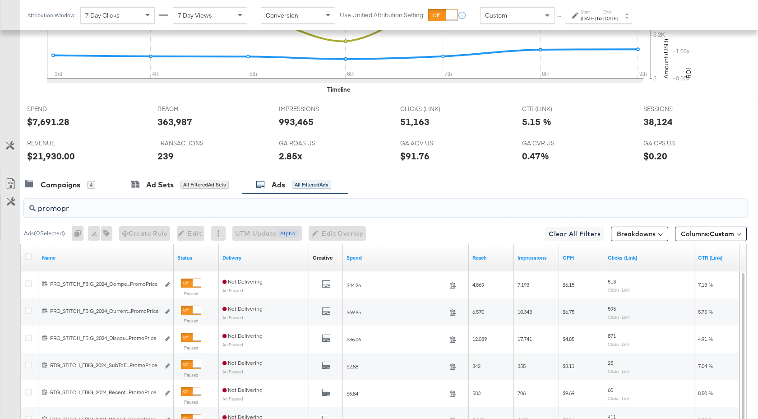
drag, startPoint x: 72, startPoint y: 209, endPoint x: 29, endPoint y: 209, distance: 42.8
click at [29, 209] on div "promopr" at bounding box center [385, 208] width 722 height 18
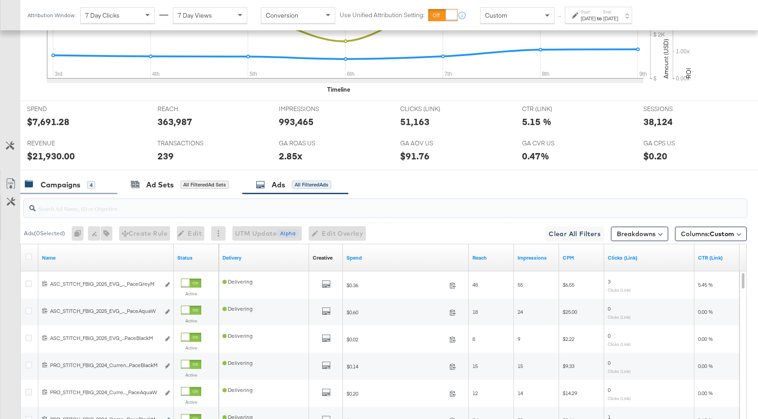
click at [65, 189] on div "Campaigns" at bounding box center [61, 184] width 40 height 10
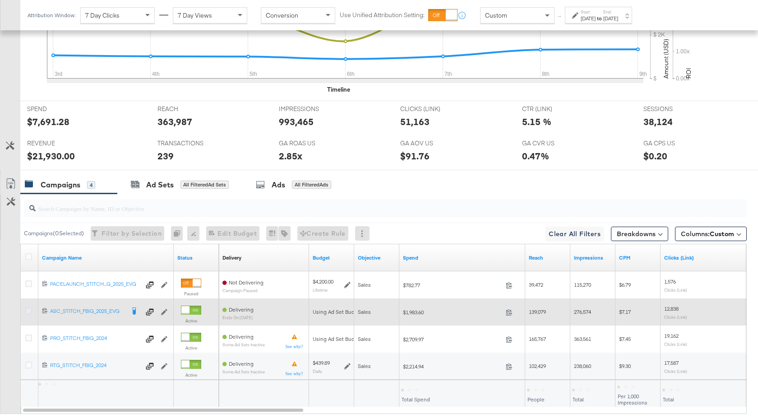
click at [30, 309] on icon at bounding box center [28, 310] width 7 height 7
click at [0, 0] on input "checkbox" at bounding box center [0, 0] width 0 height 0
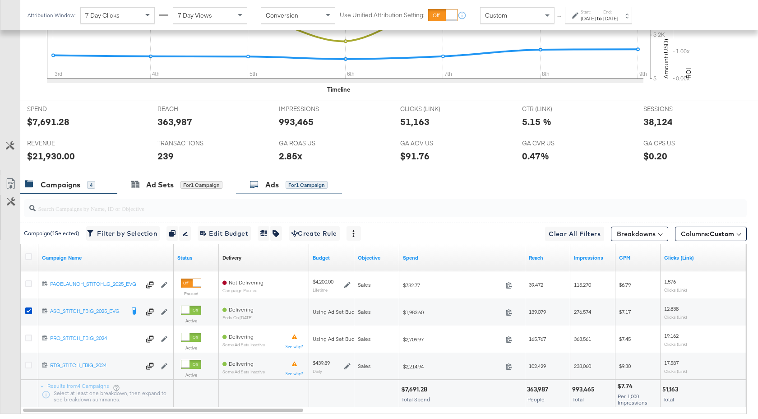
click at [285, 179] on div "Ads for 1 Campaign" at bounding box center [288, 184] width 78 height 10
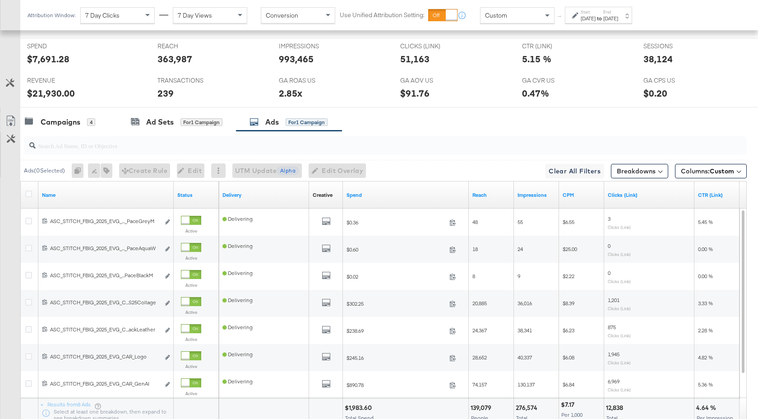
scroll to position [495, 0]
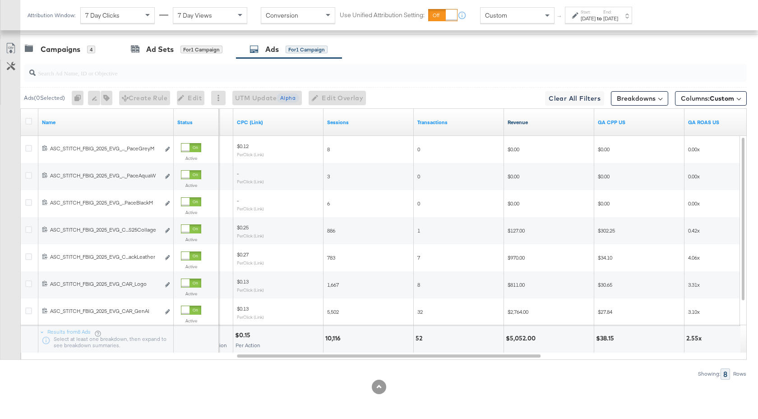
click at [546, 123] on link "Revenue" at bounding box center [548, 122] width 83 height 7
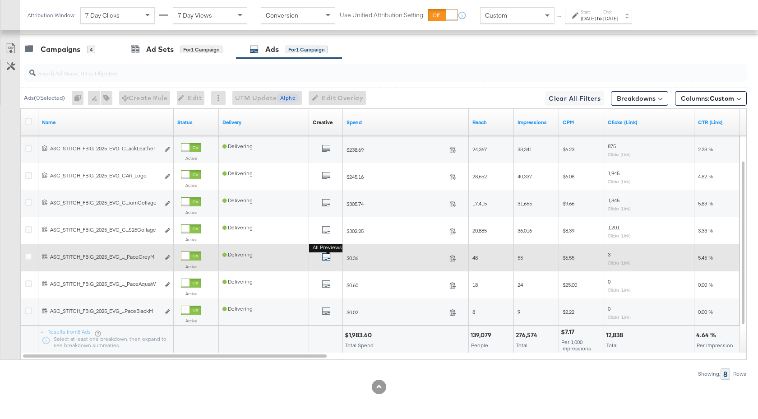
click at [327, 255] on icon "default" at bounding box center [326, 256] width 9 height 9
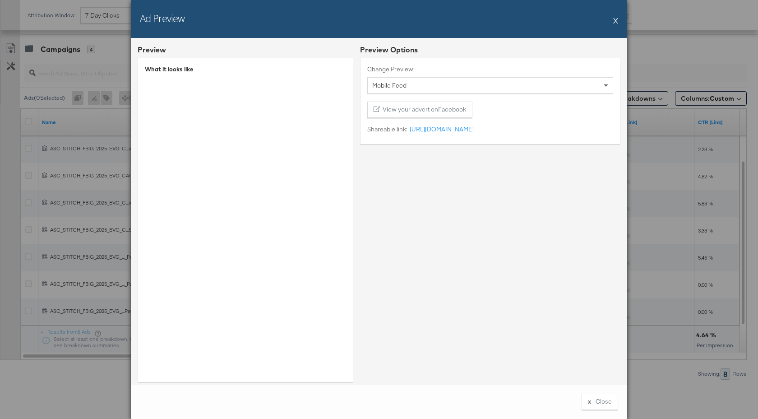
click at [615, 18] on button "X" at bounding box center [615, 20] width 5 height 18
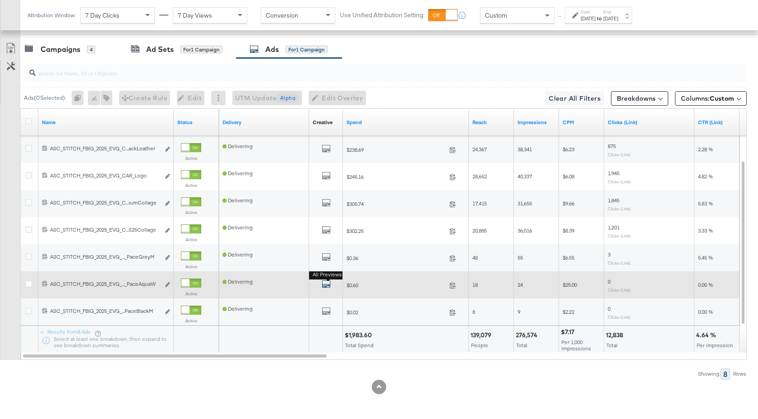
click at [328, 281] on icon "default" at bounding box center [326, 283] width 9 height 9
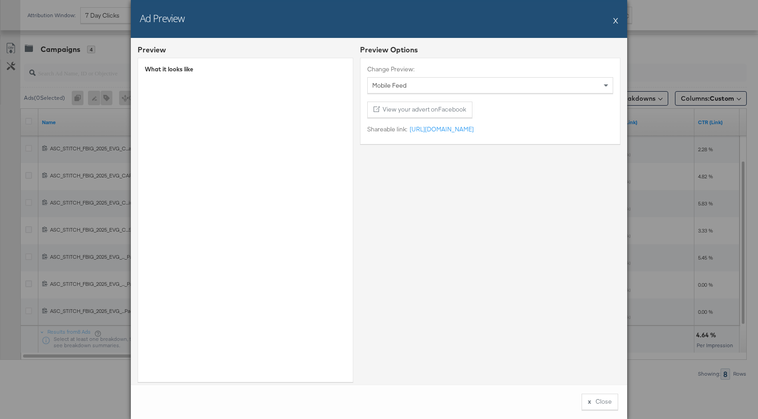
click at [615, 24] on button "X" at bounding box center [615, 20] width 5 height 18
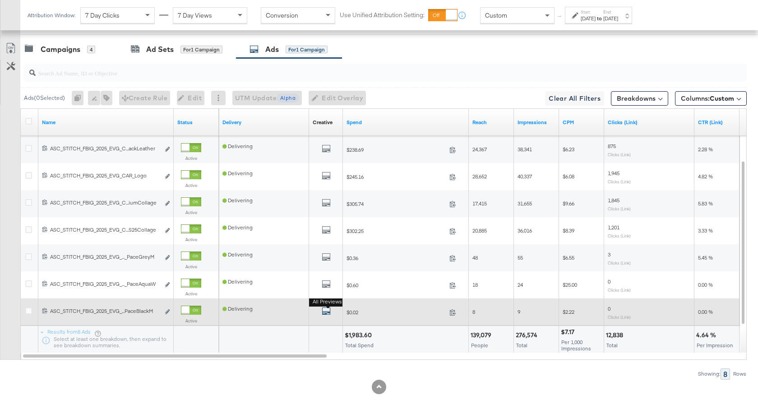
click at [322, 311] on icon "default" at bounding box center [326, 310] width 9 height 9
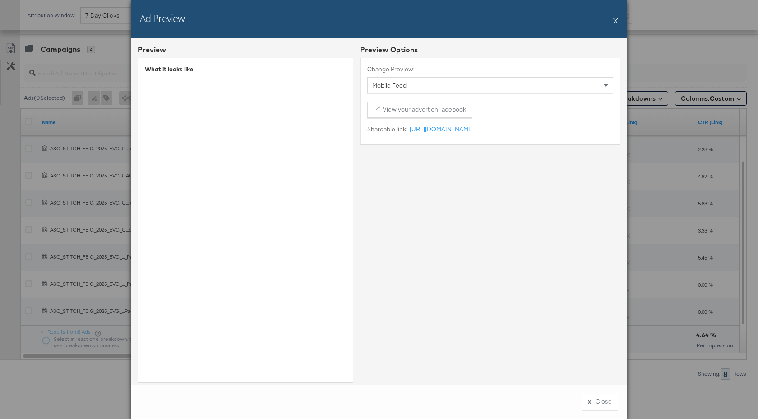
click at [615, 21] on button "X" at bounding box center [615, 20] width 5 height 18
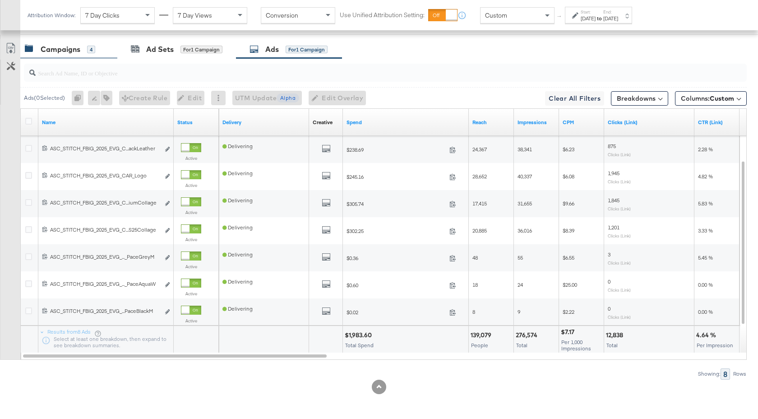
click at [64, 55] on div "Campaigns 4" at bounding box center [68, 49] width 97 height 19
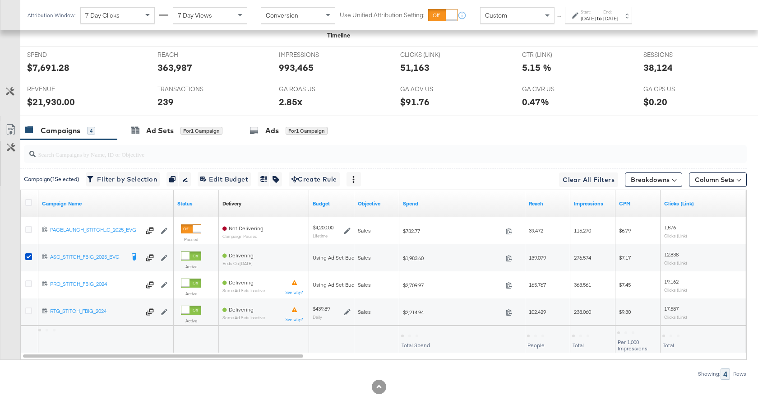
scroll to position [414, 0]
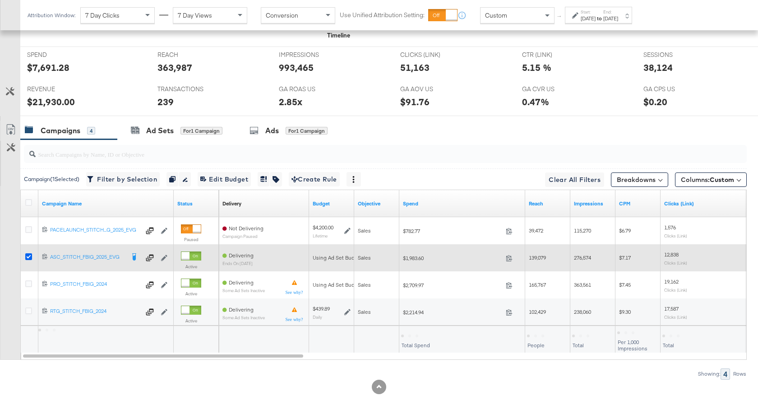
click at [27, 257] on icon at bounding box center [28, 256] width 7 height 7
click at [0, 0] on input "checkbox" at bounding box center [0, 0] width 0 height 0
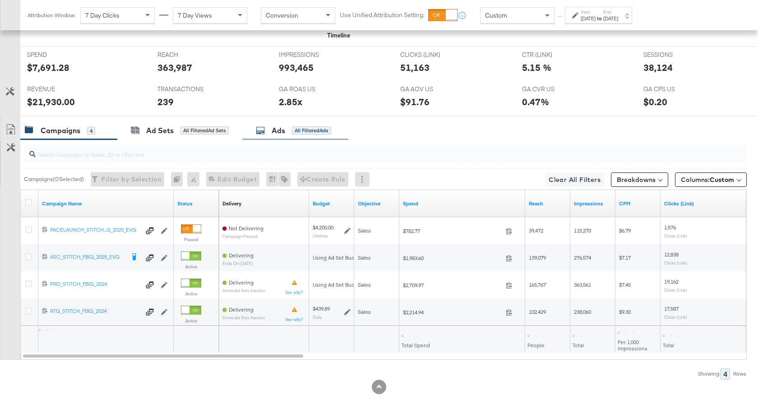
click at [273, 131] on div "Ads" at bounding box center [278, 130] width 14 height 10
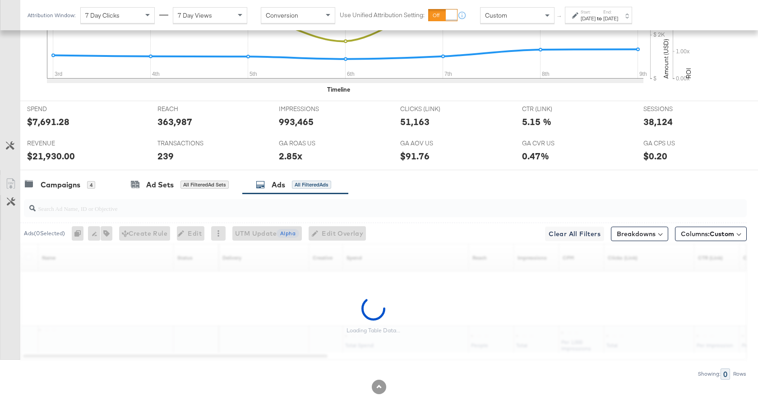
scroll to position [359, 0]
click at [149, 214] on div at bounding box center [385, 208] width 722 height 18
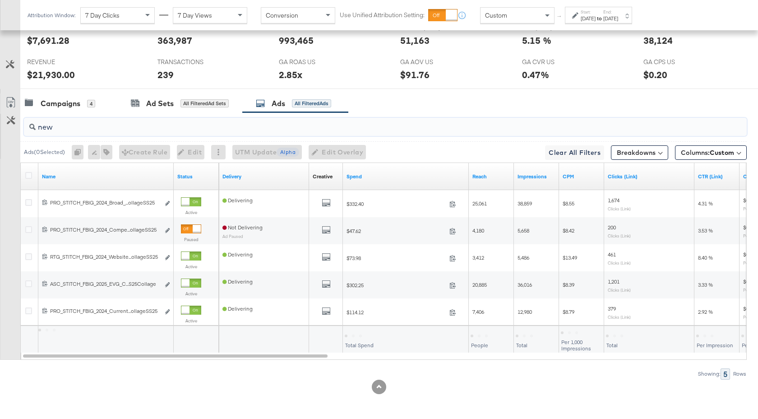
scroll to position [441, 0]
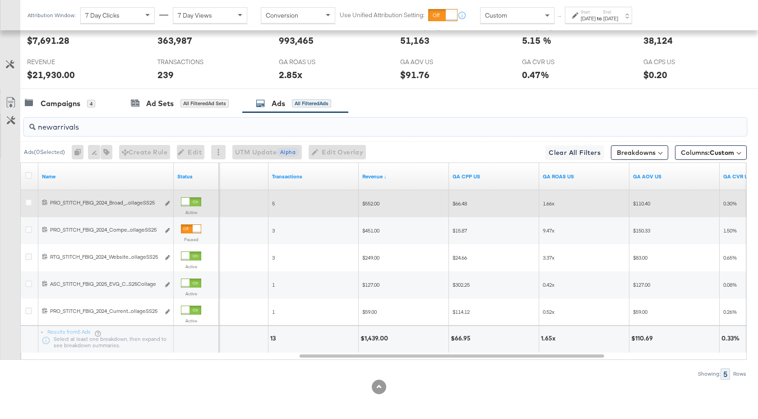
type input "newarrivals"
click at [186, 203] on div at bounding box center [185, 202] width 8 height 8
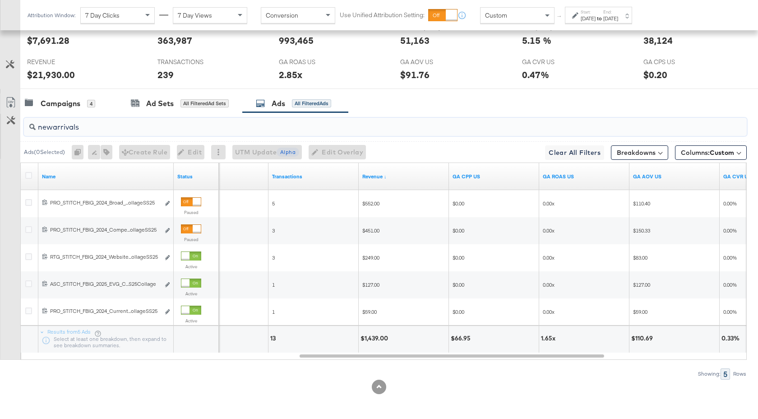
drag, startPoint x: 83, startPoint y: 127, endPoint x: 37, endPoint y: 126, distance: 46.0
click at [37, 126] on input "newarrivals" at bounding box center [358, 124] width 645 height 18
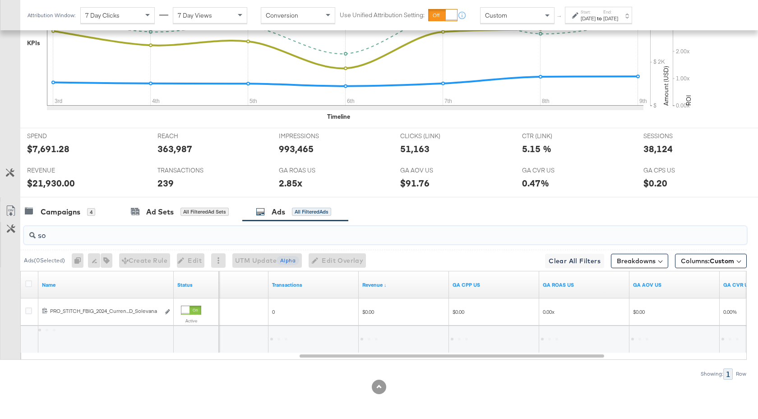
scroll to position [332, 0]
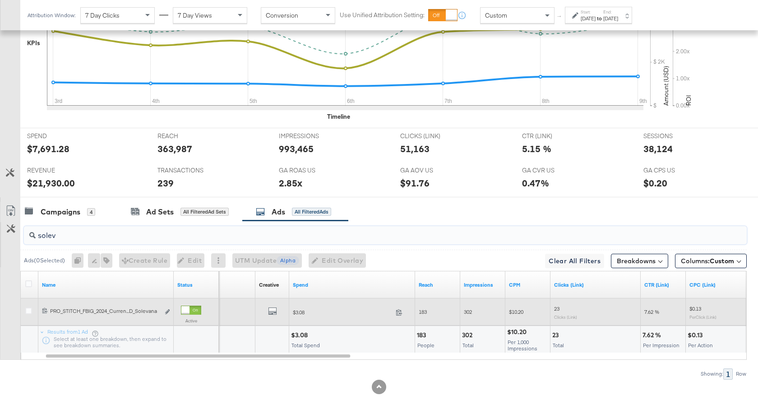
type input "solev"
click at [189, 308] on div at bounding box center [185, 310] width 8 height 8
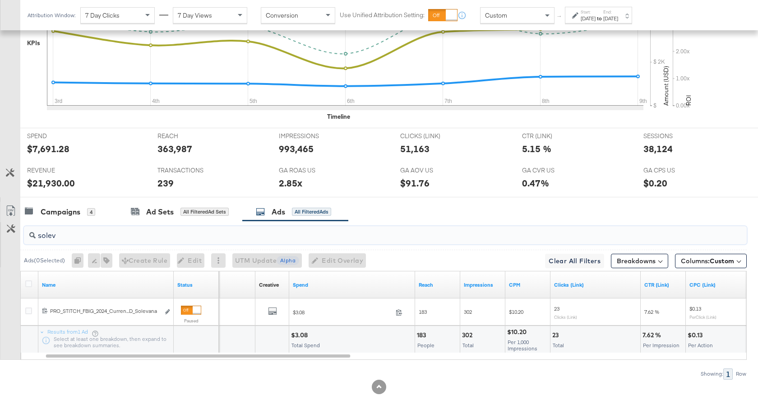
drag, startPoint x: 58, startPoint y: 235, endPoint x: 36, endPoint y: 235, distance: 21.6
click at [37, 235] on input "solev" at bounding box center [358, 232] width 645 height 18
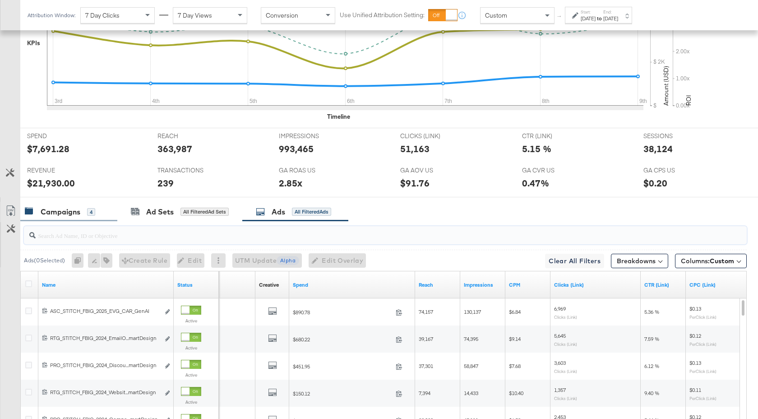
click at [64, 215] on div "Campaigns" at bounding box center [61, 212] width 40 height 10
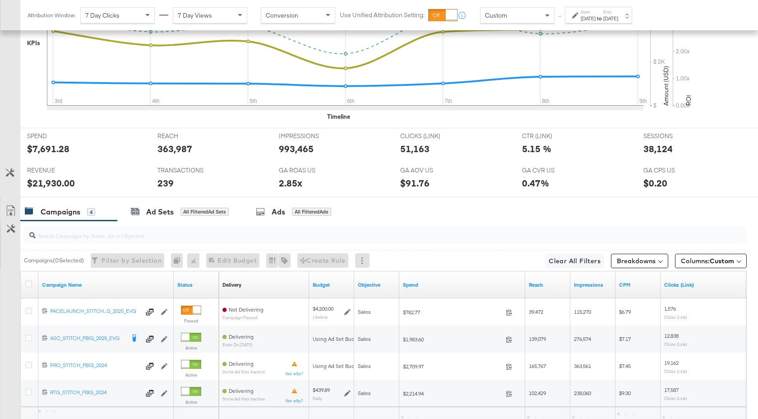
scroll to position [333, 0]
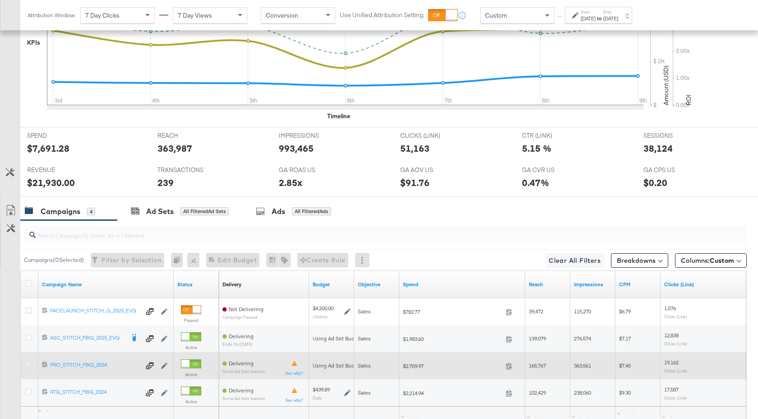
click at [29, 362] on icon at bounding box center [28, 364] width 7 height 7
click at [0, 0] on input "checkbox" at bounding box center [0, 0] width 0 height 0
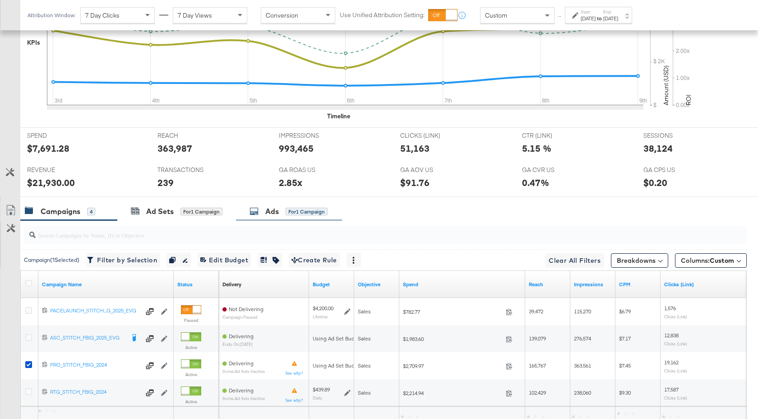
click at [269, 209] on div "Ads" at bounding box center [272, 211] width 14 height 10
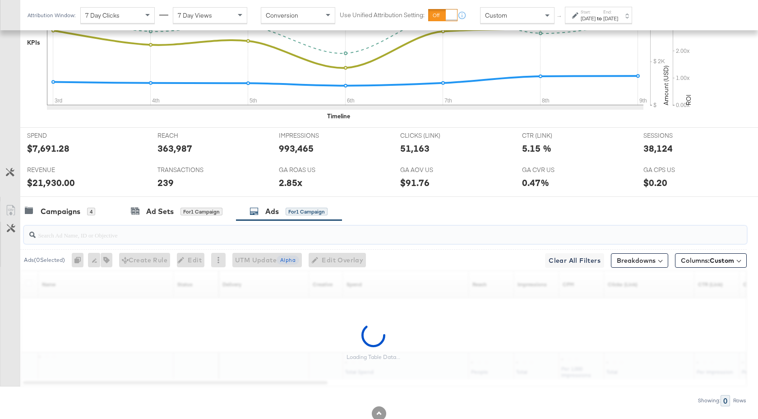
click at [179, 239] on input "search" at bounding box center [358, 231] width 645 height 18
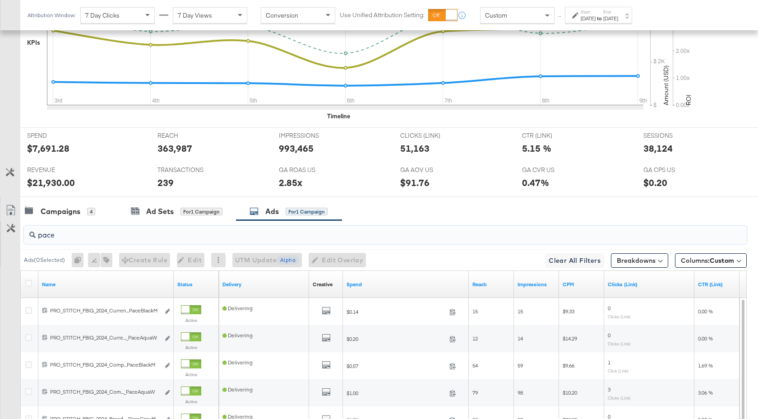
scroll to position [495, 0]
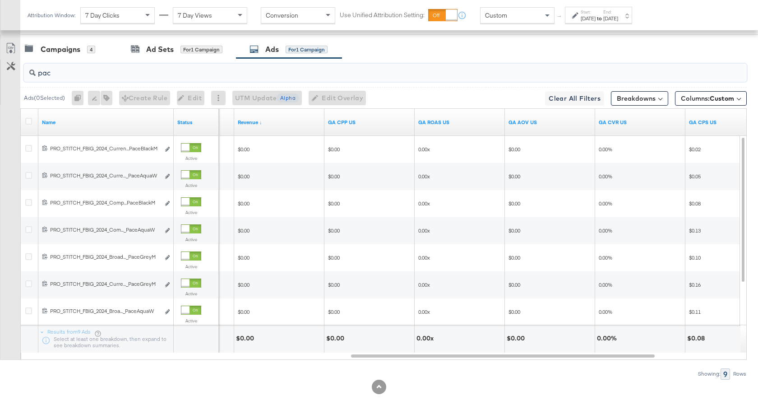
type input "pac"
drag, startPoint x: 55, startPoint y: 74, endPoint x: 31, endPoint y: 74, distance: 24.4
click at [31, 74] on div "pac" at bounding box center [385, 73] width 722 height 18
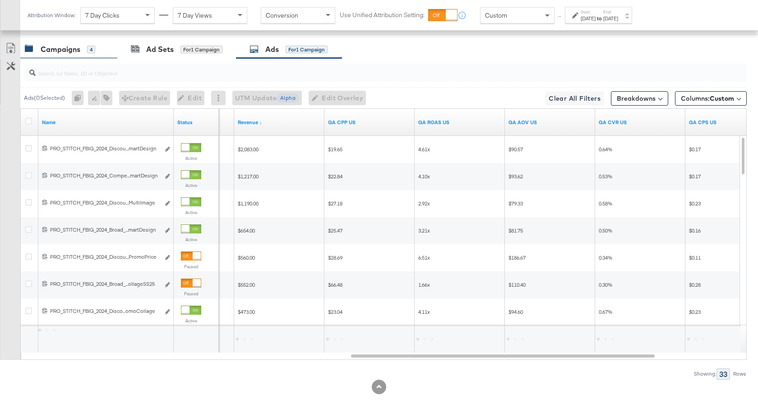
click at [77, 46] on div "Campaigns" at bounding box center [61, 49] width 40 height 10
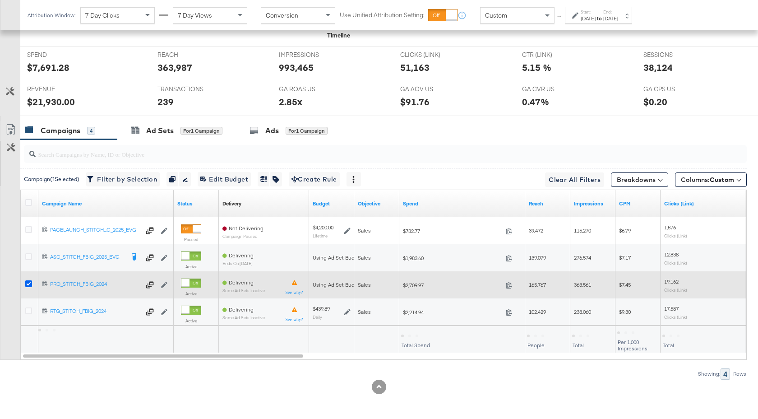
click at [29, 283] on icon at bounding box center [28, 283] width 7 height 7
click at [0, 0] on input "checkbox" at bounding box center [0, 0] width 0 height 0
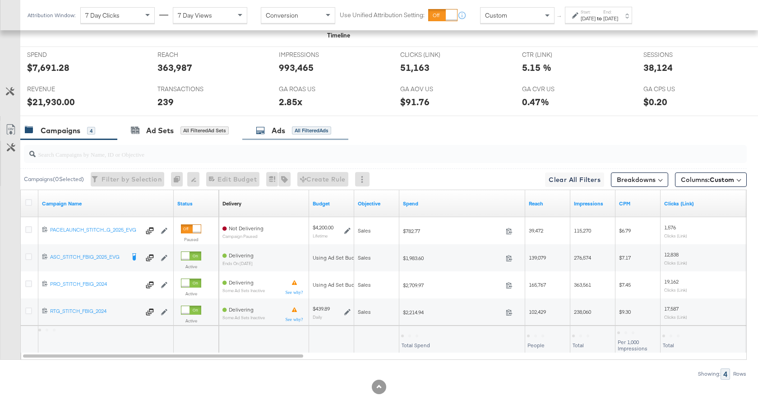
click at [281, 130] on div "Ads" at bounding box center [278, 130] width 14 height 10
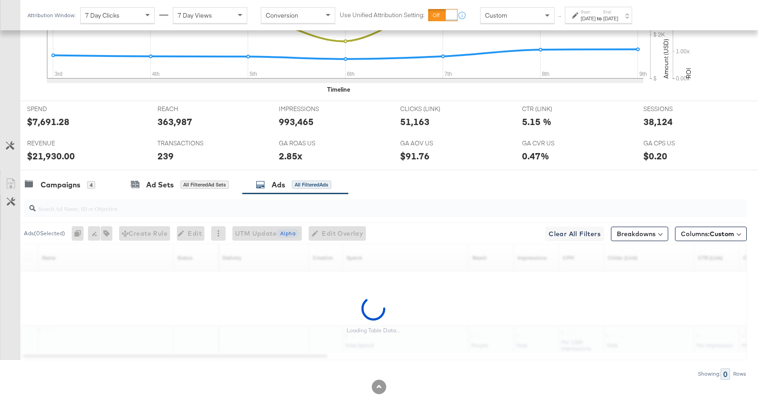
scroll to position [359, 0]
click at [102, 210] on input "search" at bounding box center [358, 205] width 645 height 18
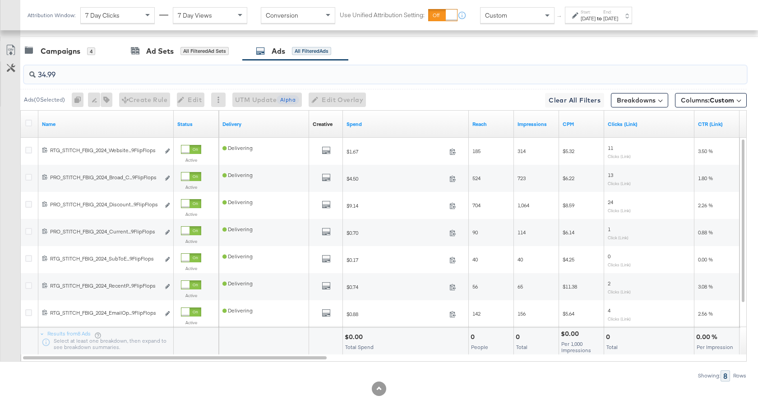
scroll to position [495, 0]
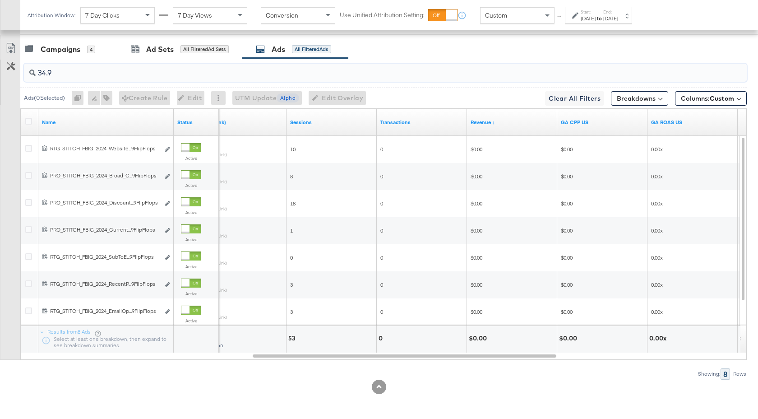
type input "34.9"
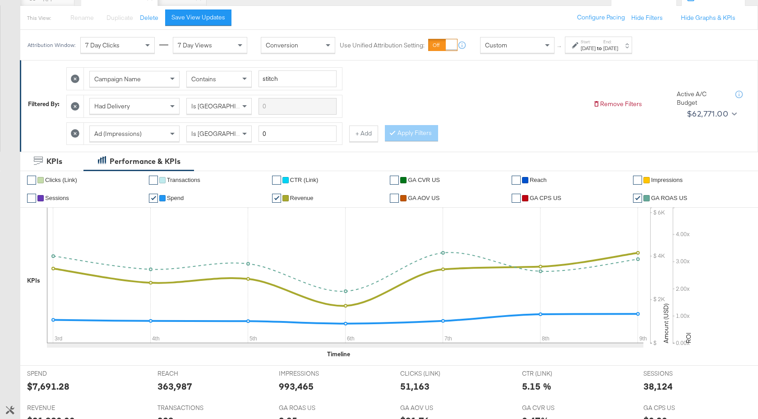
scroll to position [0, 0]
